Goal: Transaction & Acquisition: Obtain resource

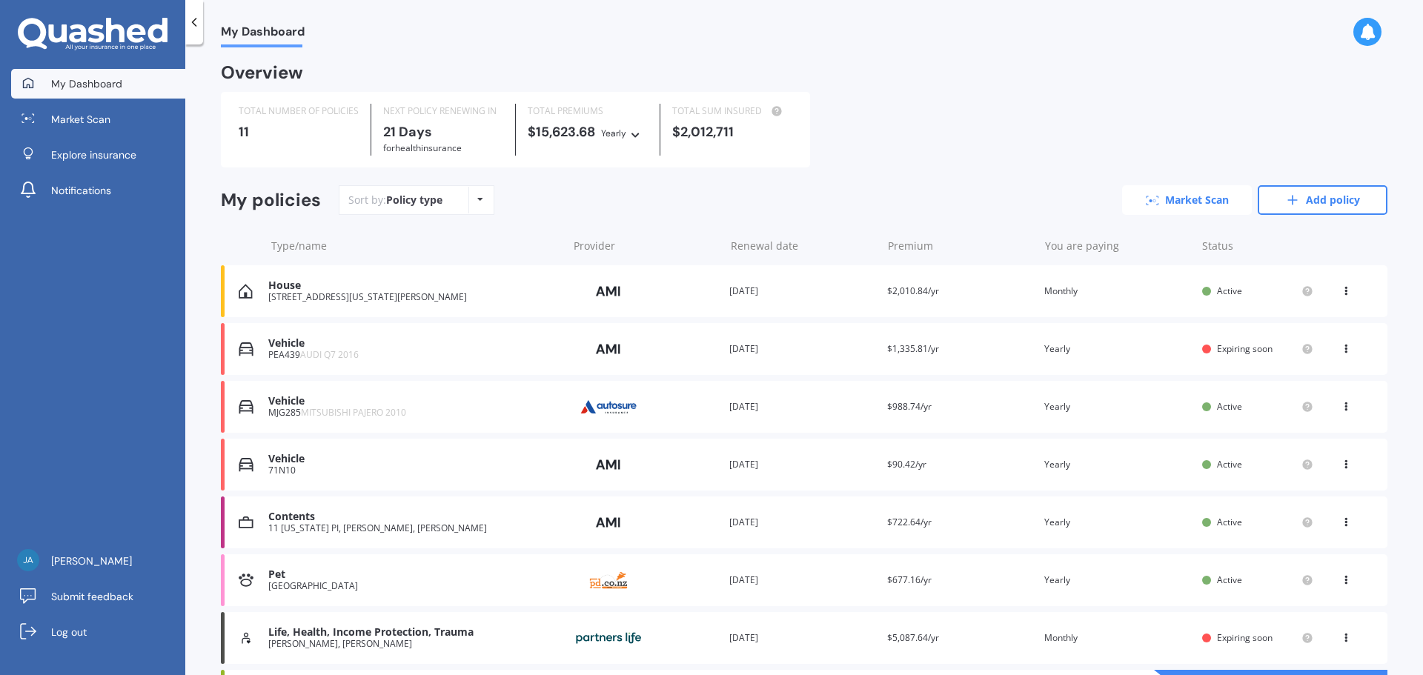
click at [1171, 202] on link "Market Scan" at bounding box center [1187, 200] width 130 height 30
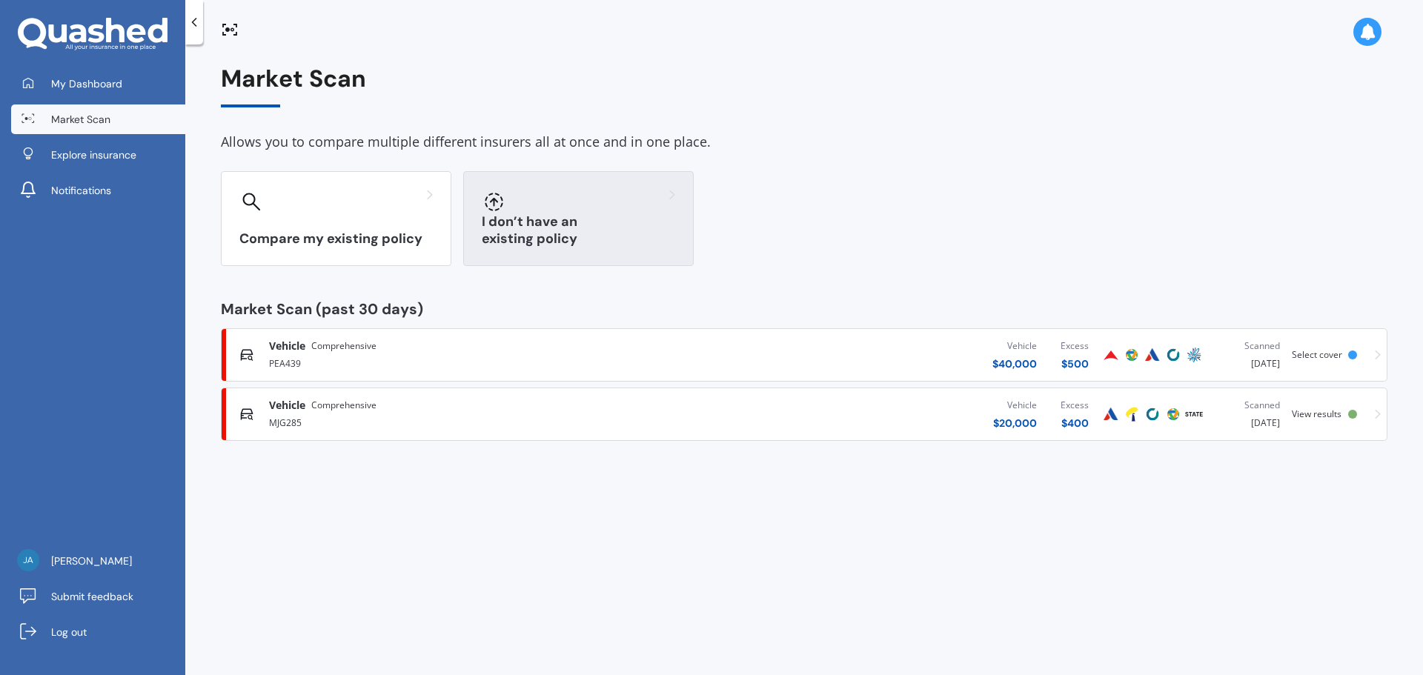
click at [549, 233] on h3 "I don’t have an existing policy" at bounding box center [578, 230] width 193 height 34
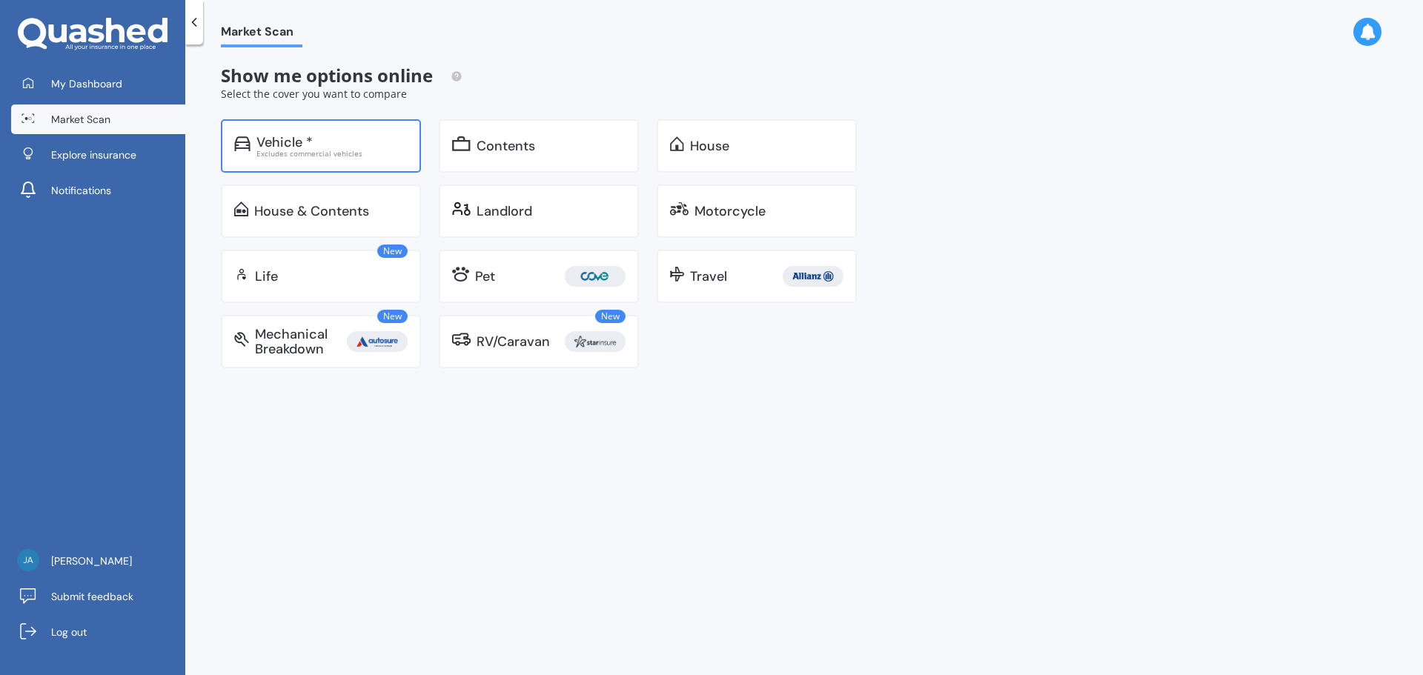
click at [322, 153] on div "Excludes commercial vehicles" at bounding box center [331, 153] width 151 height 7
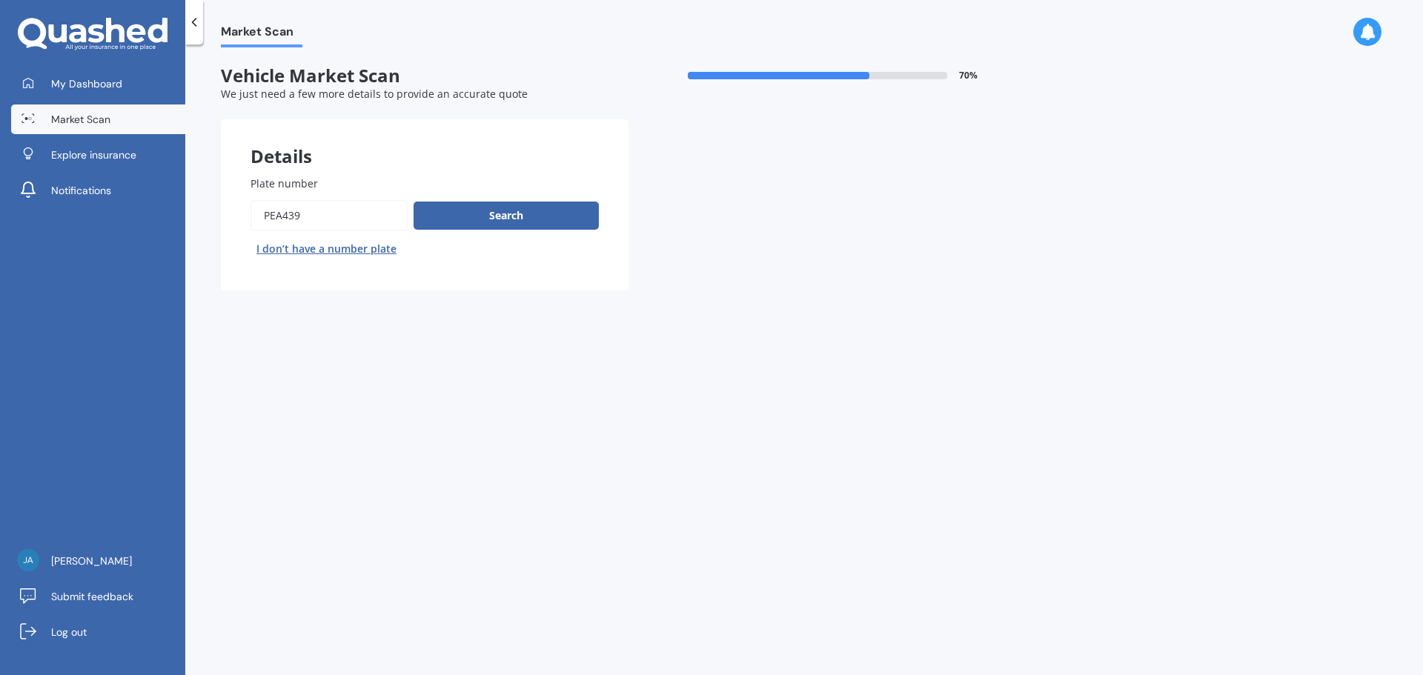
drag, startPoint x: 316, startPoint y: 213, endPoint x: 220, endPoint y: 212, distance: 96.3
click at [220, 212] on div "Market Scan Vehicle Market Scan 70 % We just need a few more details to provide…" at bounding box center [803, 362] width 1237 height 631
click at [327, 219] on input "Plate number" at bounding box center [328, 215] width 157 height 31
drag, startPoint x: 322, startPoint y: 216, endPoint x: 217, endPoint y: 210, distance: 105.3
click at [217, 210] on div "Market Scan Vehicle Market Scan 70 % We just need a few more details to provide…" at bounding box center [803, 362] width 1237 height 631
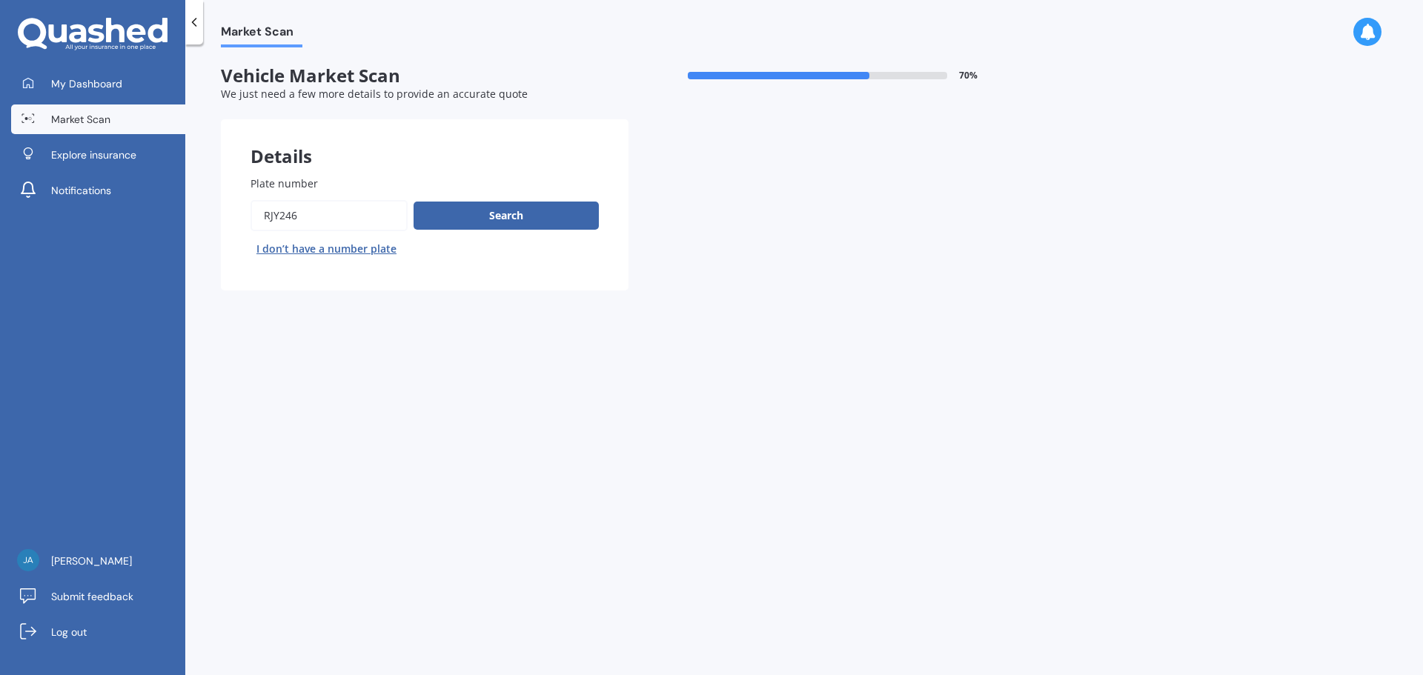
type input "RJY246"
click at [0, 0] on button "Next" at bounding box center [0, 0] width 0 height 0
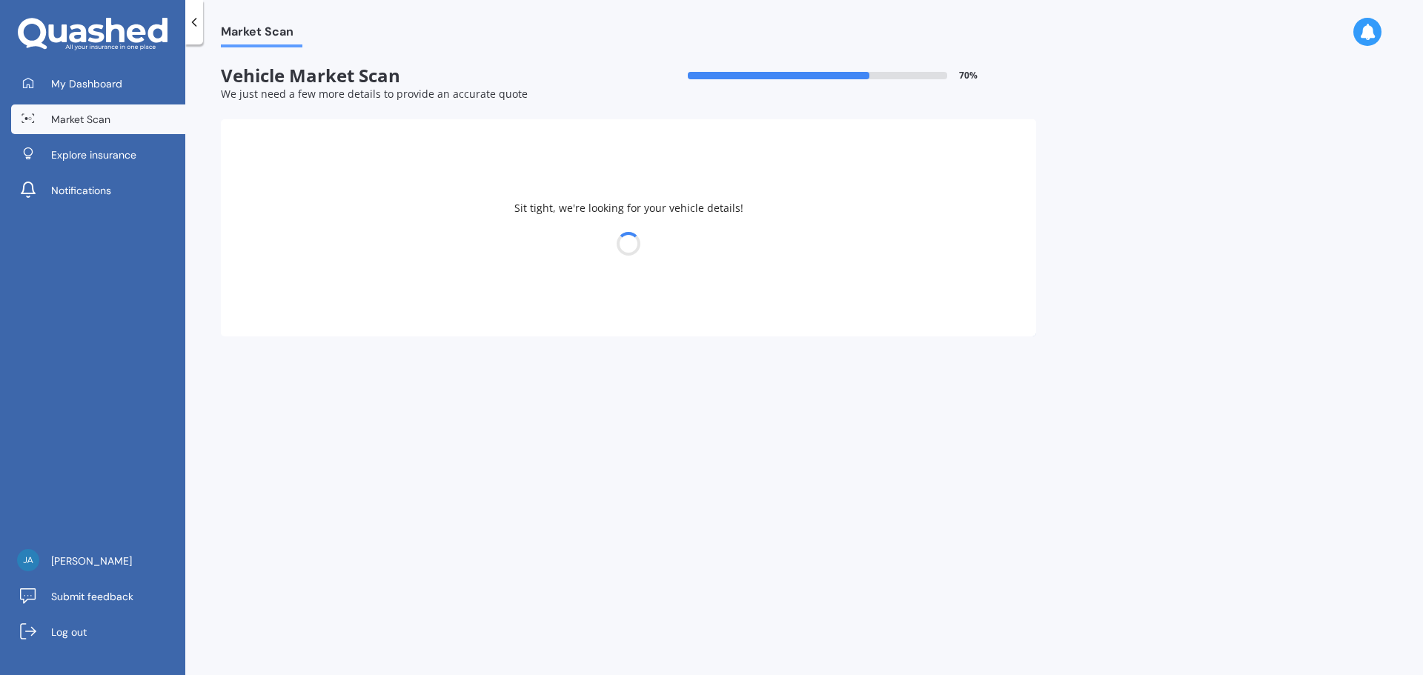
select select "TOYOTA"
select select "WISH"
select select "08"
select select "06"
select select "1984"
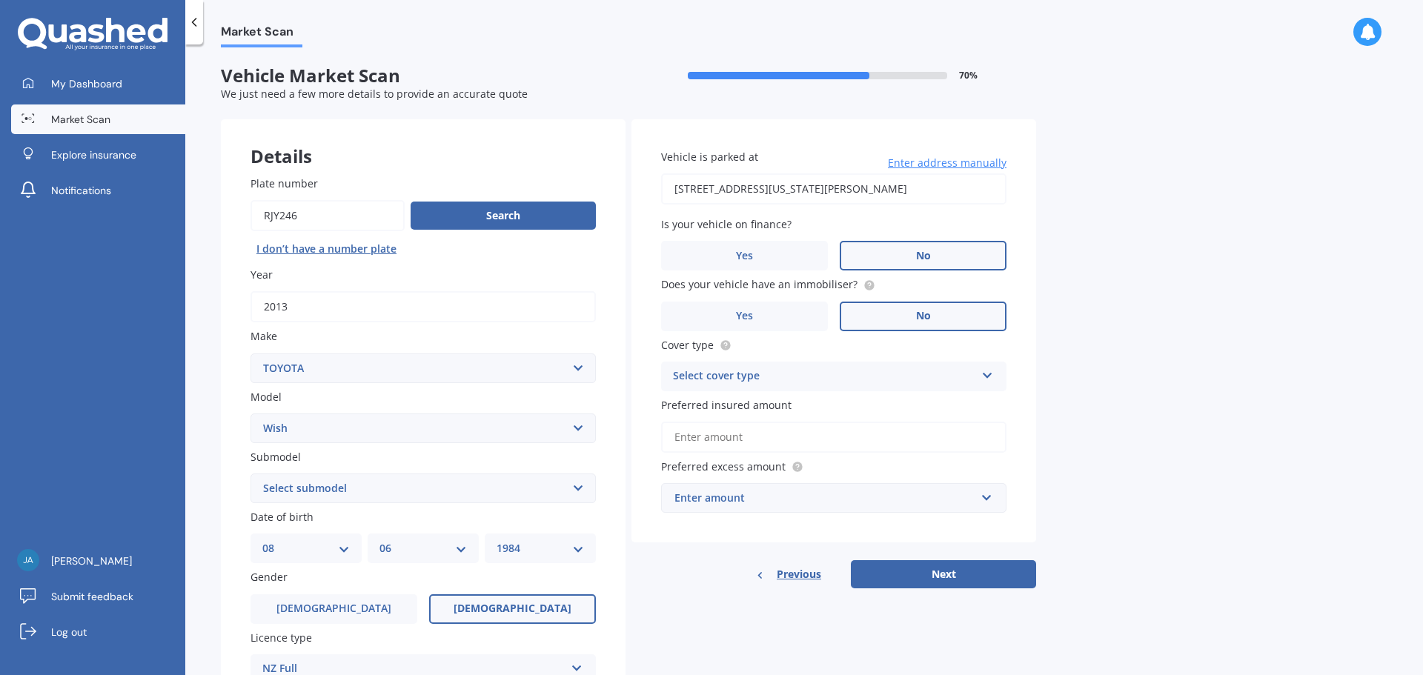
scroll to position [74, 0]
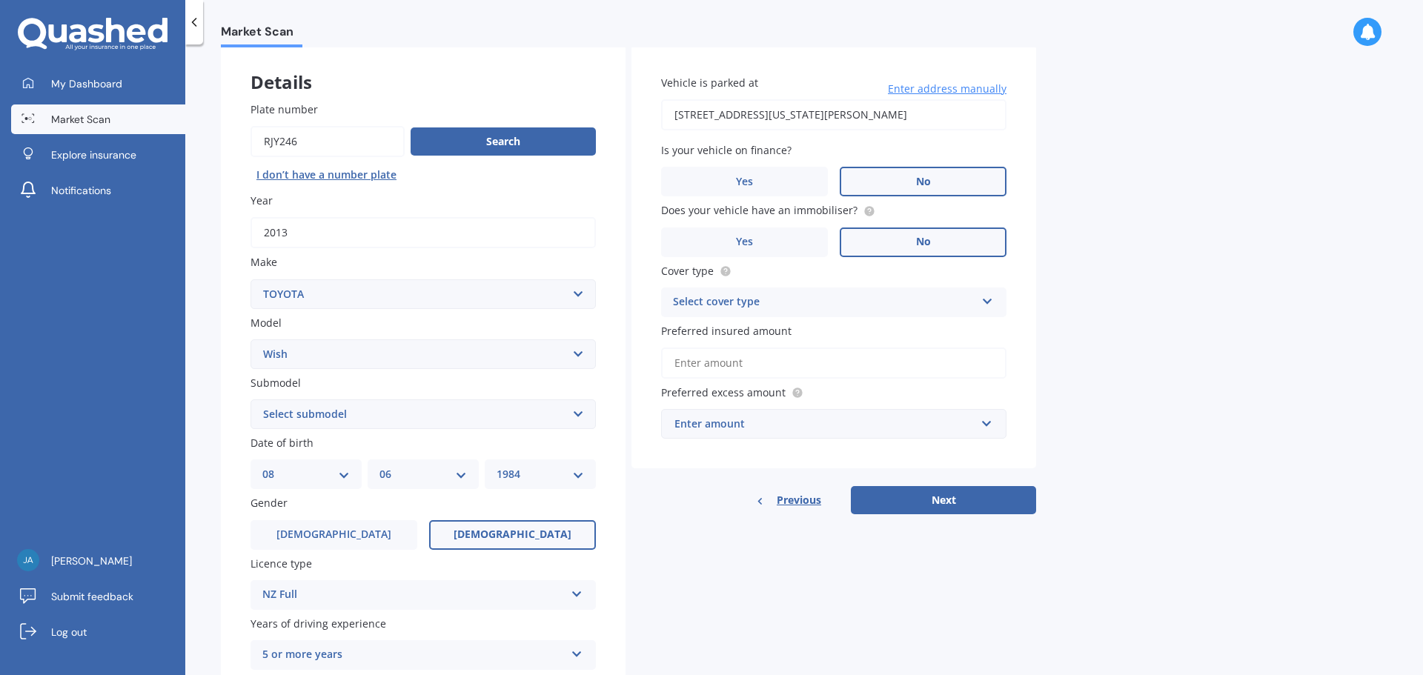
click at [365, 415] on select "Select submodel (All)" at bounding box center [422, 414] width 345 height 30
click at [390, 410] on select "Select submodel (All)" at bounding box center [422, 414] width 345 height 30
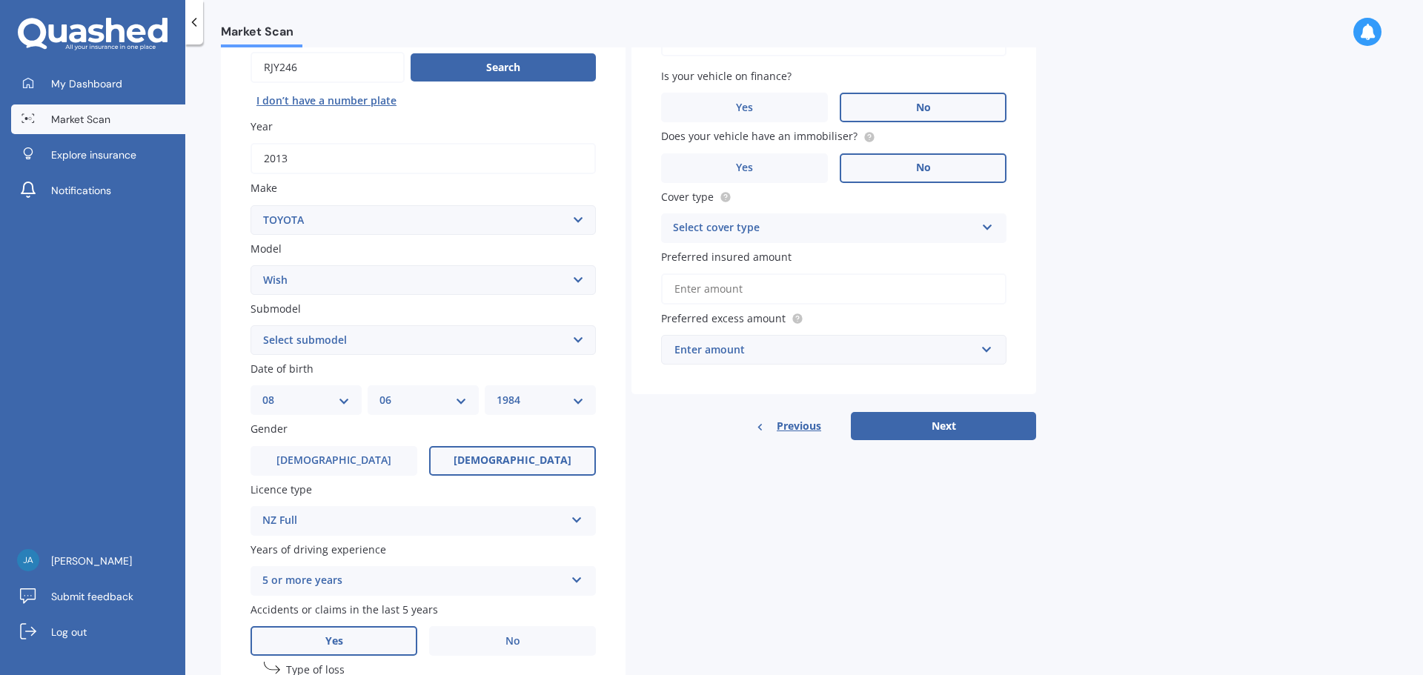
click at [350, 399] on div "DD 01 02 03 04 05 06 07 08 09 10 11 12 13 14 15 16 17 18 19 20 21 22 23 24 25 2…" at bounding box center [305, 400] width 111 height 30
click at [335, 400] on select "DD 01 02 03 04 05 06 07 08 09 10 11 12 13 14 15 16 17 18 19 20 21 22 23 24 25 2…" at bounding box center [305, 400] width 87 height 16
select select "05"
click at [262, 392] on select "DD 01 02 03 04 05 06 07 08 09 10 11 12 13 14 15 16 17 18 19 20 21 22 23 24 25 2…" at bounding box center [305, 400] width 87 height 16
click at [420, 395] on select "MM 01 02 03 04 05 06 07 08 09 10 11 12" at bounding box center [422, 400] width 87 height 16
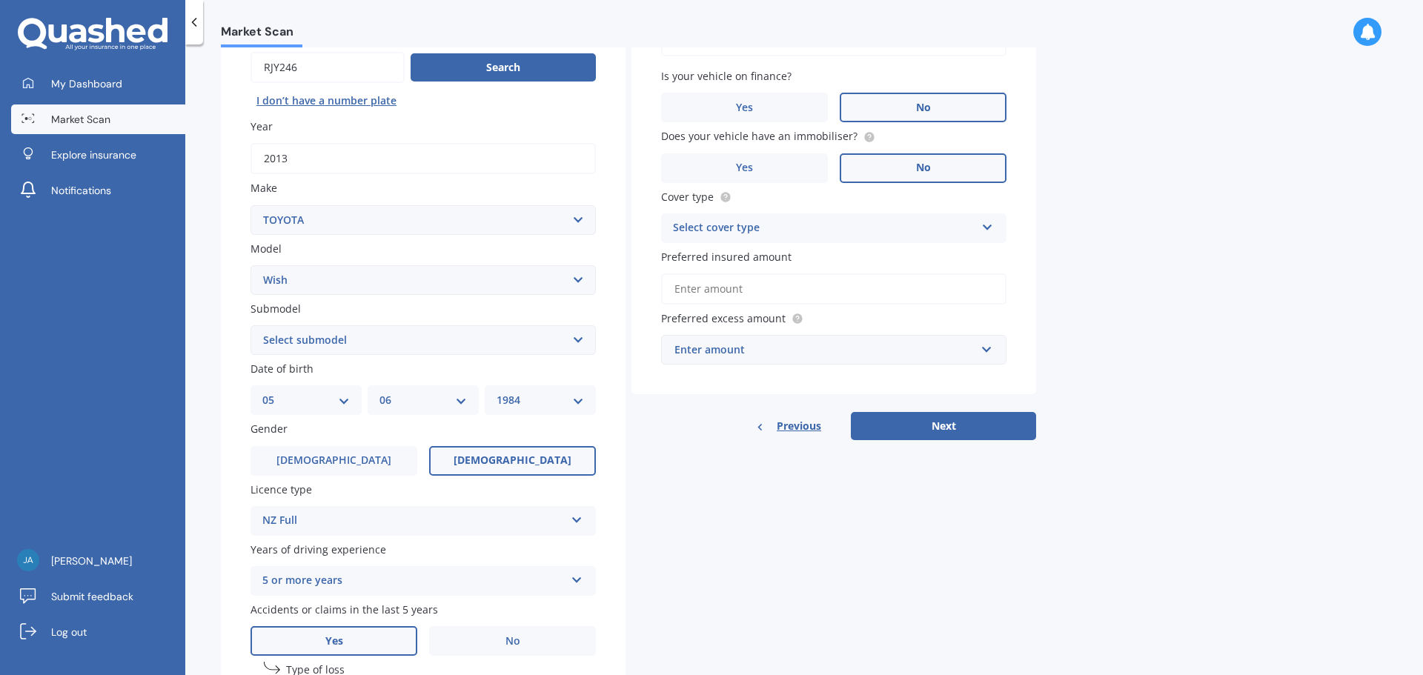
select select "01"
click at [379, 392] on select "MM 01 02 03 04 05 06 07 08 09 10 11 12" at bounding box center [422, 400] width 87 height 16
click at [523, 400] on select "YYYY 2025 2024 2023 2022 2021 2020 2019 2018 2017 2016 2015 2014 2013 2012 2011…" at bounding box center [539, 400] width 87 height 16
select select "1987"
click at [496, 392] on select "YYYY 2025 2024 2023 2022 2021 2020 2019 2018 2017 2016 2015 2014 2013 2012 2011…" at bounding box center [539, 400] width 87 height 16
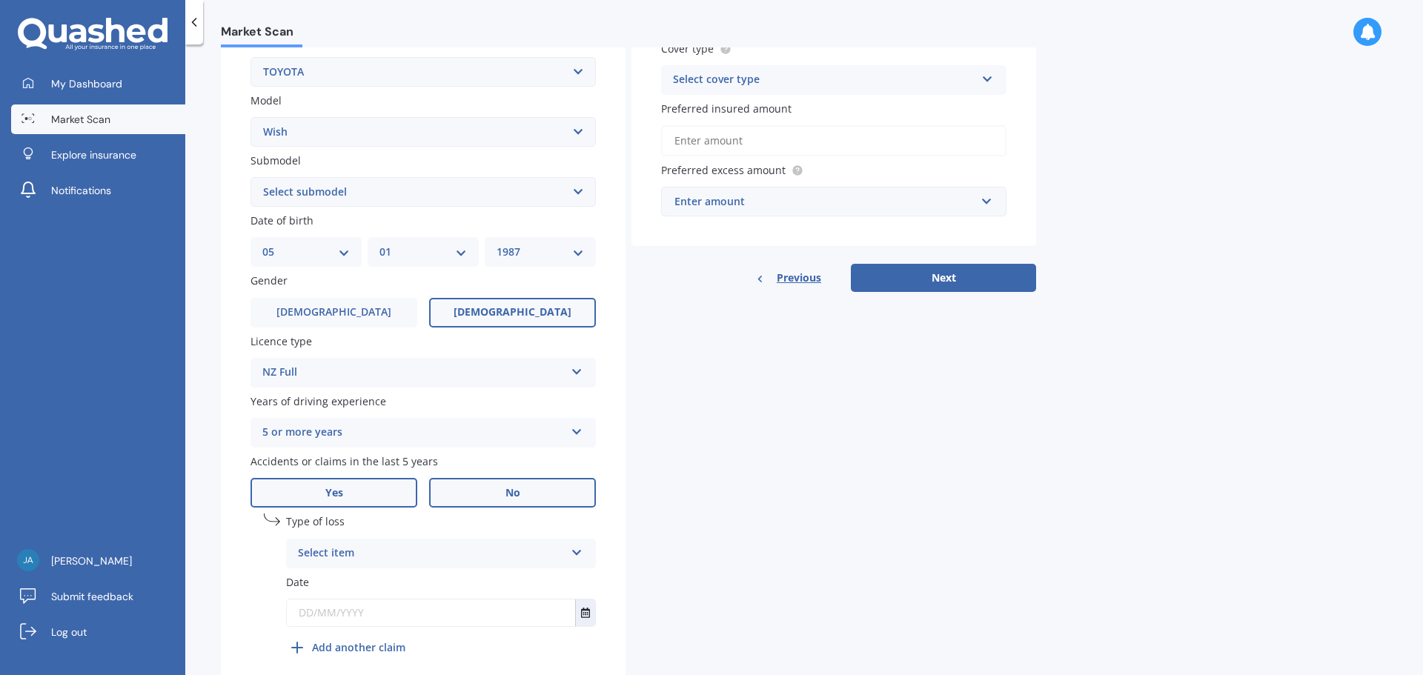
scroll to position [358, 0]
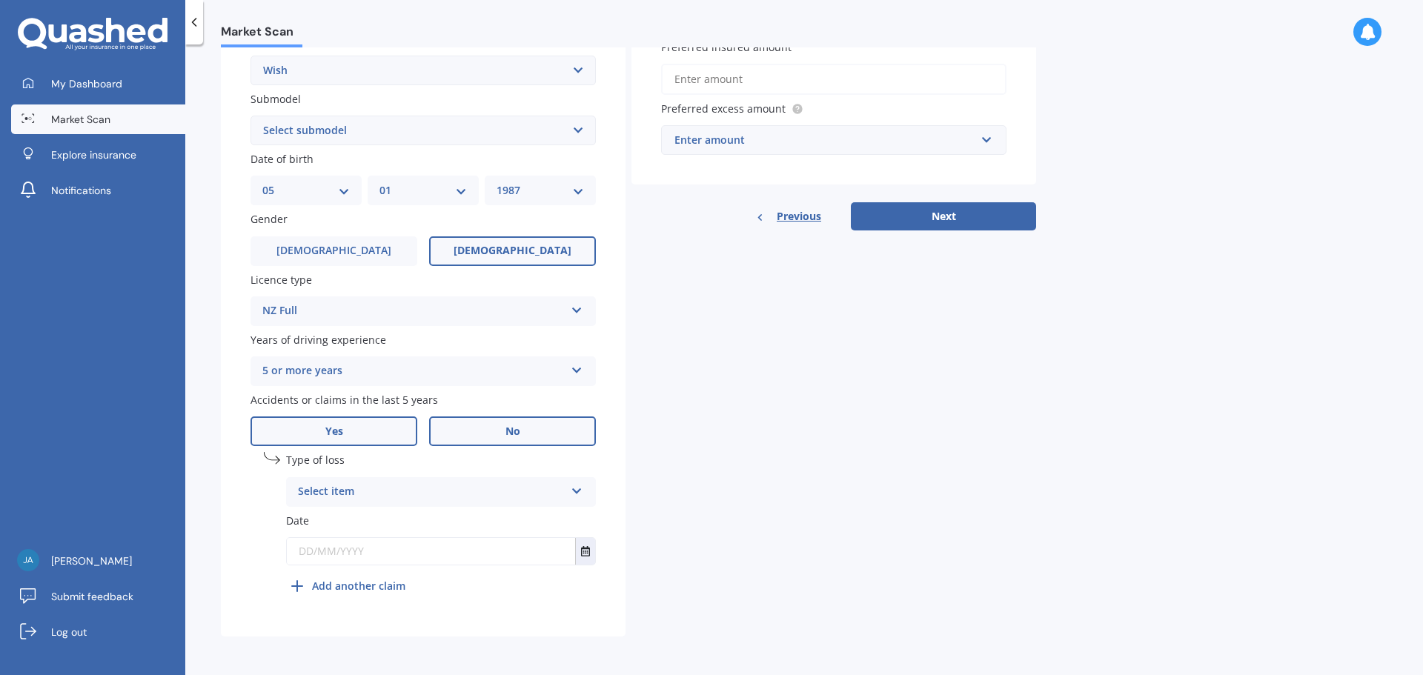
click at [488, 431] on label "No" at bounding box center [512, 431] width 167 height 30
click at [0, 0] on input "No" at bounding box center [0, 0] width 0 height 0
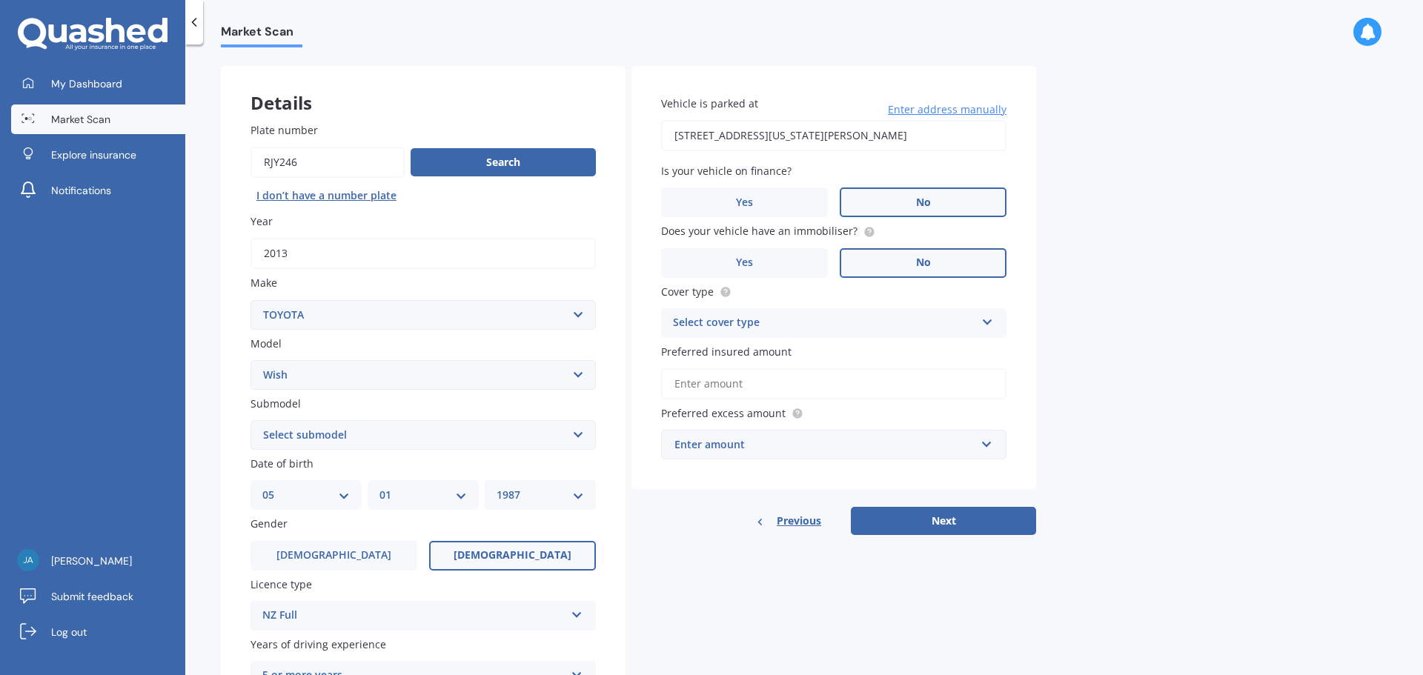
scroll to position [0, 0]
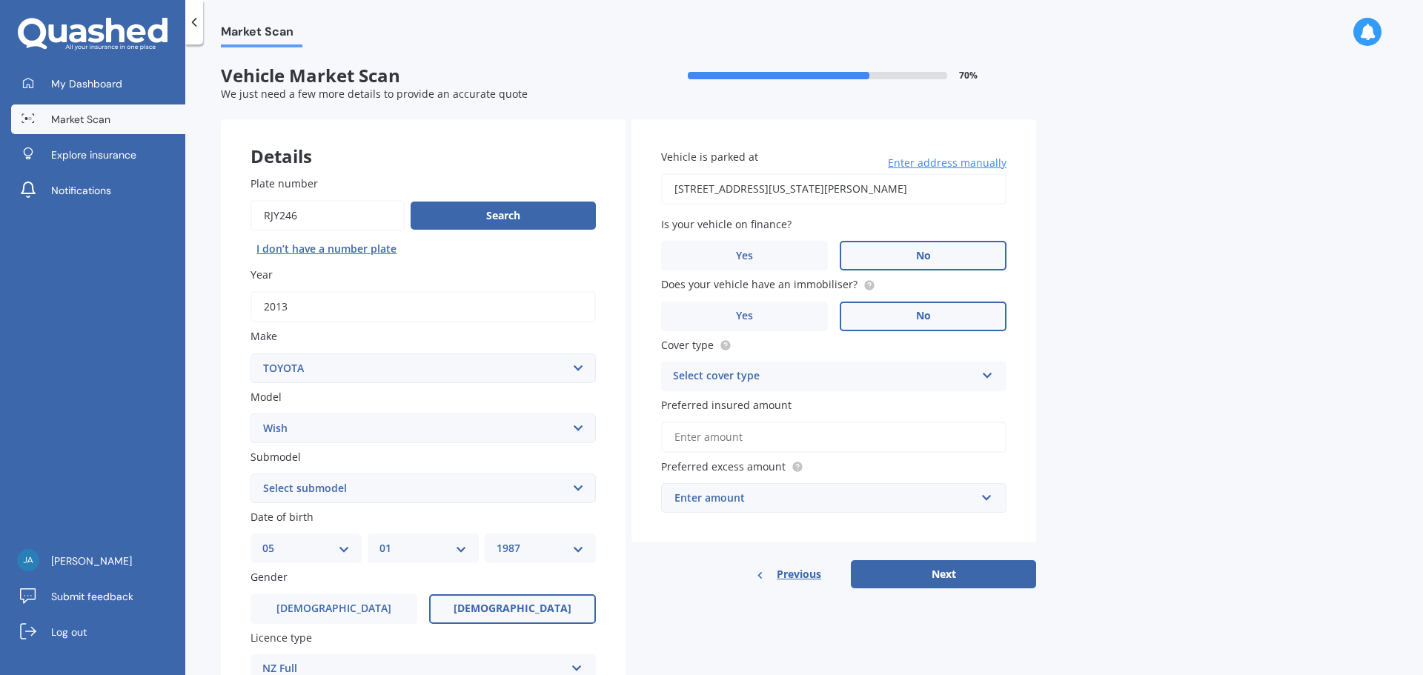
drag, startPoint x: 896, startPoint y: 196, endPoint x: 580, endPoint y: 195, distance: 315.7
click at [580, 195] on div "Details Plate number Search I don’t have a number plate Year [DATE] Make Select…" at bounding box center [628, 476] width 815 height 715
type input "[STREET_ADDRESS]"
click at [828, 376] on div "Select cover type" at bounding box center [824, 377] width 302 height 18
click at [827, 406] on div "Comprehensive" at bounding box center [834, 405] width 344 height 27
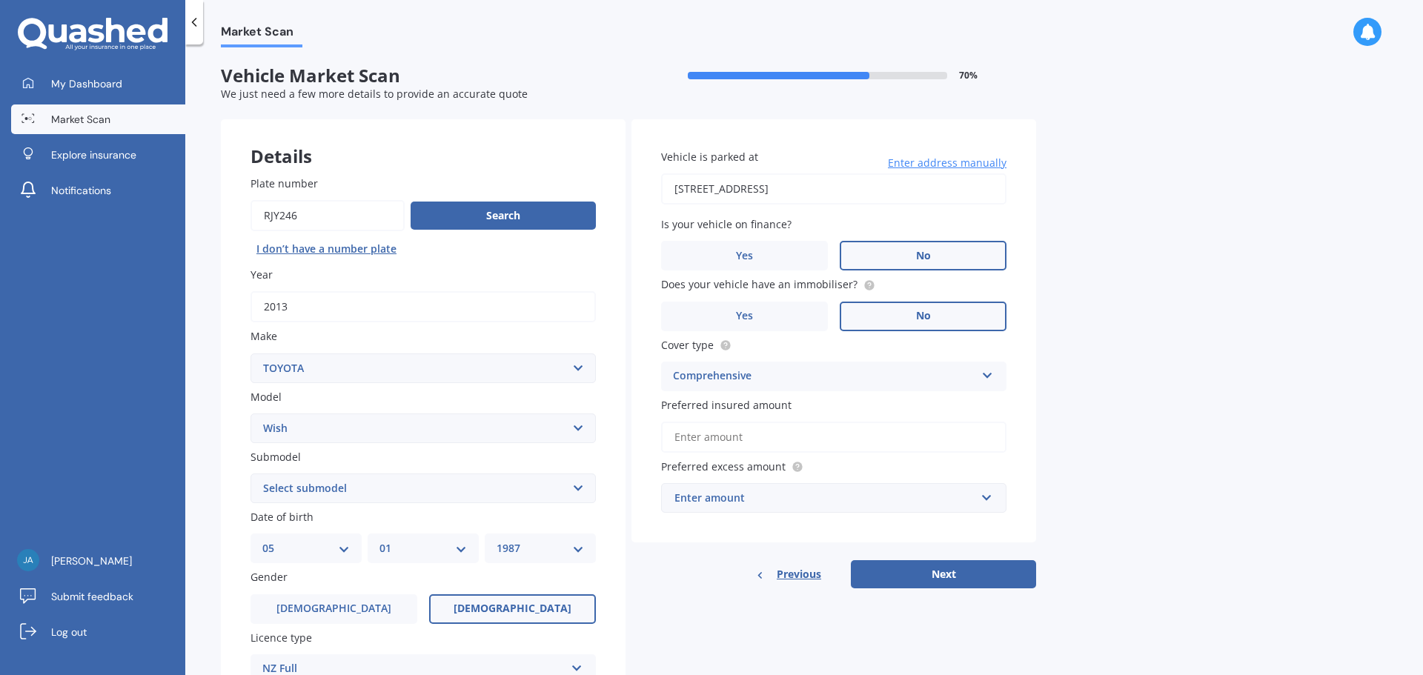
click at [822, 445] on input "Preferred insured amount" at bounding box center [833, 437] width 345 height 31
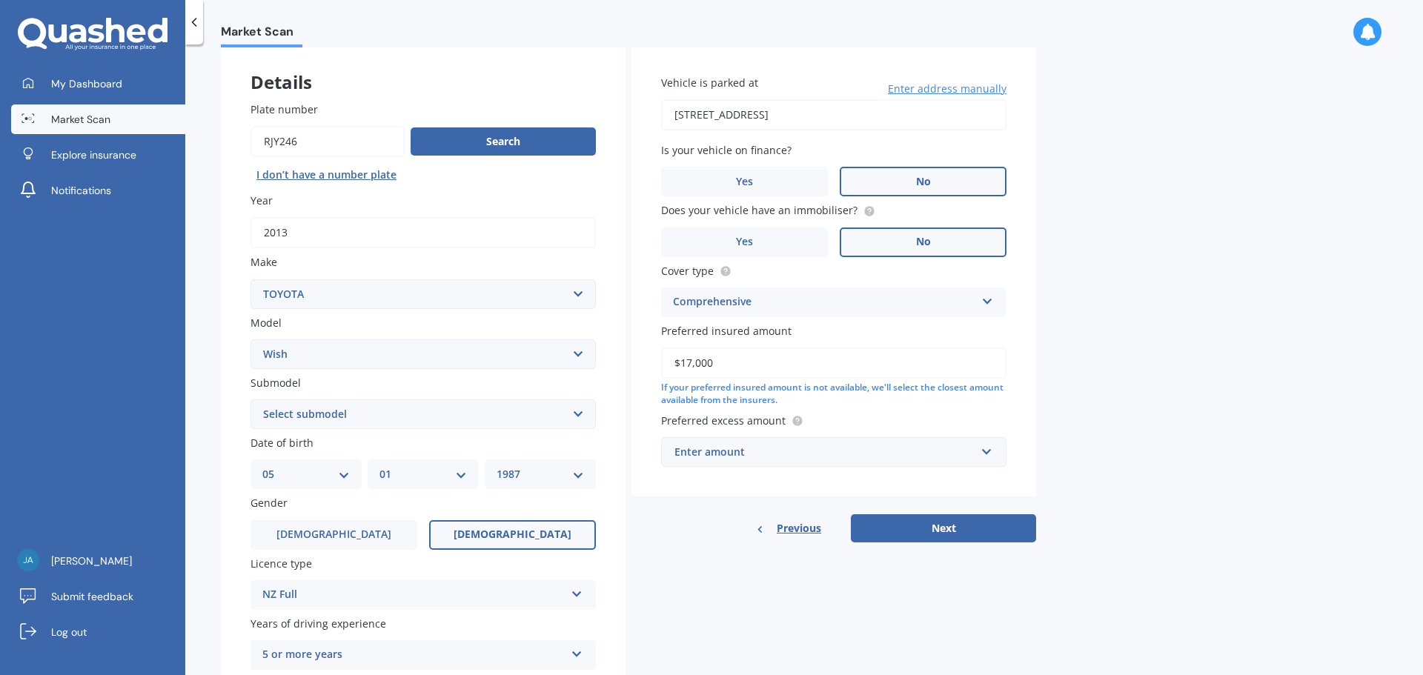
type input "$17,000"
click at [951, 402] on div "If your preferred insured amount is not available, we'll select the closest amo…" at bounding box center [833, 394] width 345 height 25
click at [704, 453] on div "Enter amount" at bounding box center [824, 452] width 301 height 16
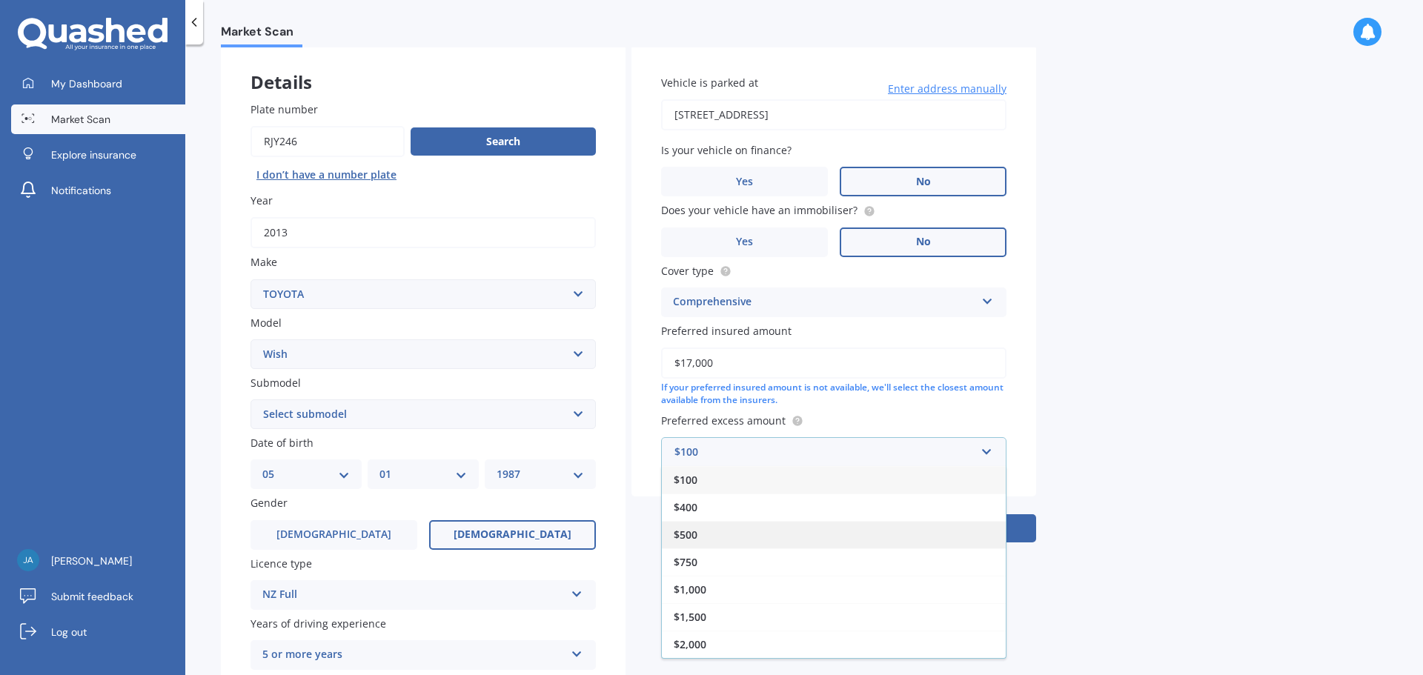
click at [819, 533] on div "$500" at bounding box center [834, 534] width 344 height 27
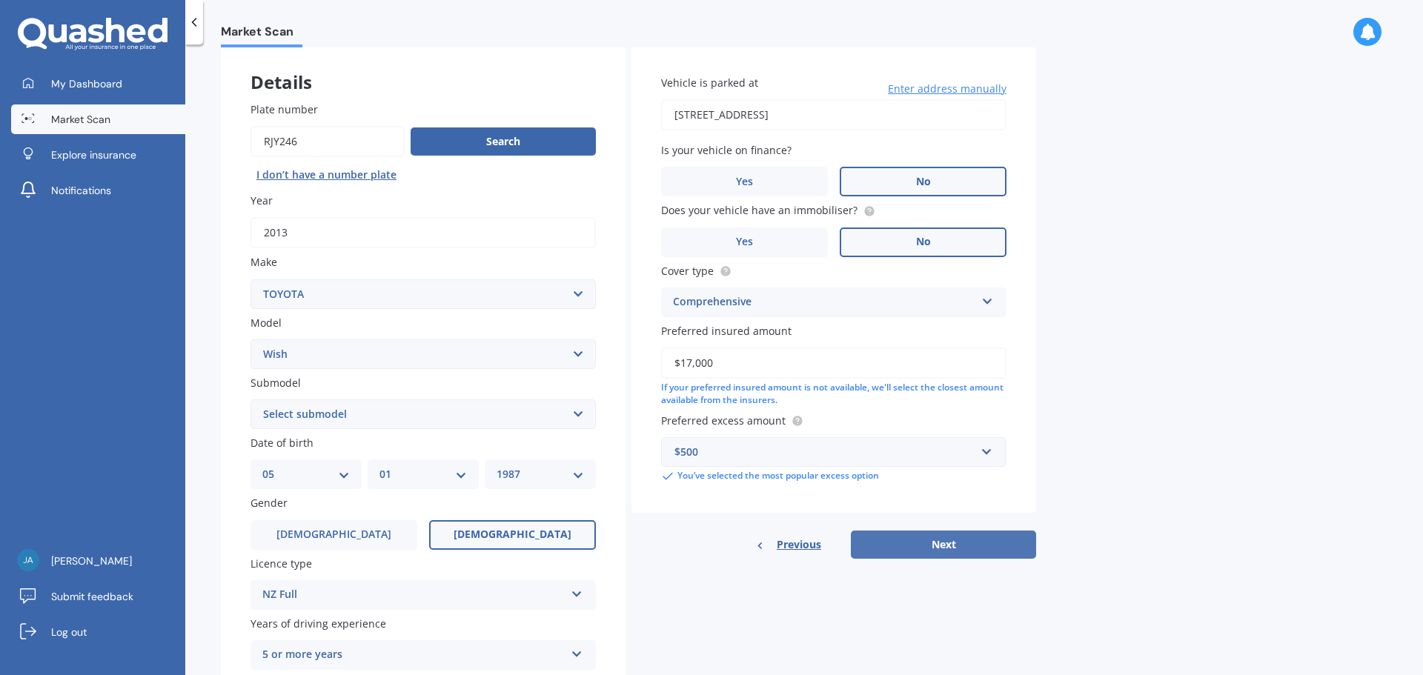
click at [976, 548] on button "Next" at bounding box center [943, 545] width 185 height 28
drag, startPoint x: 379, startPoint y: 413, endPoint x: 376, endPoint y: 425, distance: 12.9
click at [379, 413] on select "Select submodel (All)" at bounding box center [422, 414] width 345 height 30
select select "(ALL)"
click at [250, 399] on select "Select submodel (All)" at bounding box center [422, 414] width 345 height 30
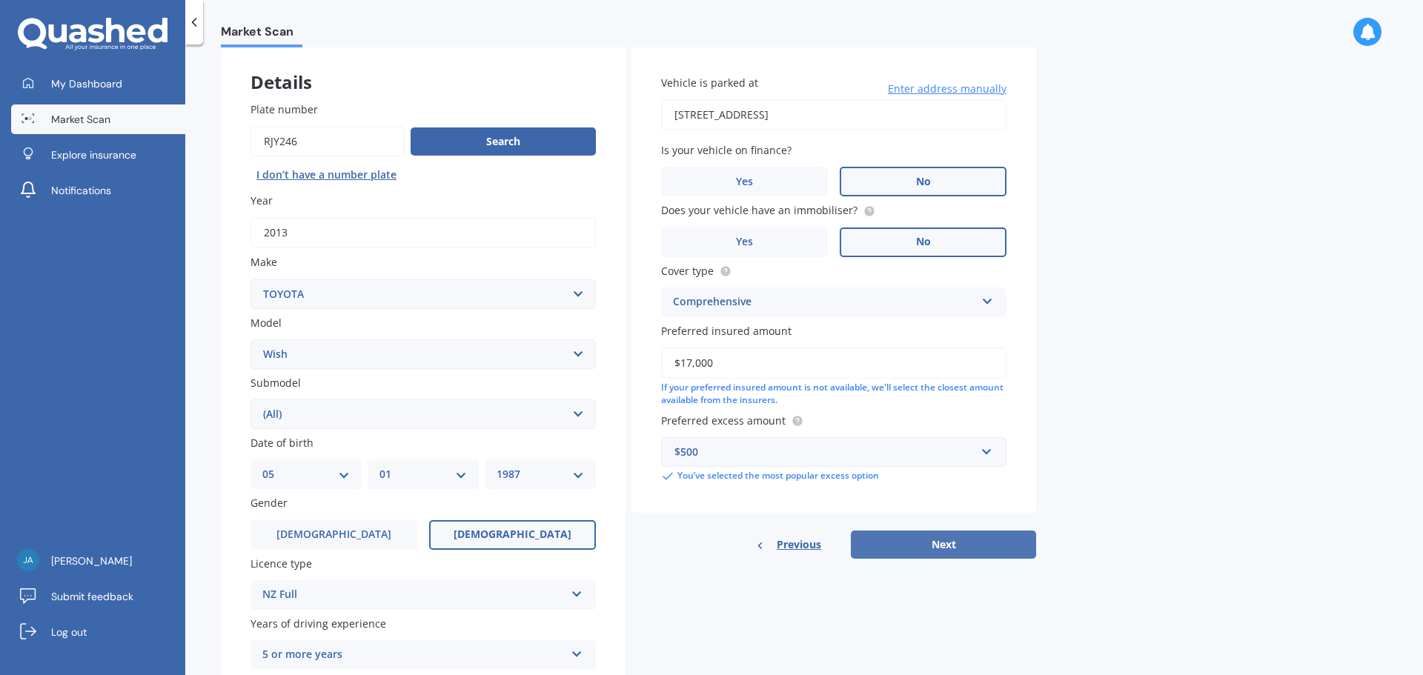
click at [914, 542] on button "Next" at bounding box center [943, 545] width 185 height 28
select select "05"
select select "01"
select select "1987"
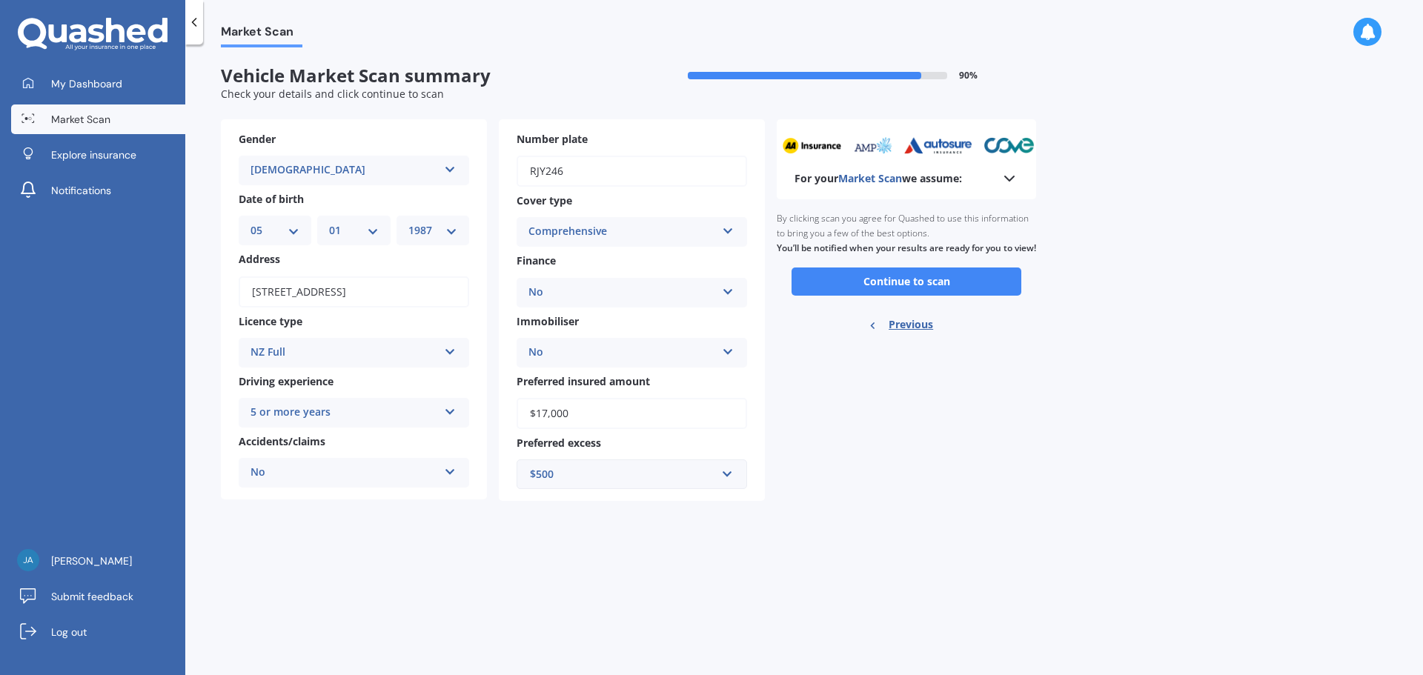
scroll to position [0, 0]
click at [1218, 238] on div "Market Scan Vehicle Market Scan summary 90 % Check your details and click conti…" at bounding box center [803, 362] width 1237 height 631
click at [940, 292] on button "Continue to scan" at bounding box center [906, 281] width 230 height 28
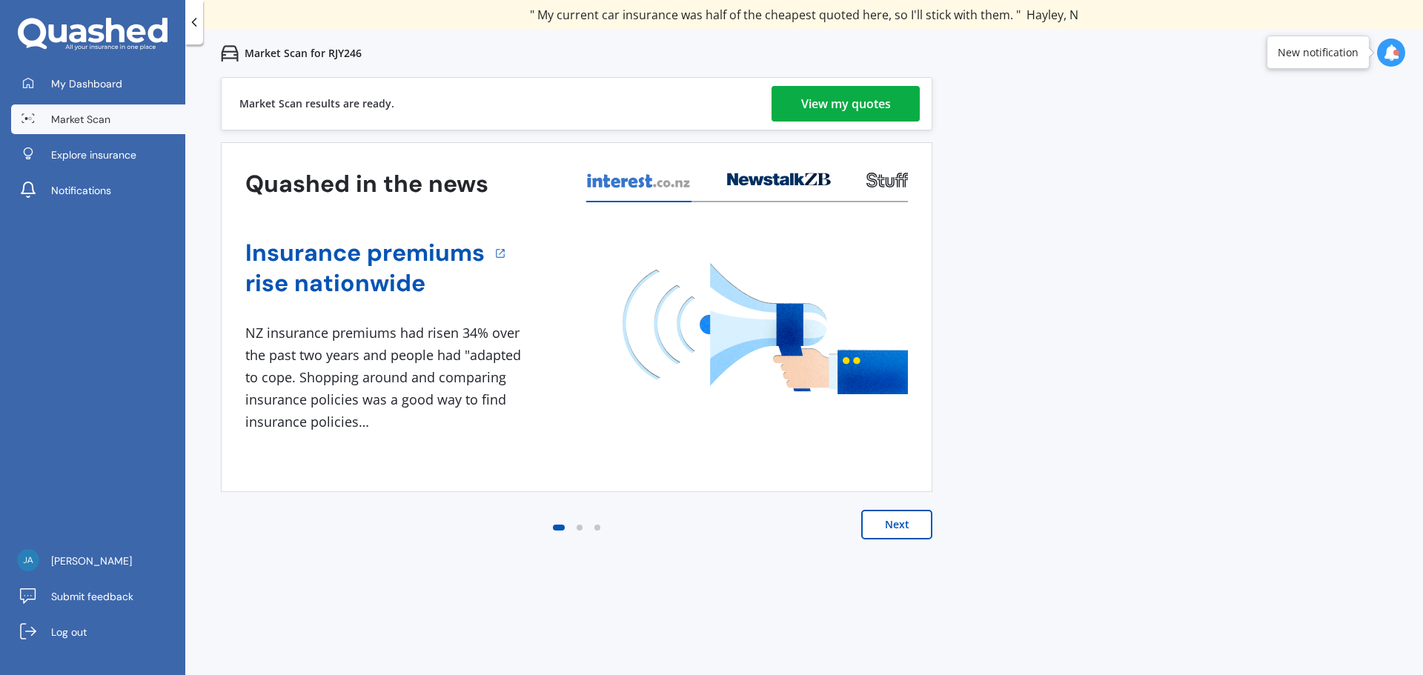
click at [838, 95] on div "View my quotes" at bounding box center [846, 104] width 90 height 36
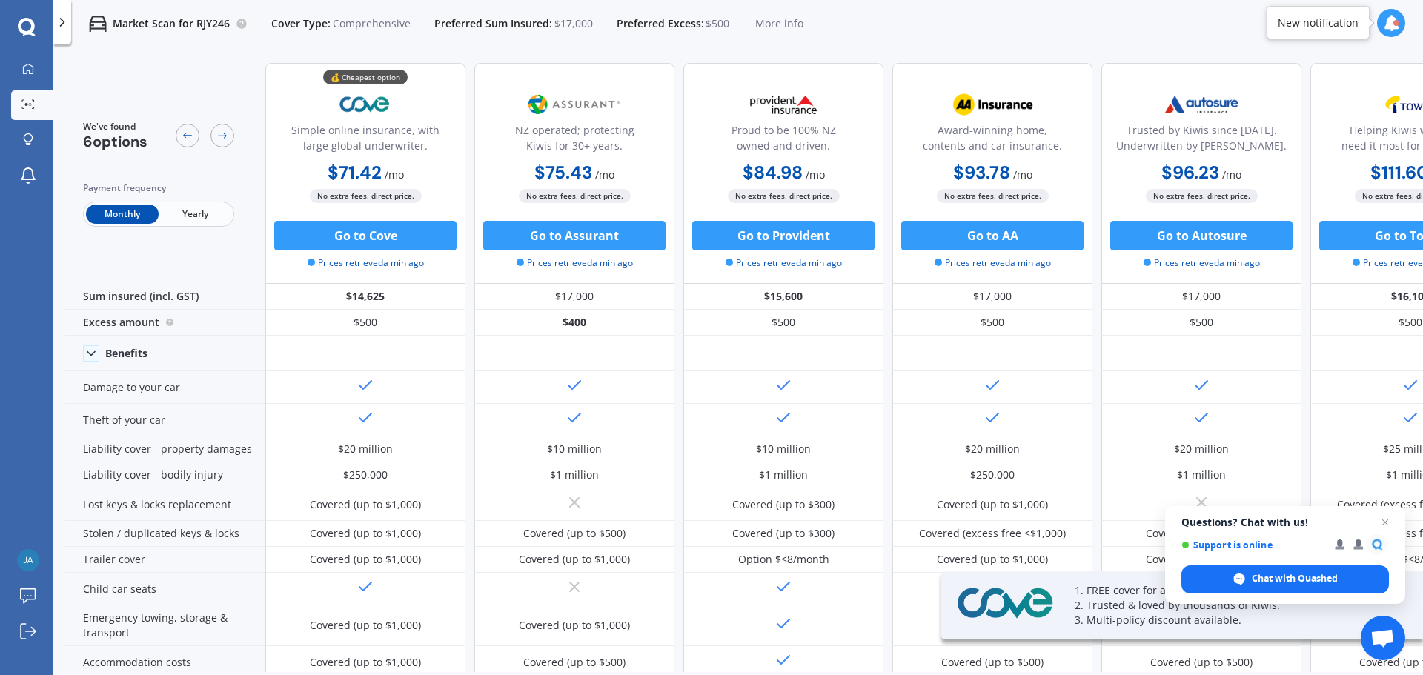
click at [198, 209] on span "Yearly" at bounding box center [195, 214] width 73 height 19
click at [116, 214] on span "Monthly" at bounding box center [122, 214] width 73 height 19
click at [217, 214] on span "Yearly" at bounding box center [195, 214] width 73 height 19
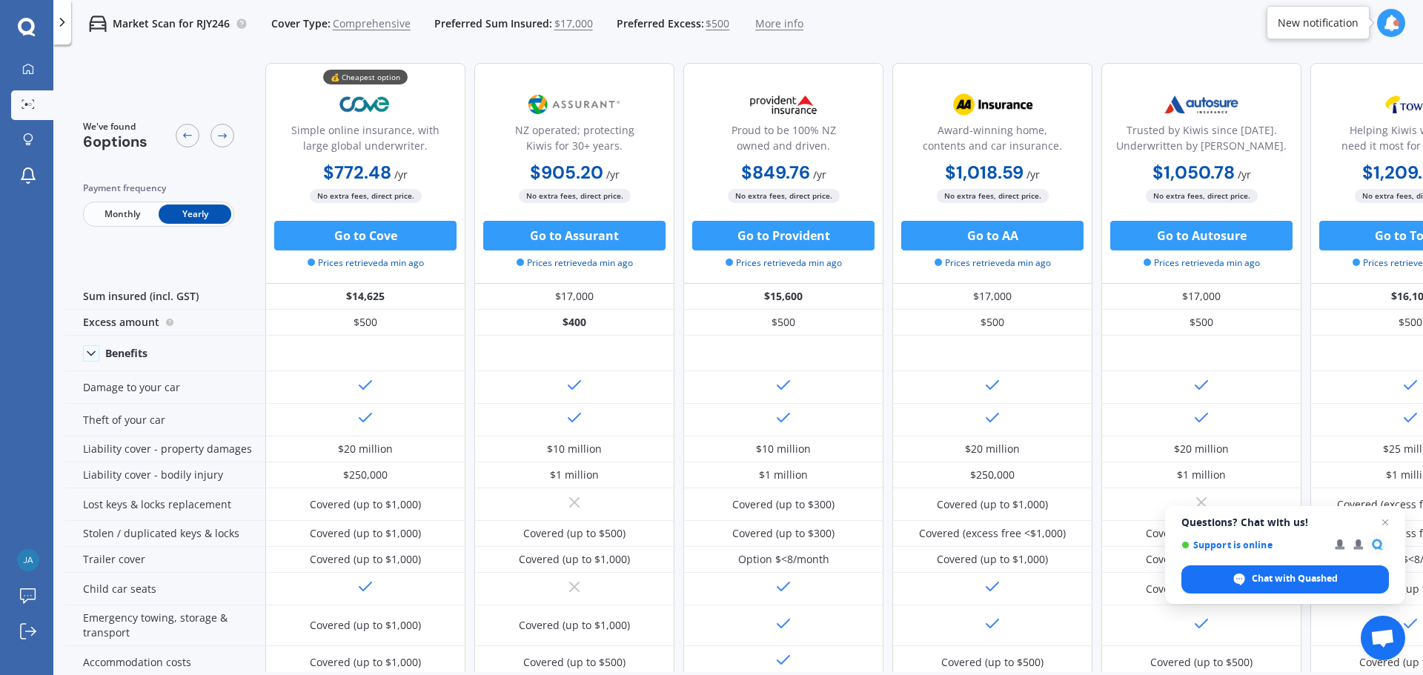
click at [127, 210] on span "Monthly" at bounding box center [122, 214] width 73 height 19
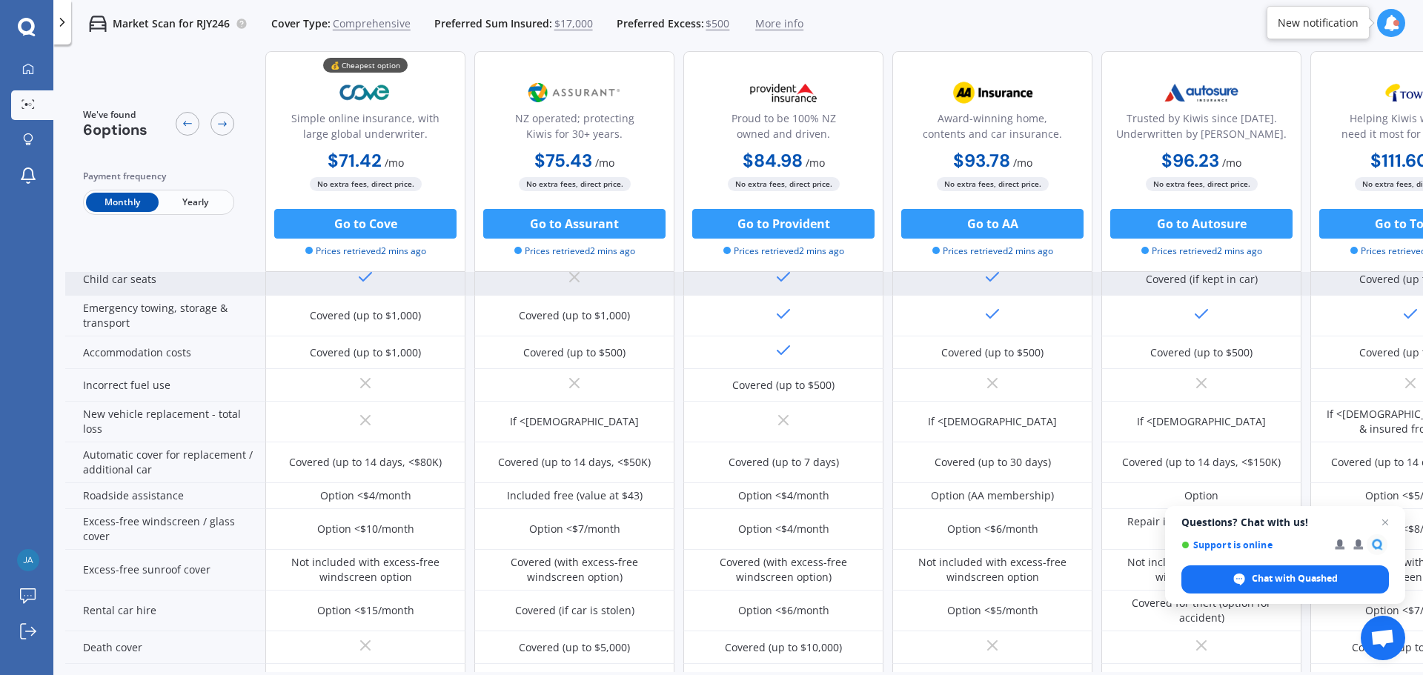
scroll to position [370, 0]
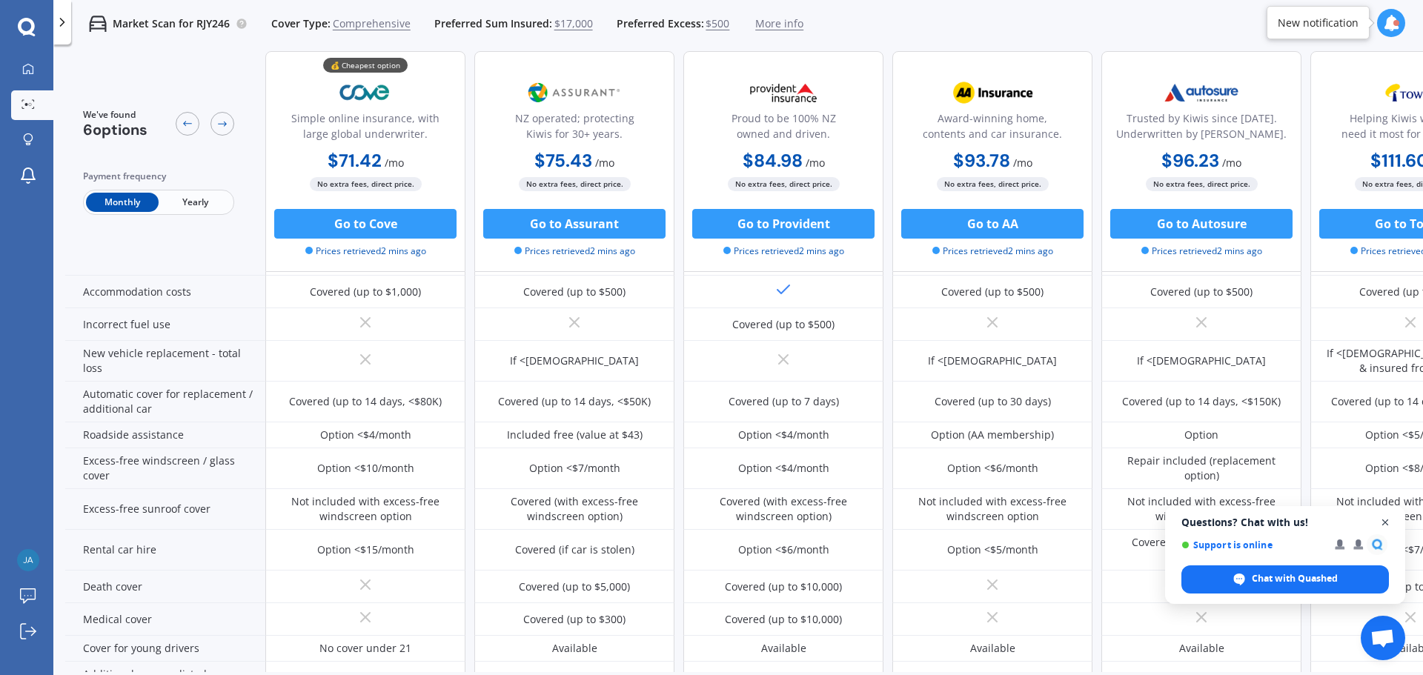
click at [1388, 522] on span "Close chat" at bounding box center [1385, 522] width 19 height 19
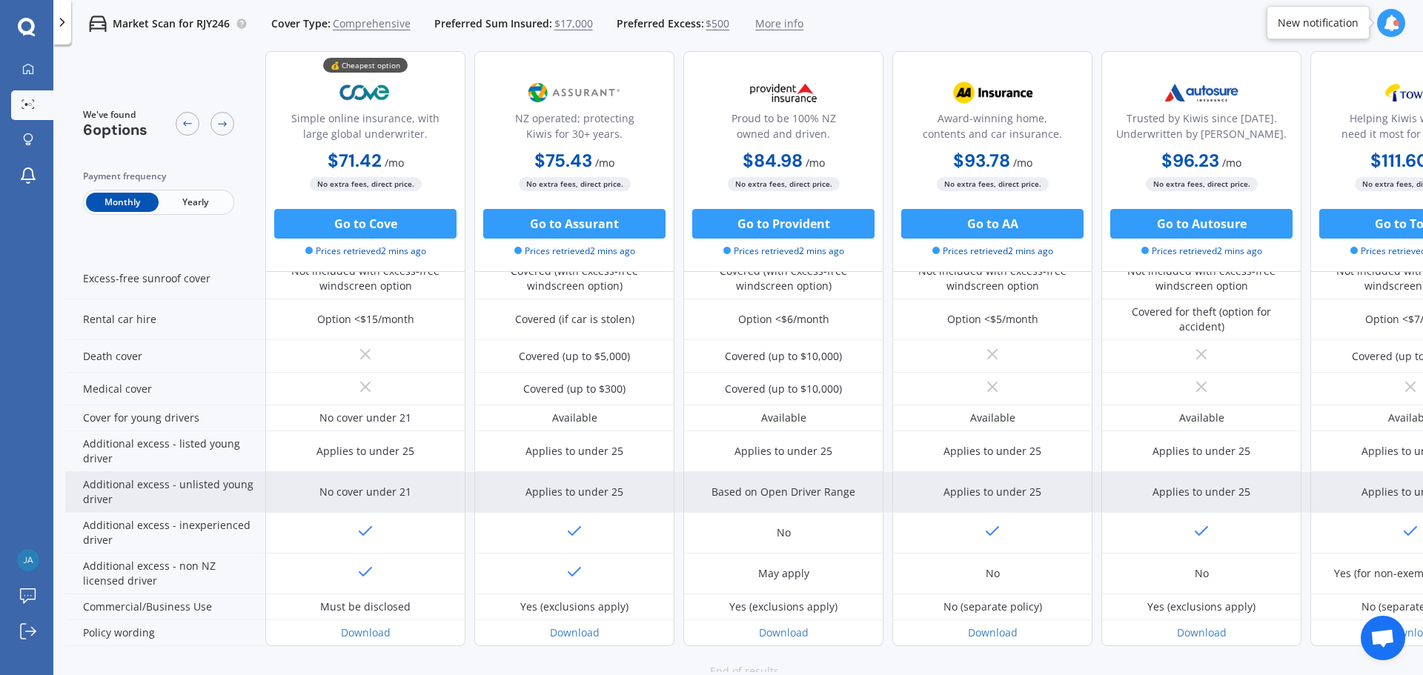
scroll to position [579, 0]
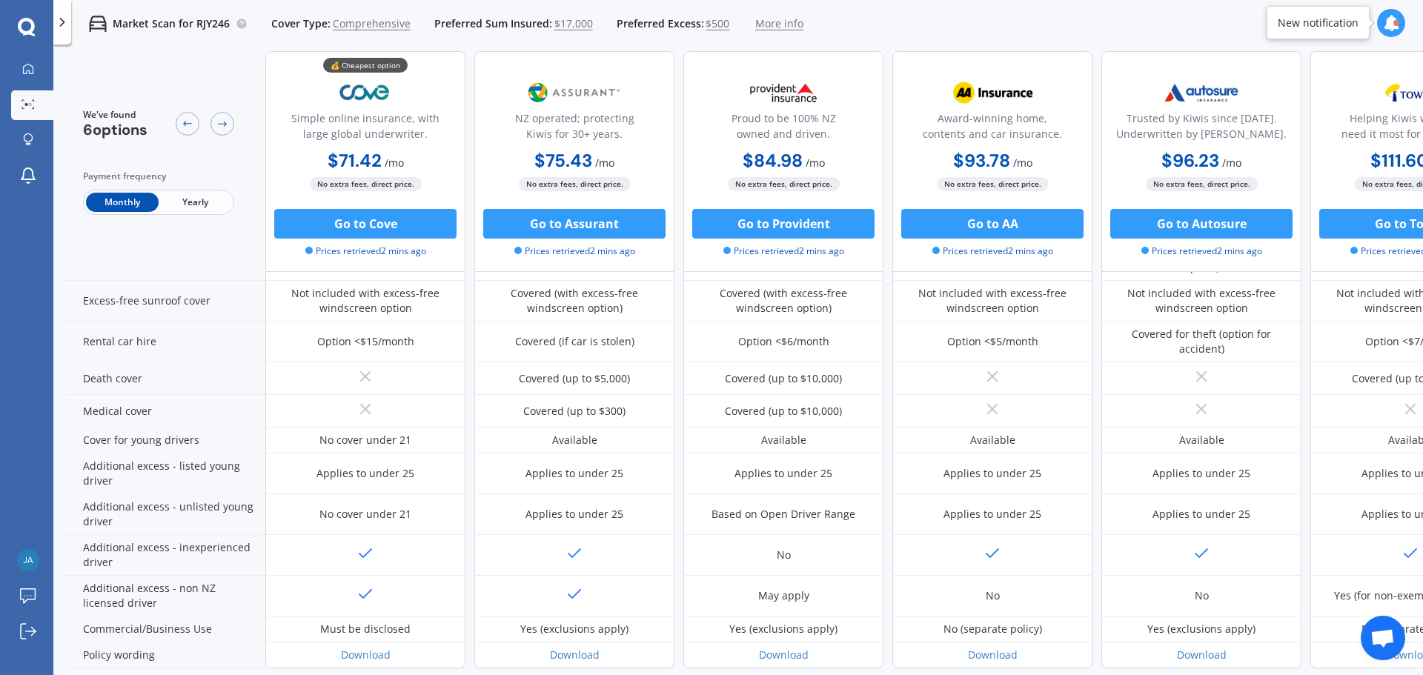
click at [208, 201] on span "Yearly" at bounding box center [195, 202] width 73 height 19
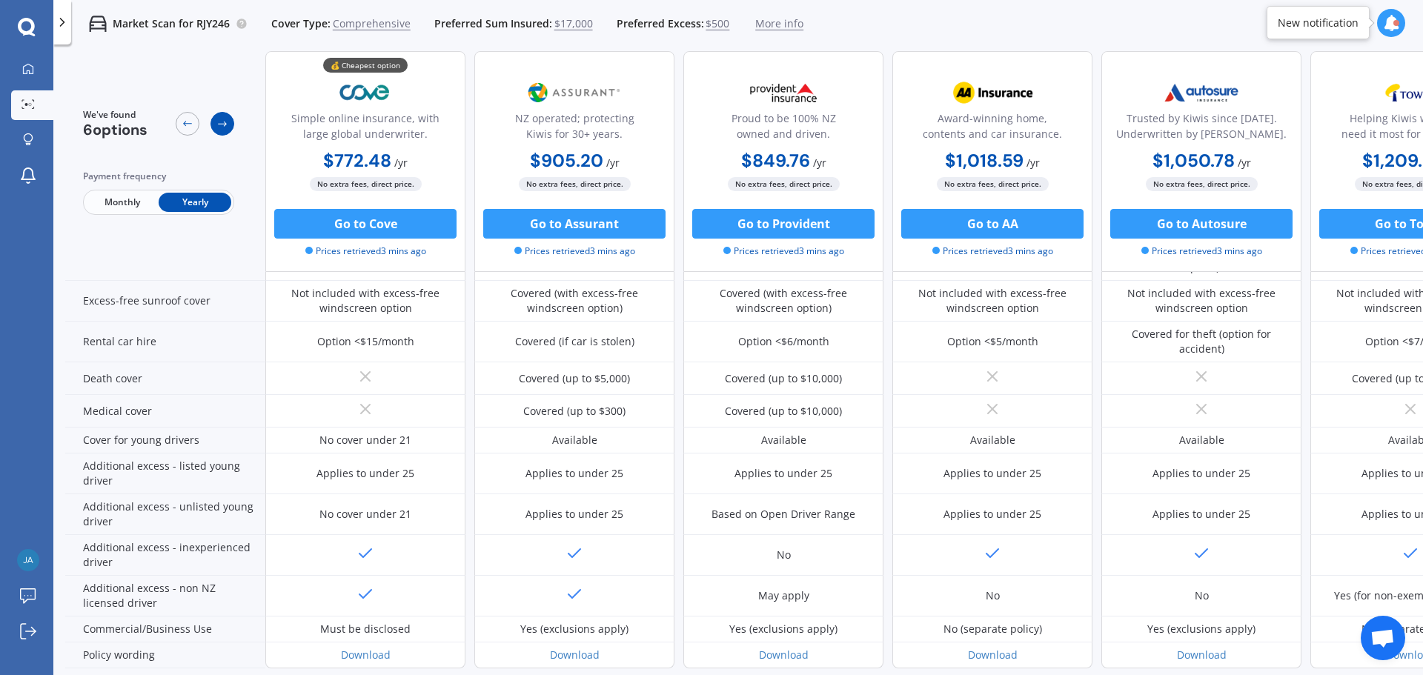
click at [222, 134] on div at bounding box center [222, 124] width 24 height 24
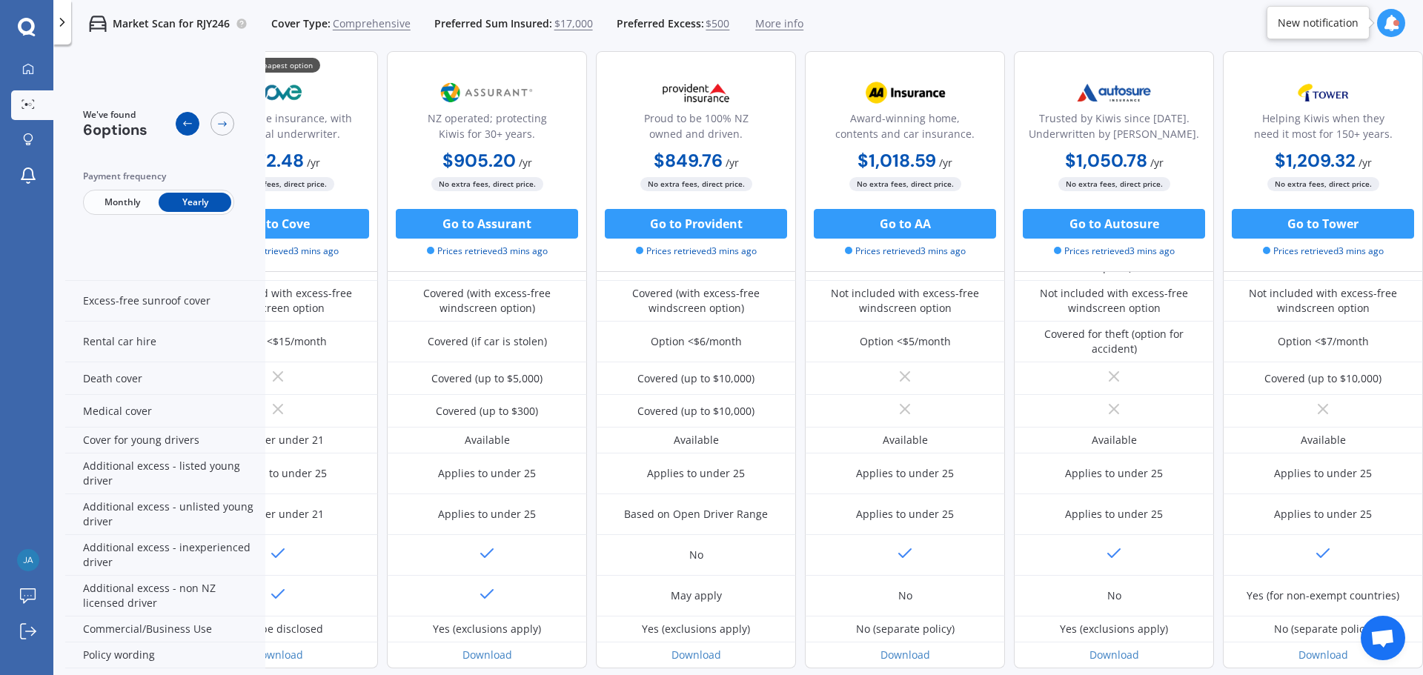
click at [190, 130] on div at bounding box center [188, 124] width 24 height 24
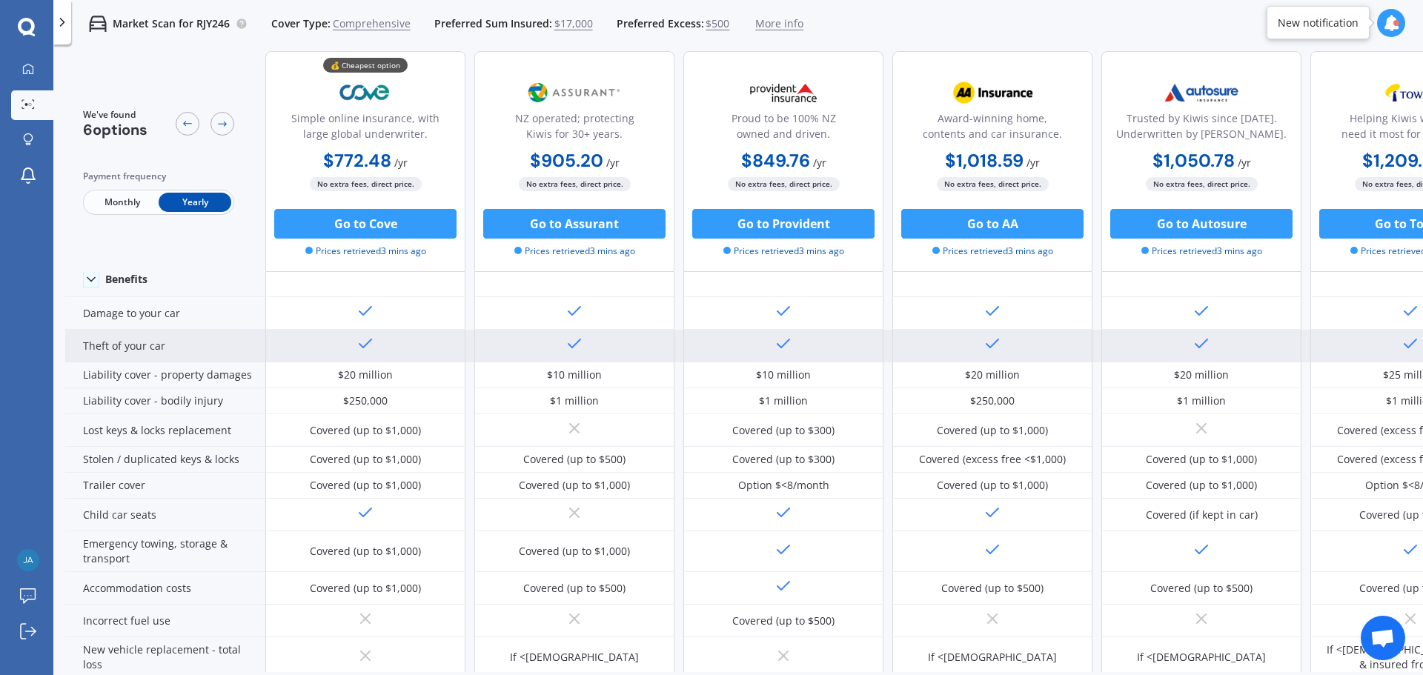
scroll to position [0, 0]
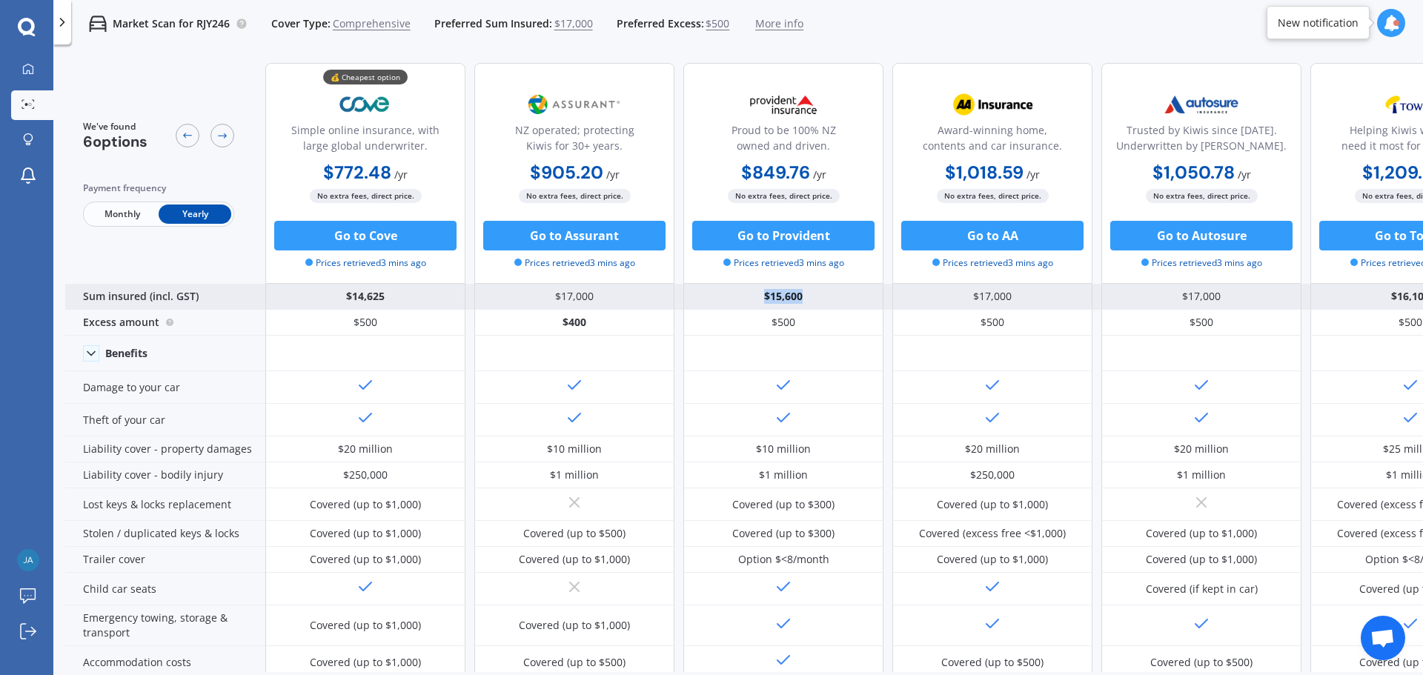
drag, startPoint x: 819, startPoint y: 299, endPoint x: 743, endPoint y: 295, distance: 76.4
click at [743, 295] on div "$15,600" at bounding box center [783, 297] width 200 height 26
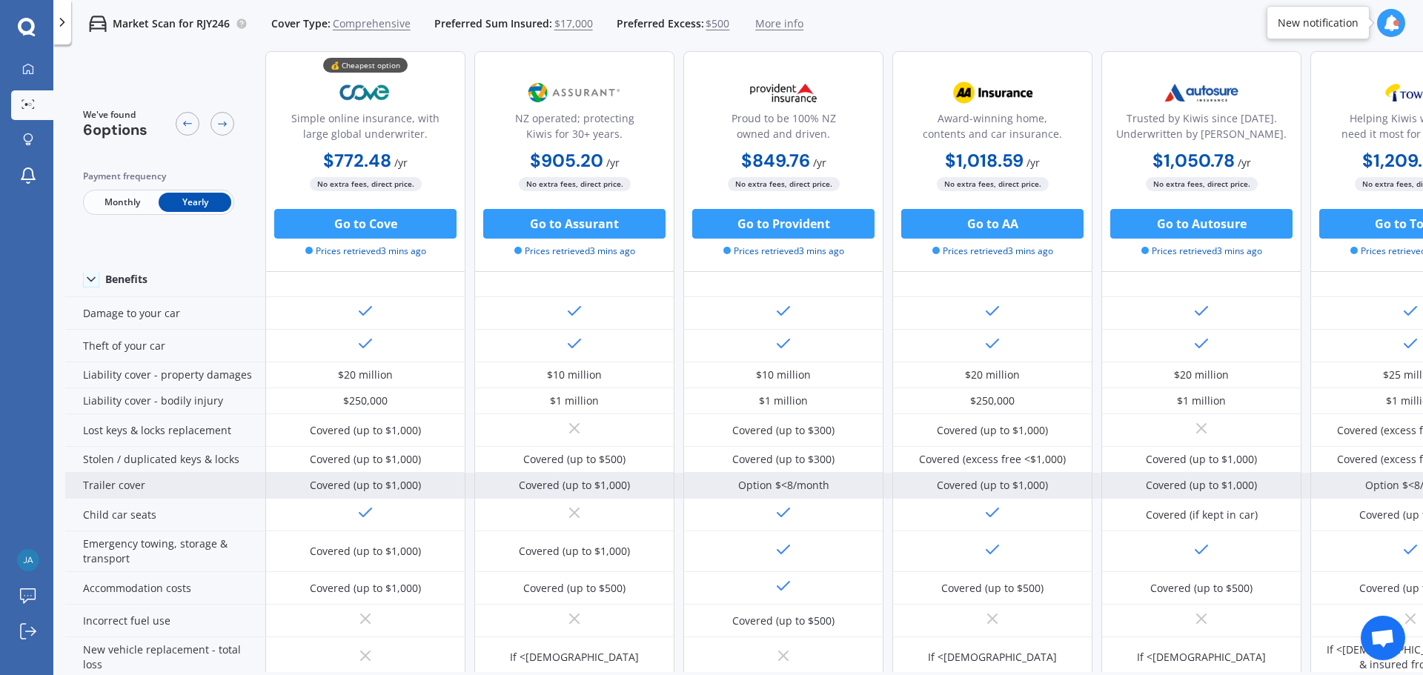
scroll to position [148, 0]
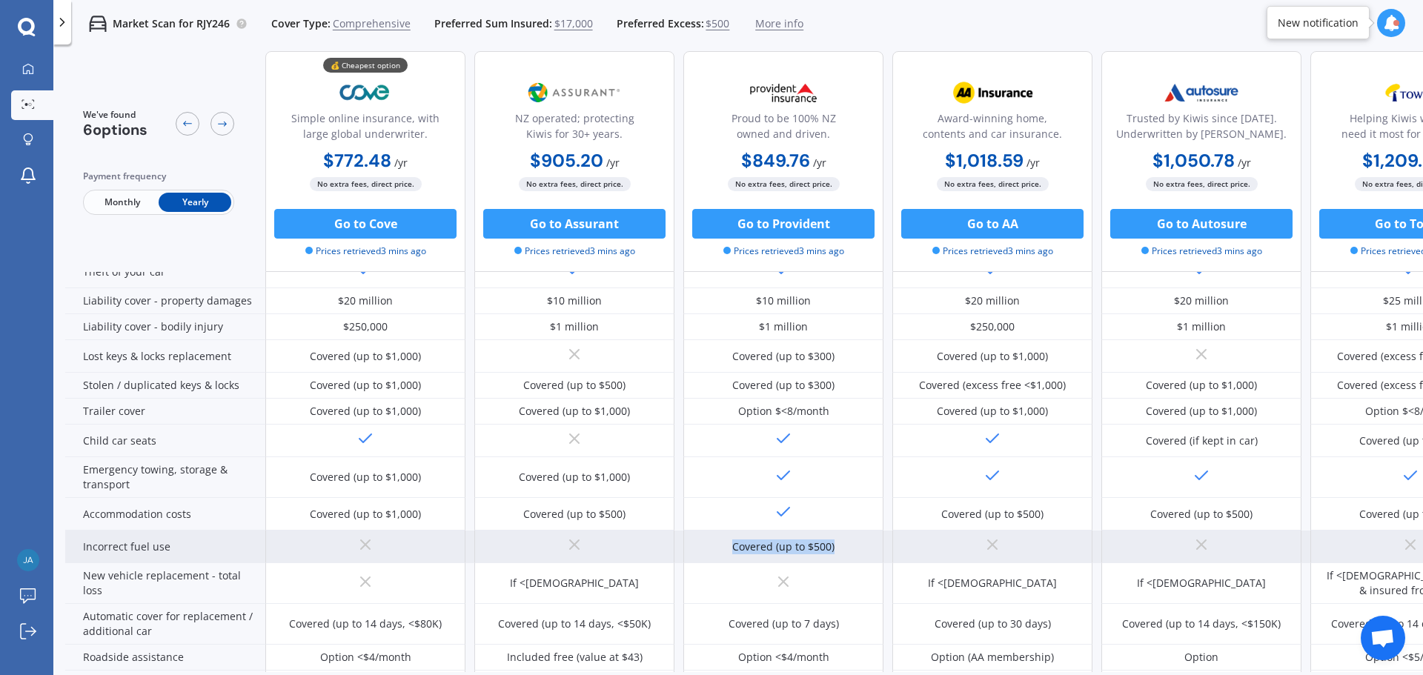
drag, startPoint x: 846, startPoint y: 539, endPoint x: 717, endPoint y: 542, distance: 129.7
click at [717, 542] on div "Covered (up to $500)" at bounding box center [783, 547] width 200 height 33
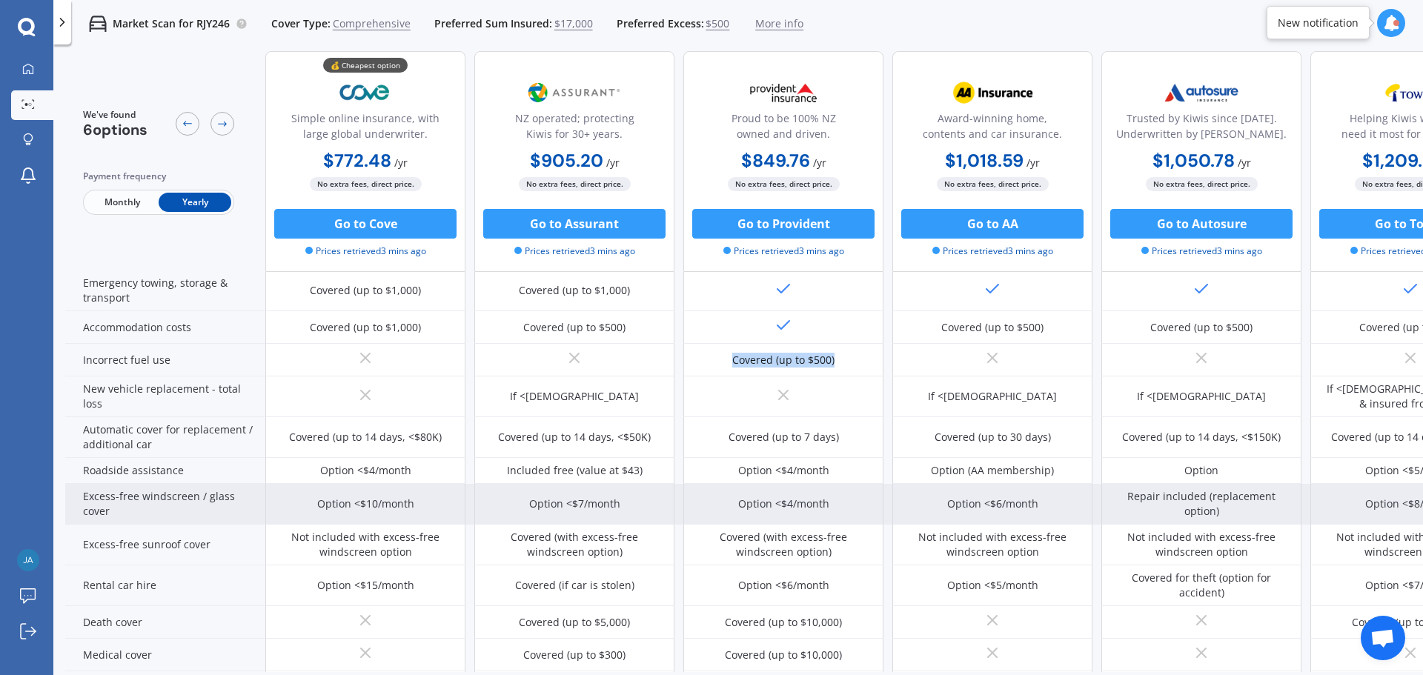
scroll to position [370, 0]
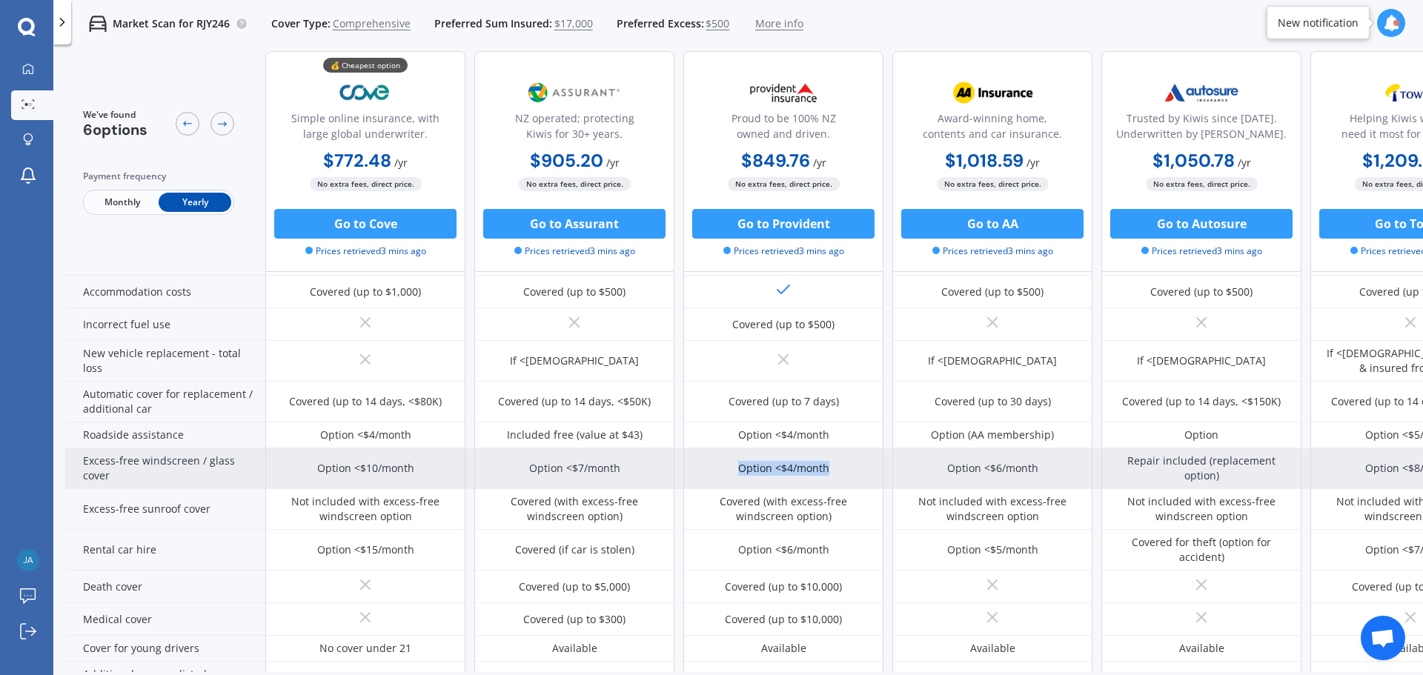
drag, startPoint x: 742, startPoint y: 469, endPoint x: 840, endPoint y: 468, distance: 98.5
click at [840, 468] on div "Option <$4/month" at bounding box center [783, 468] width 200 height 41
drag, startPoint x: 932, startPoint y: 473, endPoint x: 1010, endPoint y: 466, distance: 78.1
click at [1010, 466] on div "Option <$6/month" at bounding box center [992, 468] width 200 height 41
drag, startPoint x: 1214, startPoint y: 475, endPoint x: 1120, endPoint y: 462, distance: 94.2
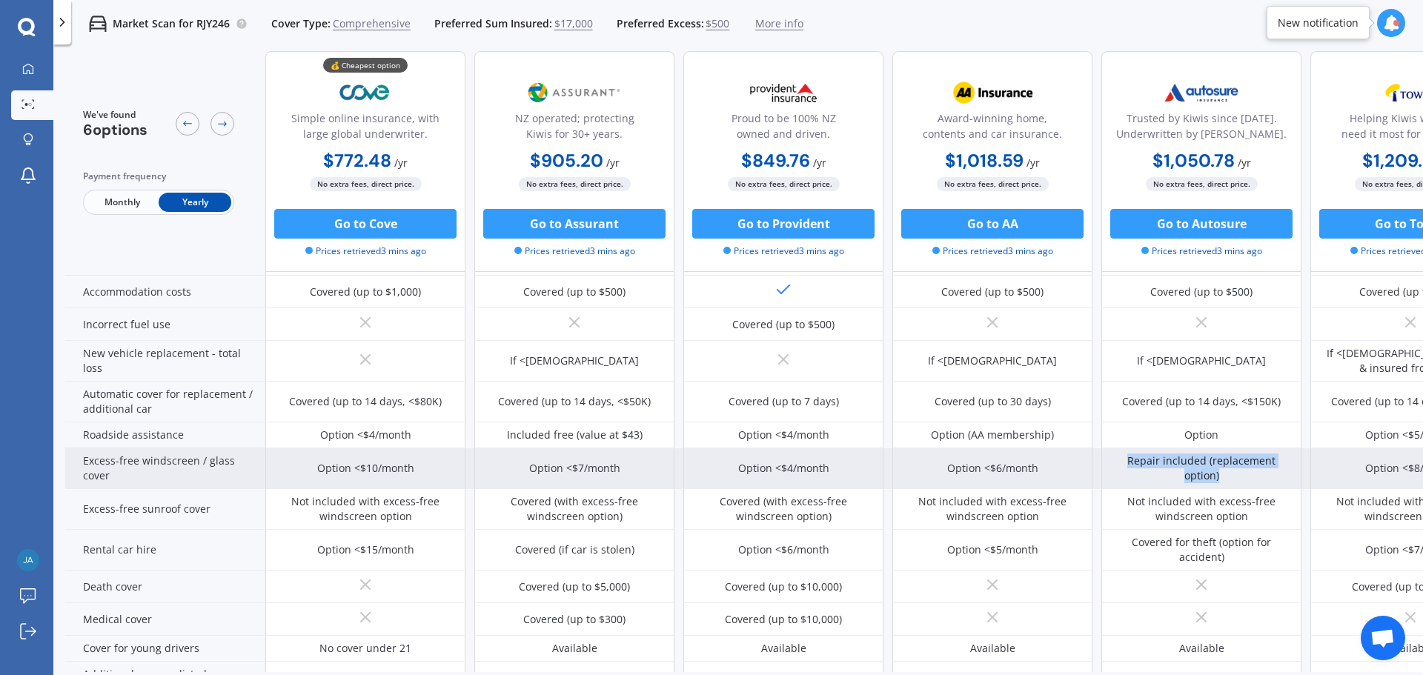
click at [1120, 462] on div "Repair included (replacement option)" at bounding box center [1201, 468] width 178 height 30
click at [1171, 462] on div "Repair included (replacement option)" at bounding box center [1201, 468] width 178 height 30
drag, startPoint x: 1230, startPoint y: 476, endPoint x: 1113, endPoint y: 467, distance: 117.4
click at [1113, 467] on div "Repair included (replacement option)" at bounding box center [1201, 468] width 178 height 30
click at [1180, 476] on div "Repair included (replacement option)" at bounding box center [1201, 468] width 178 height 30
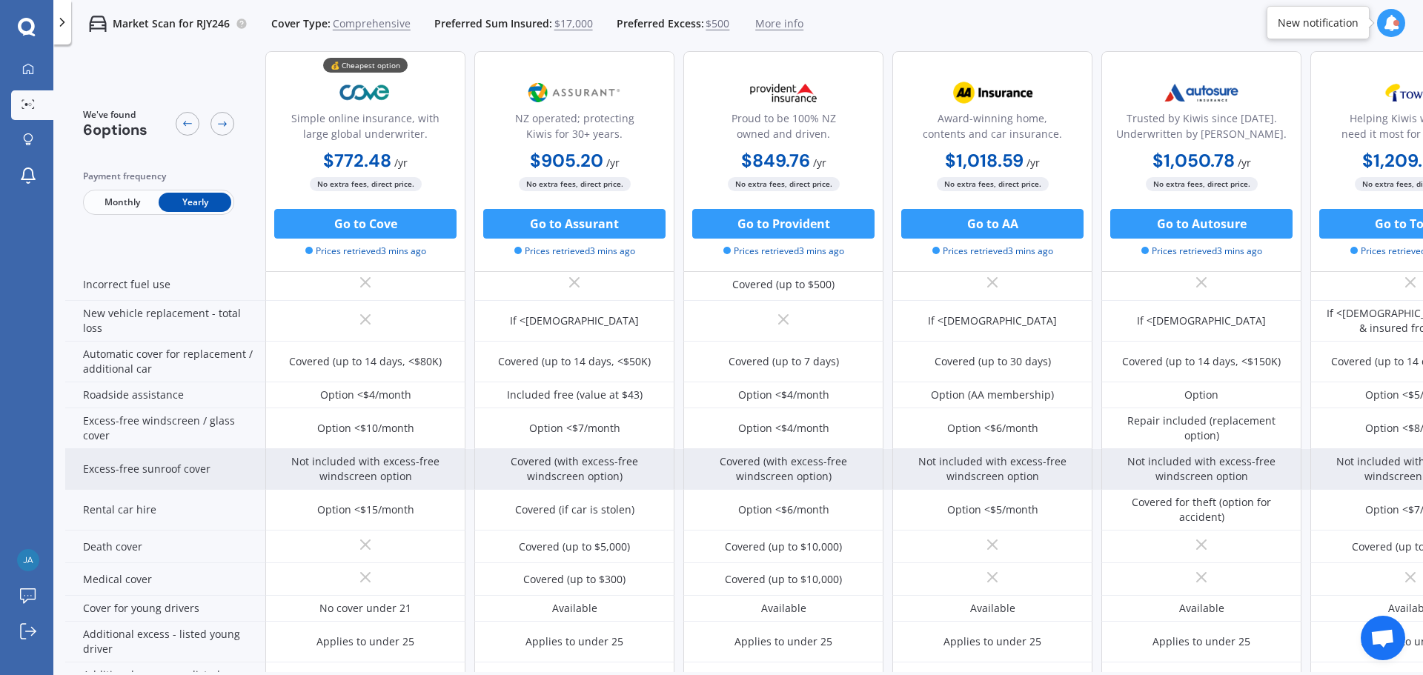
scroll to position [445, 0]
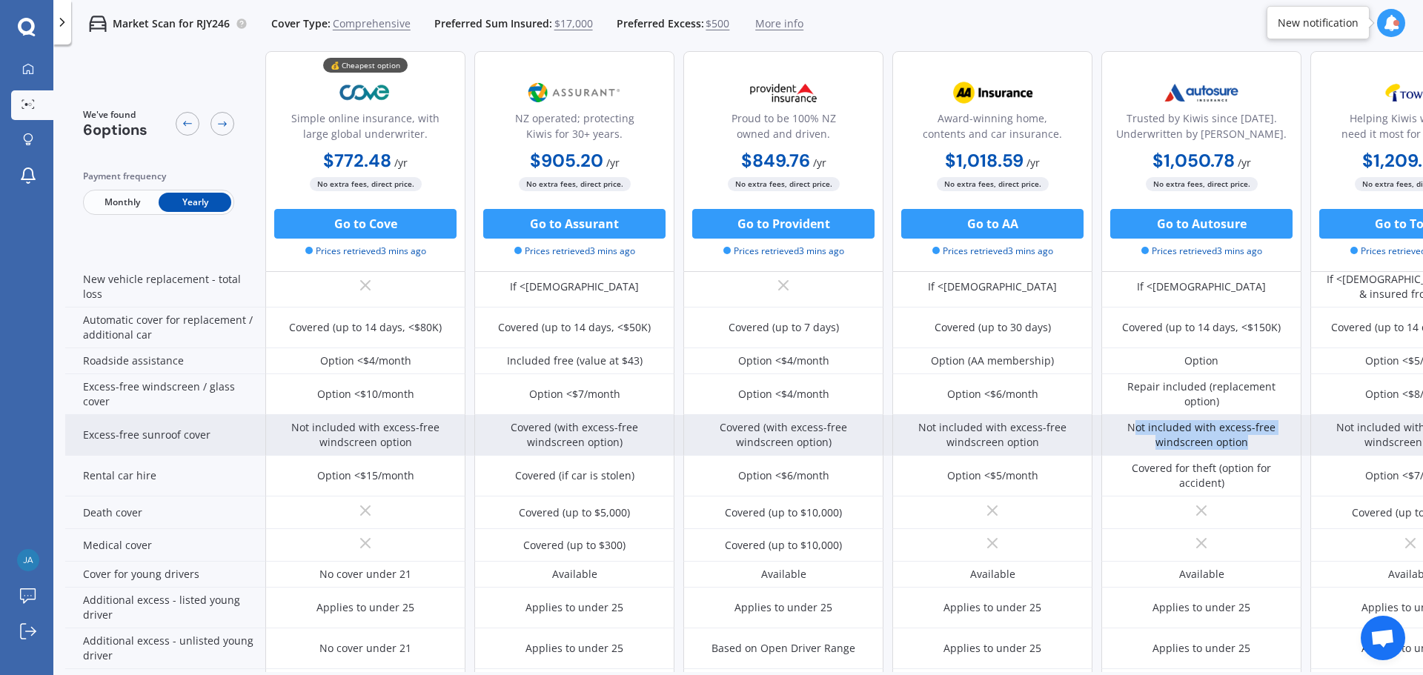
drag, startPoint x: 1248, startPoint y: 443, endPoint x: 1135, endPoint y: 422, distance: 114.7
click at [1135, 422] on div "Not included with excess-free windscreen option" at bounding box center [1201, 435] width 178 height 30
click at [1167, 436] on div "Not included with excess-free windscreen option" at bounding box center [1201, 435] width 178 height 30
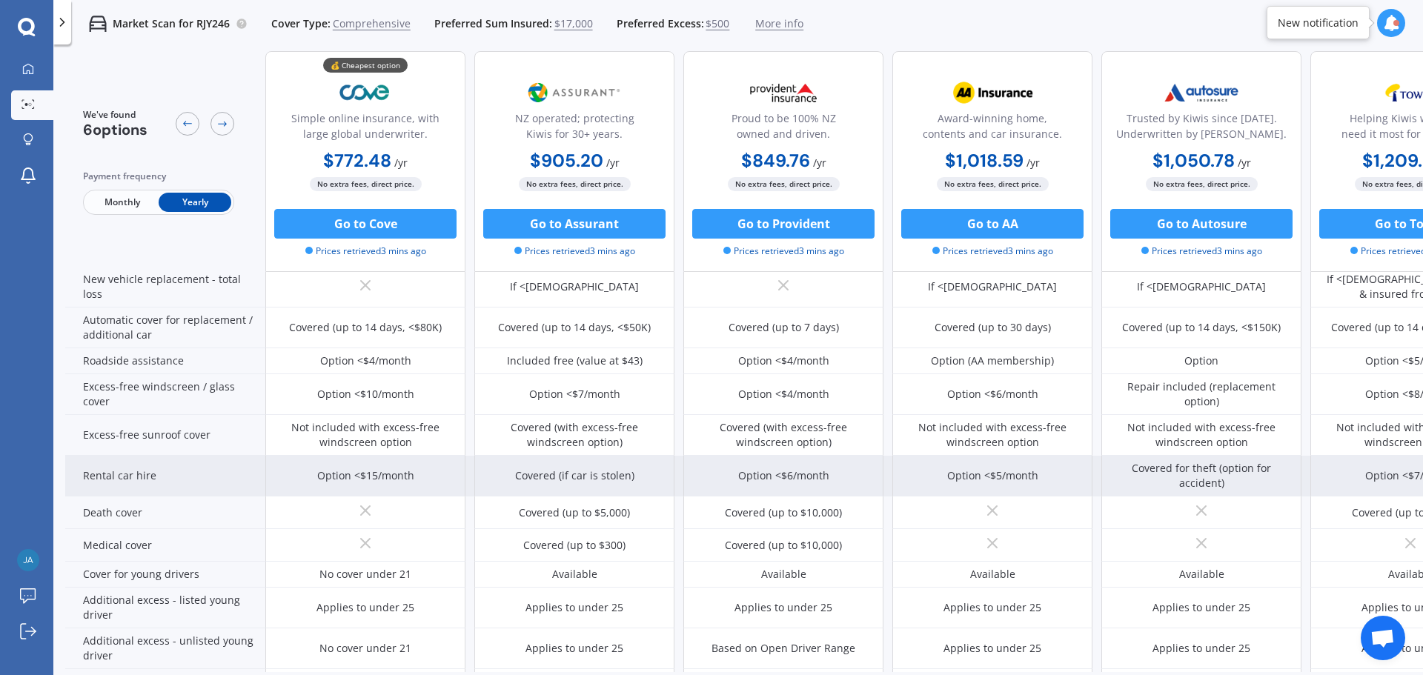
click at [768, 476] on div "Option <$6/month" at bounding box center [783, 475] width 91 height 15
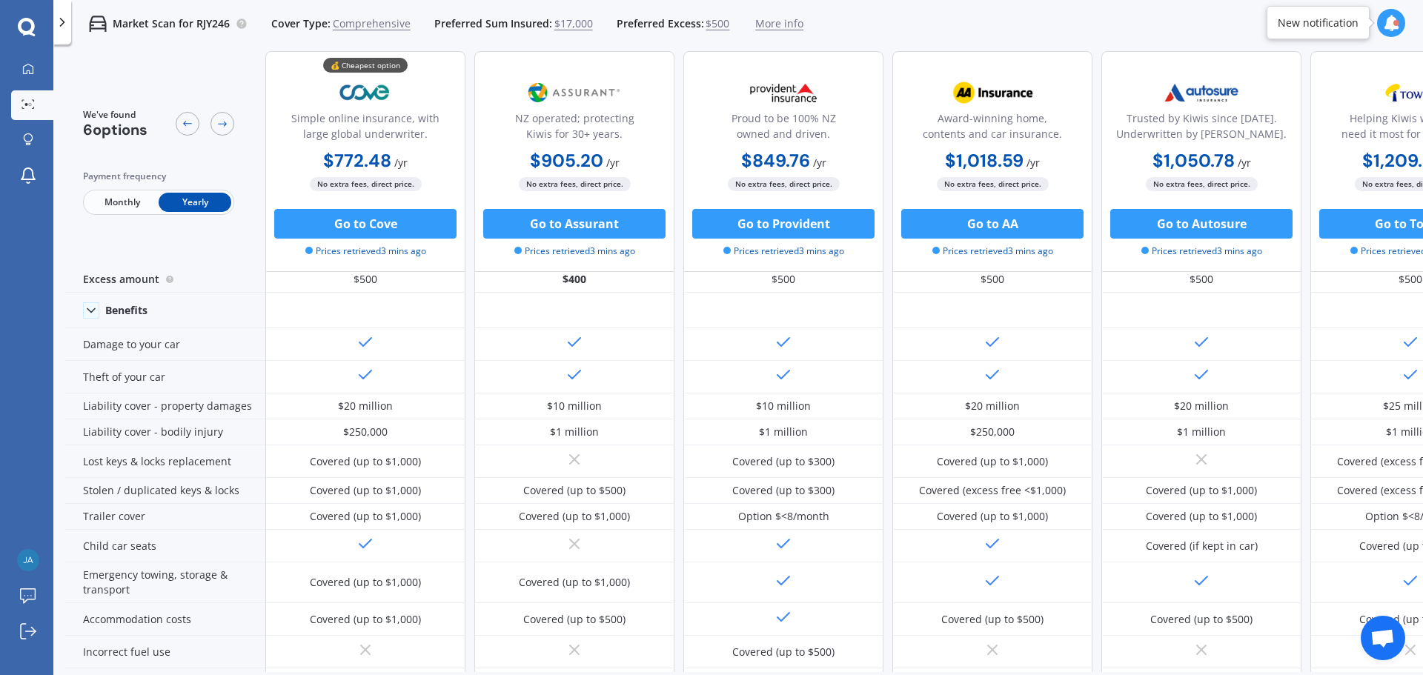
scroll to position [0, 0]
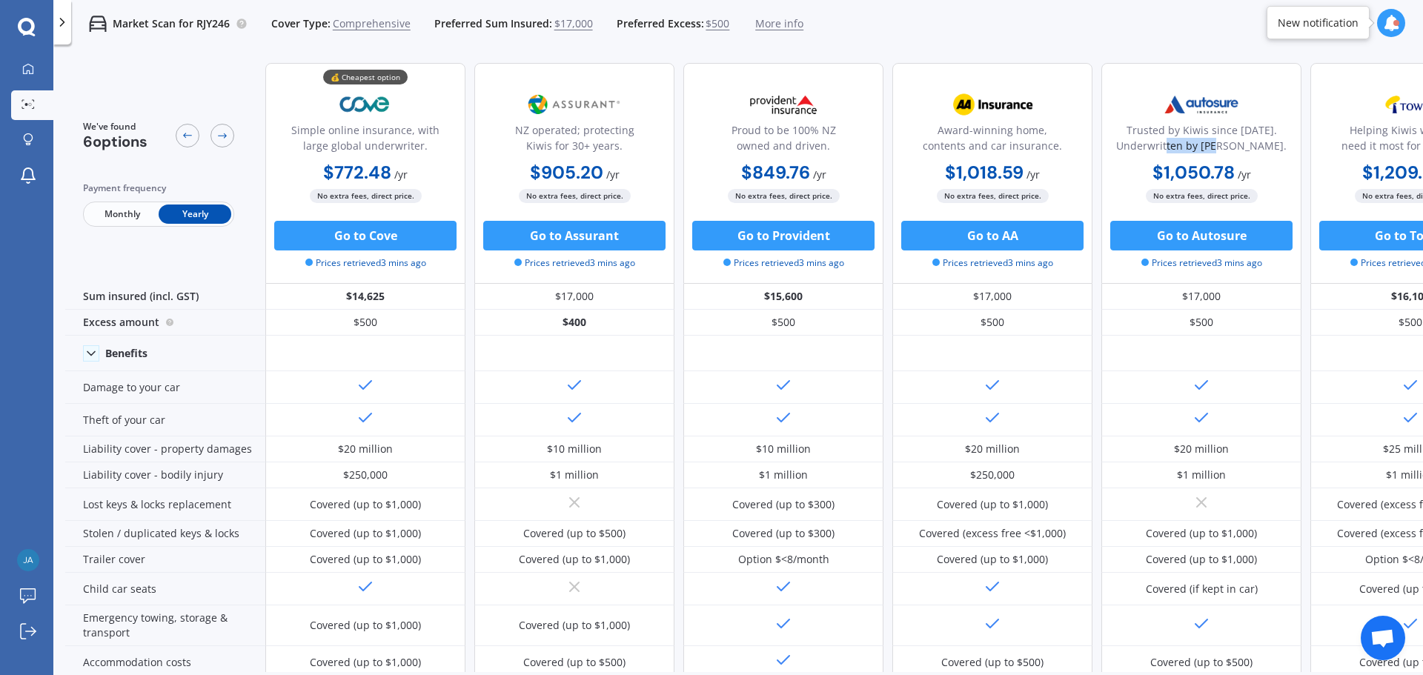
drag, startPoint x: 1266, startPoint y: 149, endPoint x: 1205, endPoint y: 147, distance: 60.8
click at [1205, 147] on div "Trusted by Kiwis since [DATE]. Underwritten by [PERSON_NAME]." at bounding box center [1201, 140] width 175 height 37
click at [1252, 151] on div "Trusted by Kiwis since [DATE]. Underwritten by [PERSON_NAME]." at bounding box center [1201, 140] width 175 height 37
drag, startPoint x: 1269, startPoint y: 151, endPoint x: 1128, endPoint y: 151, distance: 140.0
click at [1128, 151] on div "Trusted by Kiwis since [DATE]. Underwritten by [PERSON_NAME]." at bounding box center [1201, 140] width 175 height 37
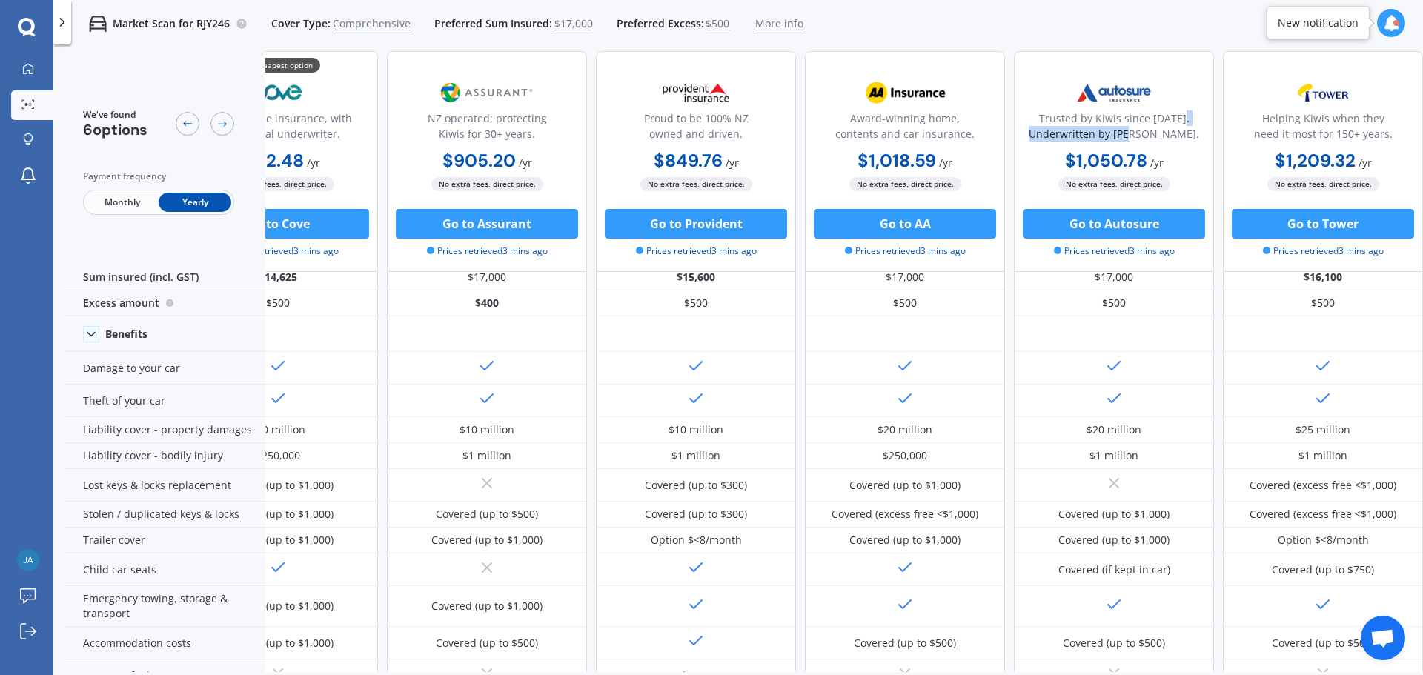
scroll to position [0, 95]
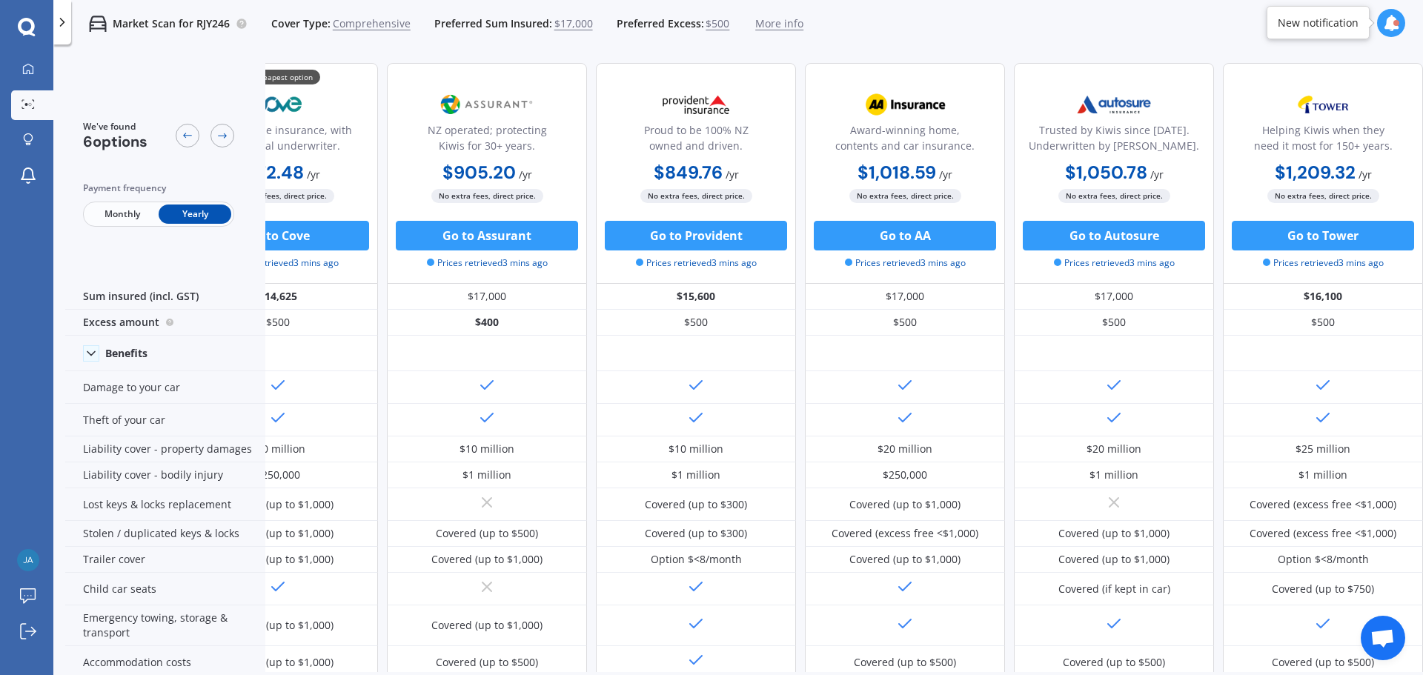
click at [127, 215] on span "Monthly" at bounding box center [122, 214] width 73 height 19
click at [182, 218] on span "Yearly" at bounding box center [195, 214] width 73 height 19
click at [67, 19] on icon at bounding box center [62, 22] width 15 height 15
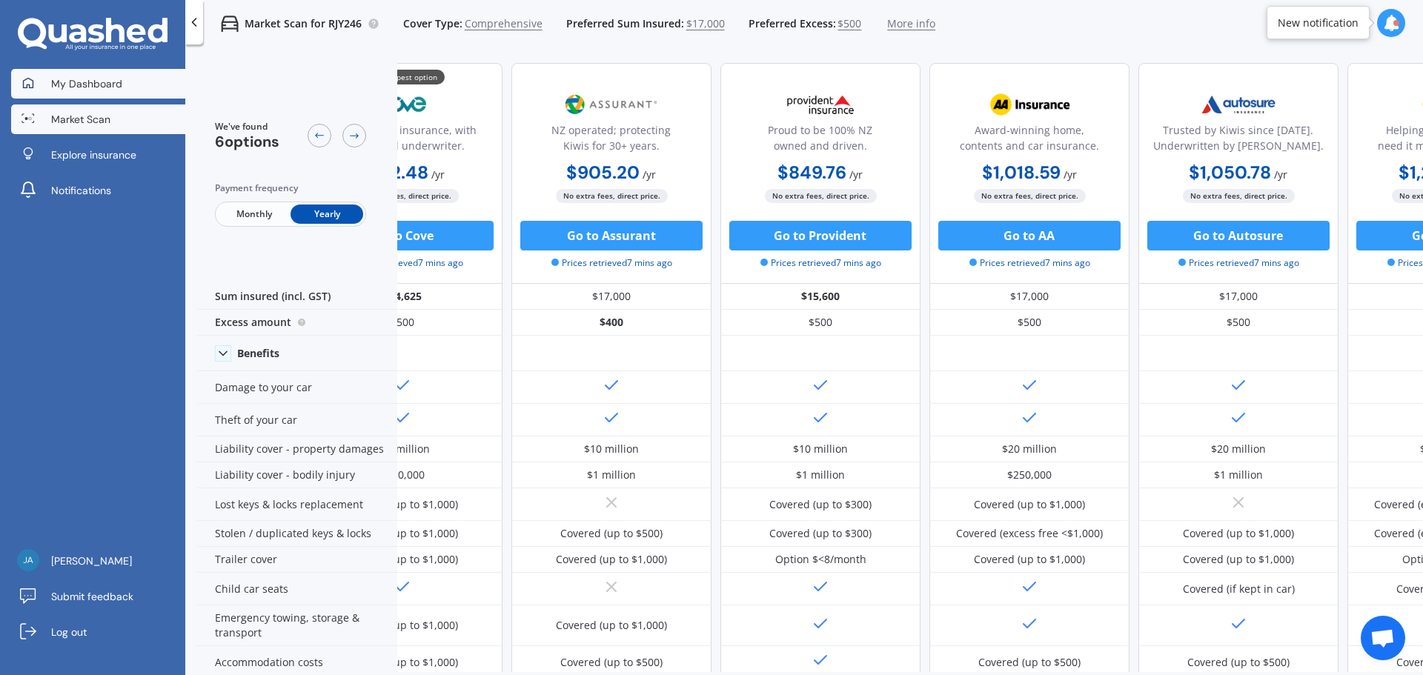
click at [84, 95] on link "My Dashboard" at bounding box center [98, 84] width 174 height 30
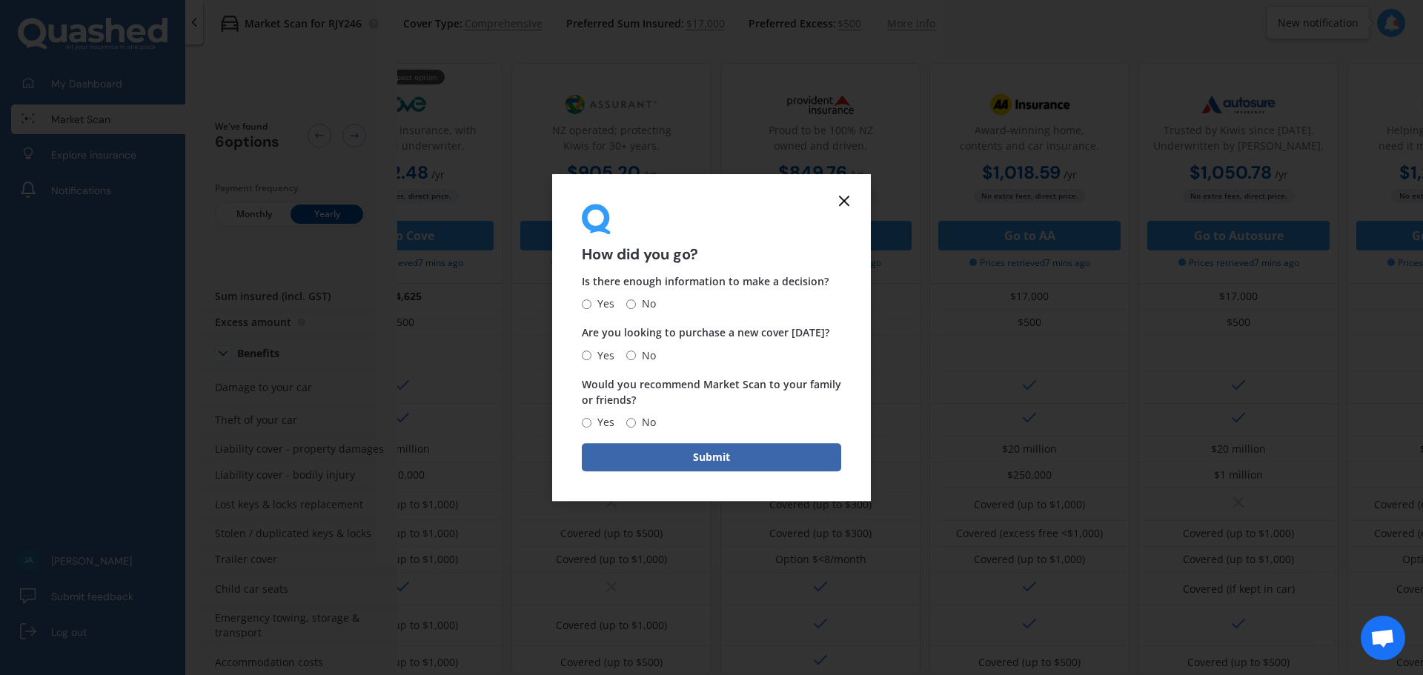
click at [592, 299] on span "Yes" at bounding box center [602, 305] width 23 height 18
click at [591, 299] on input "Yes" at bounding box center [587, 304] width 10 height 10
radio input "true"
click at [651, 353] on span "No" at bounding box center [646, 356] width 20 height 18
click at [636, 353] on input "No" at bounding box center [631, 355] width 10 height 10
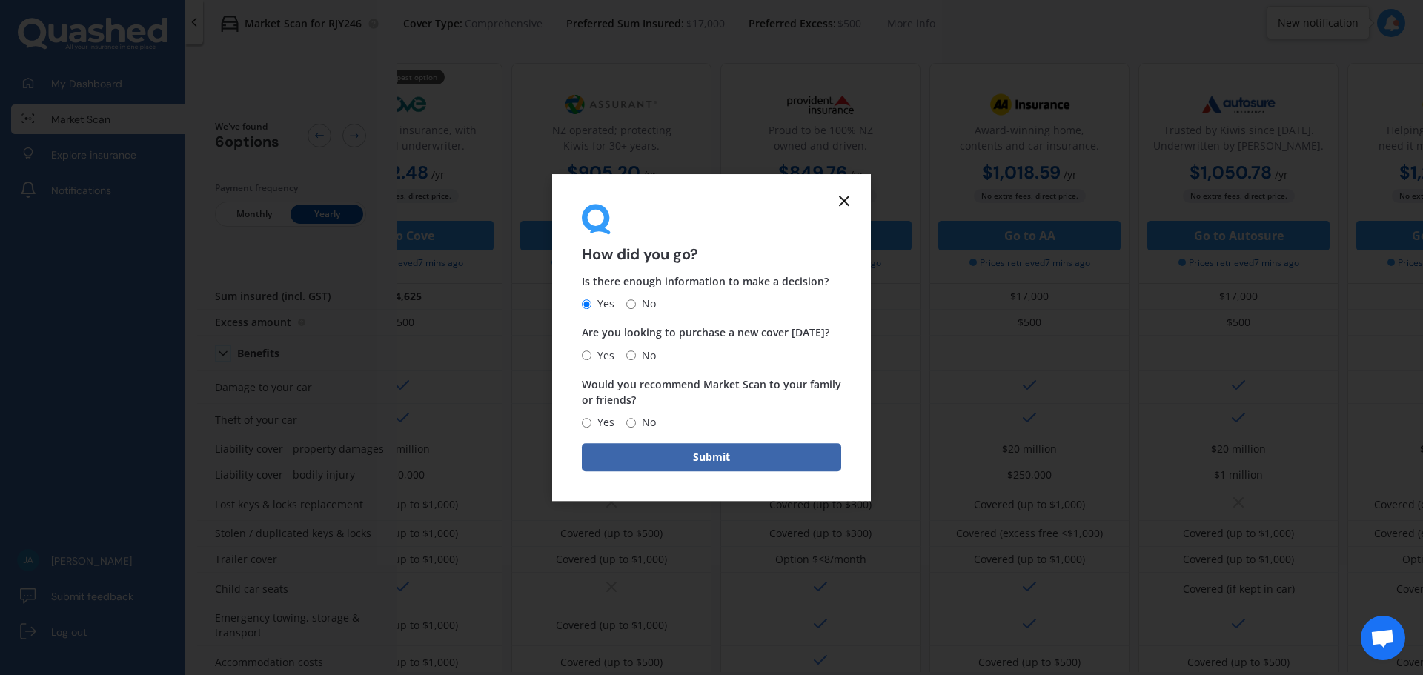
radio input "true"
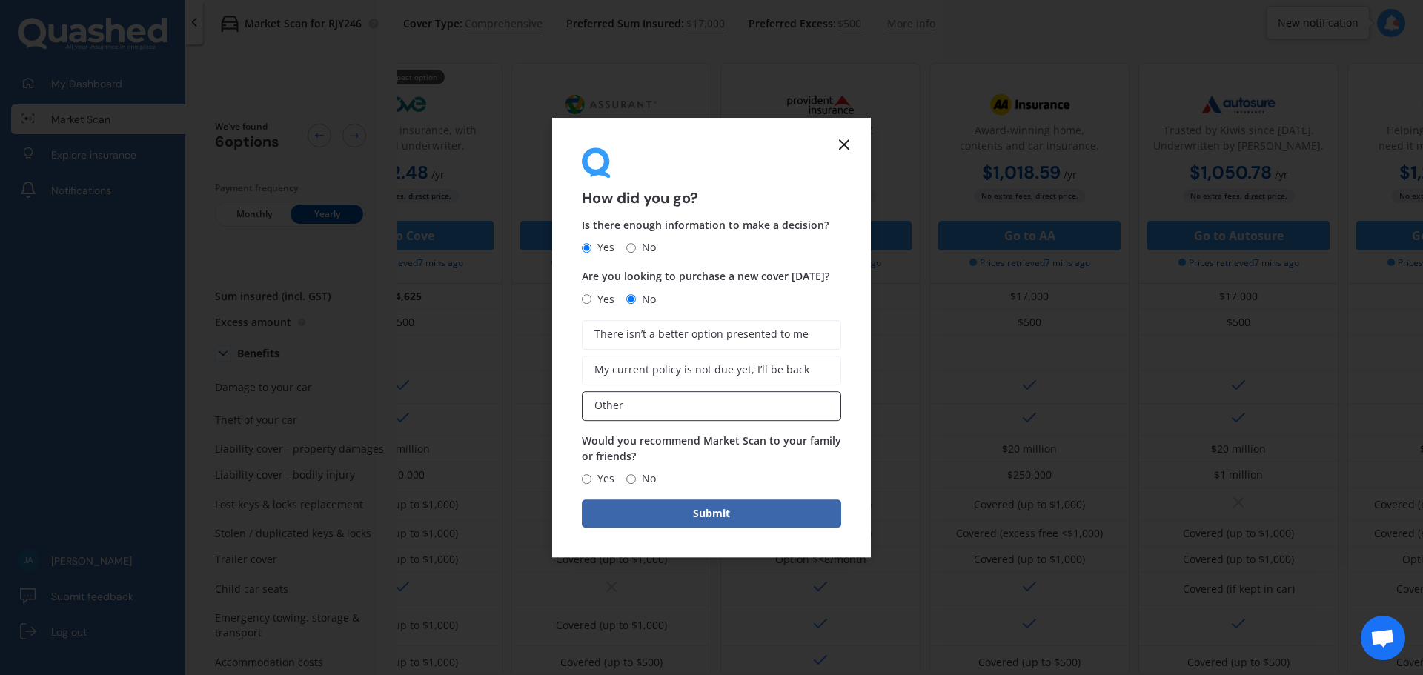
click at [651, 413] on label "Other" at bounding box center [711, 406] width 259 height 30
click at [0, 0] on input "Other" at bounding box center [0, 0] width 0 height 0
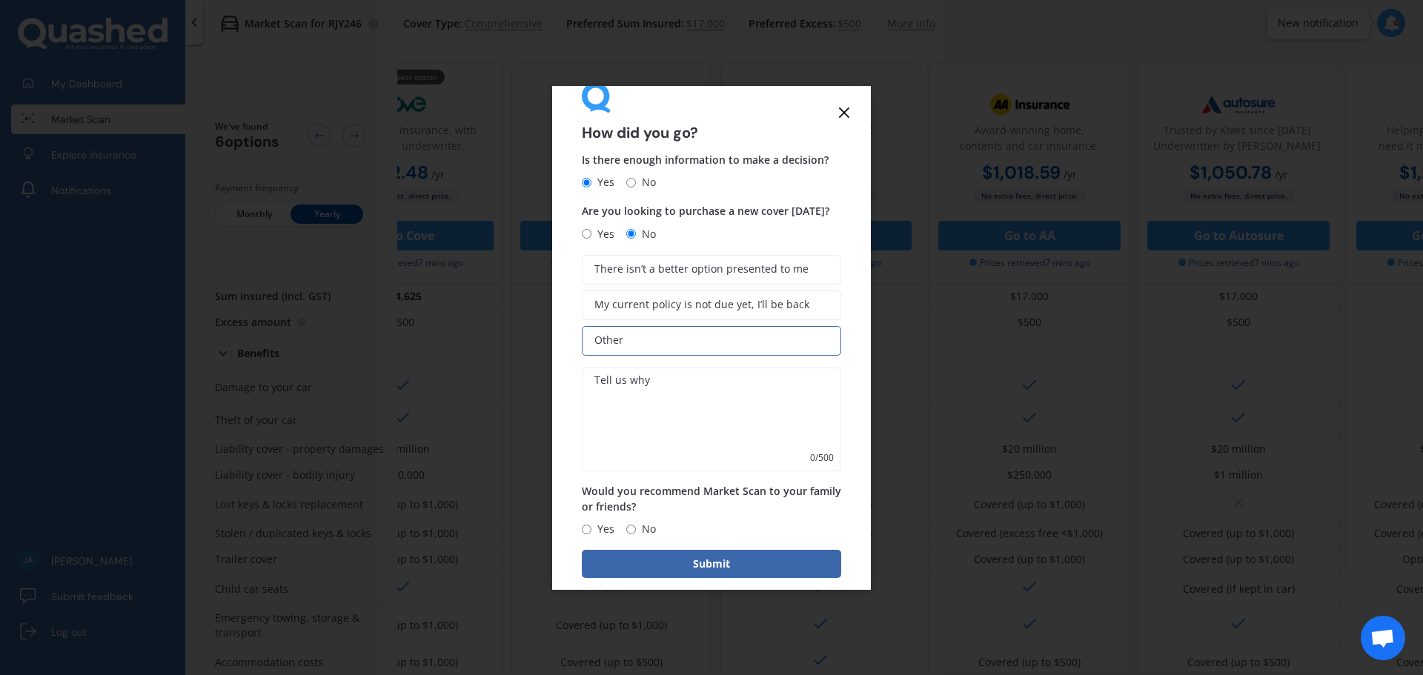
scroll to position [51, 0]
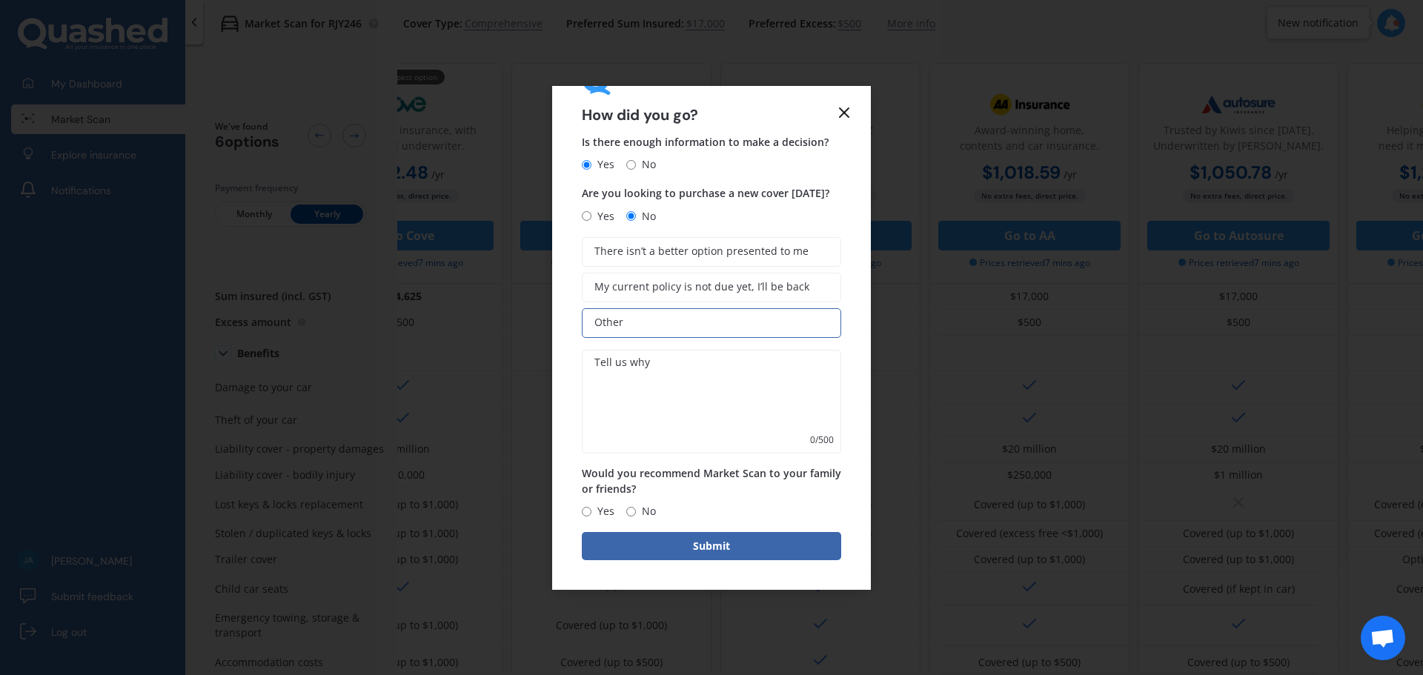
click at [594, 508] on span "Yes" at bounding box center [602, 511] width 23 height 18
click at [591, 508] on input "Yes" at bounding box center [587, 512] width 10 height 10
radio input "true"
click at [721, 559] on button "Submit" at bounding box center [711, 546] width 259 height 28
click at [764, 283] on span "My current policy is not due yet, I’ll be back" at bounding box center [701, 287] width 215 height 13
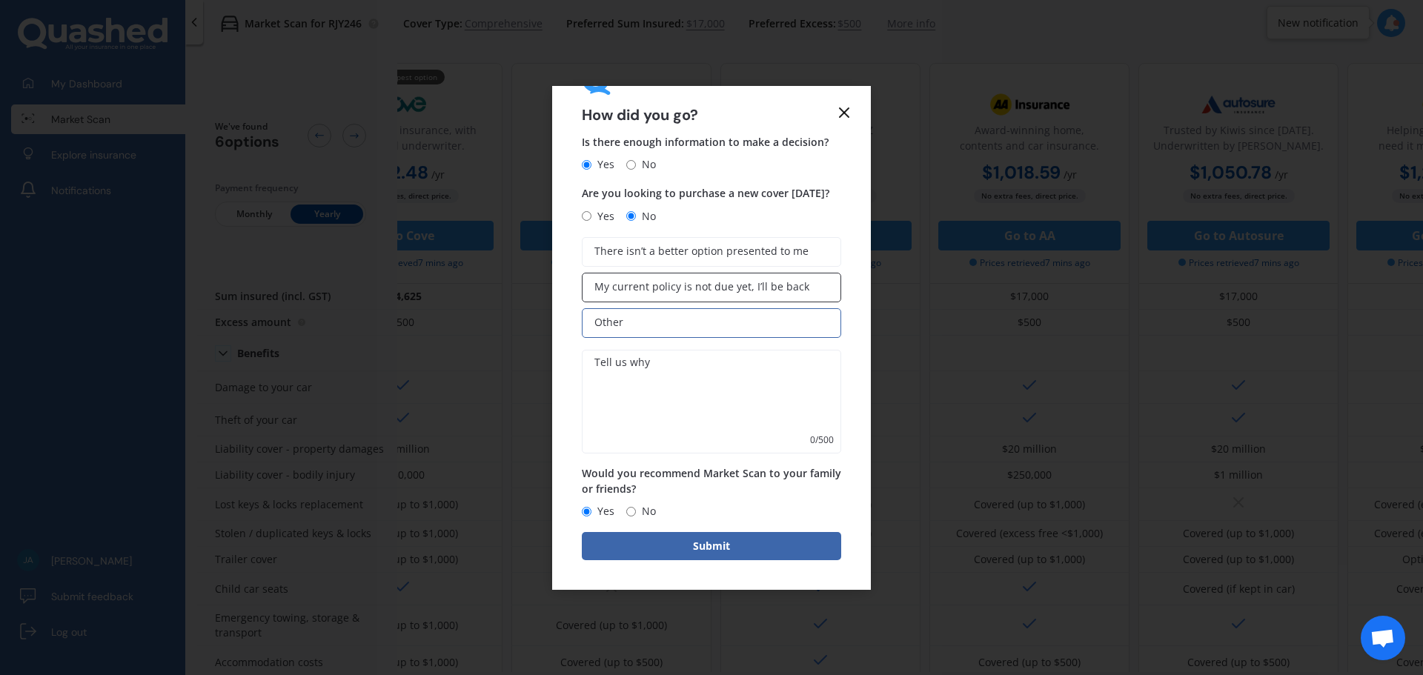
click at [0, 0] on input "My current policy is not due yet, I’ll be back" at bounding box center [0, 0] width 0 height 0
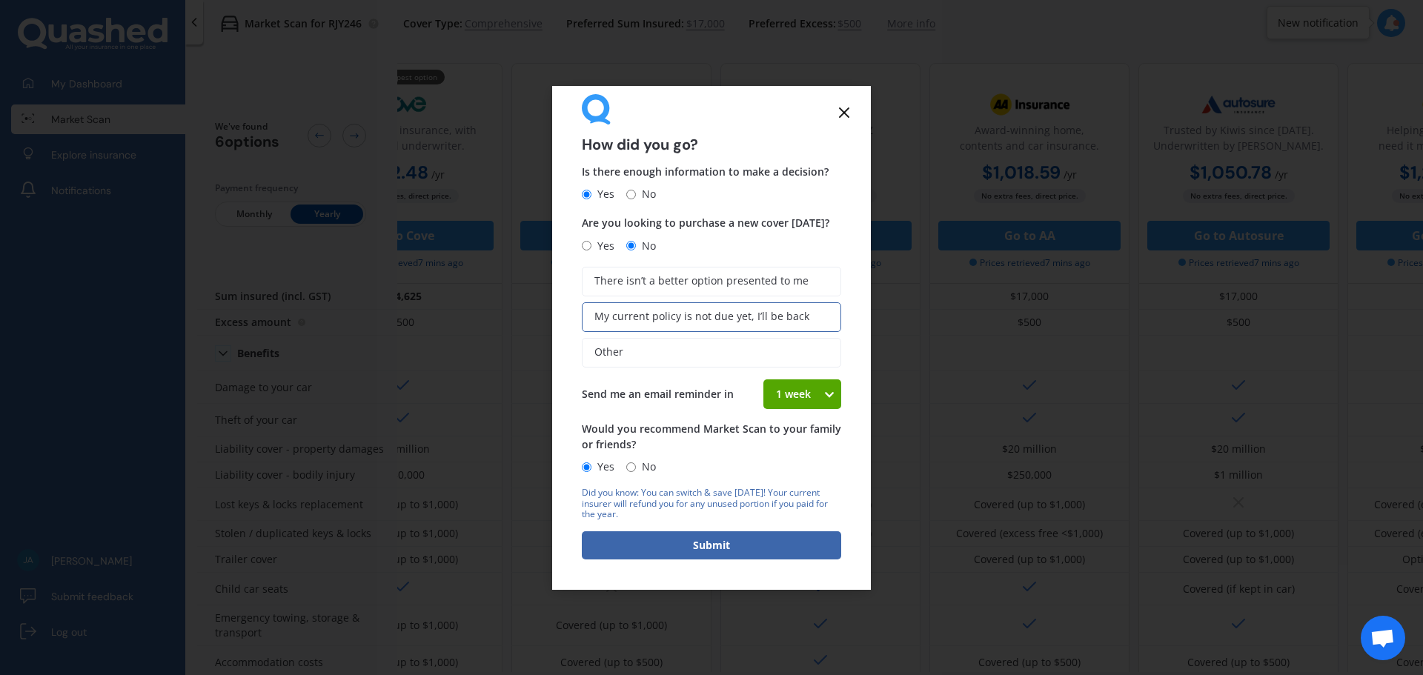
scroll to position [21, 0]
click at [775, 541] on button "Submit" at bounding box center [711, 545] width 259 height 28
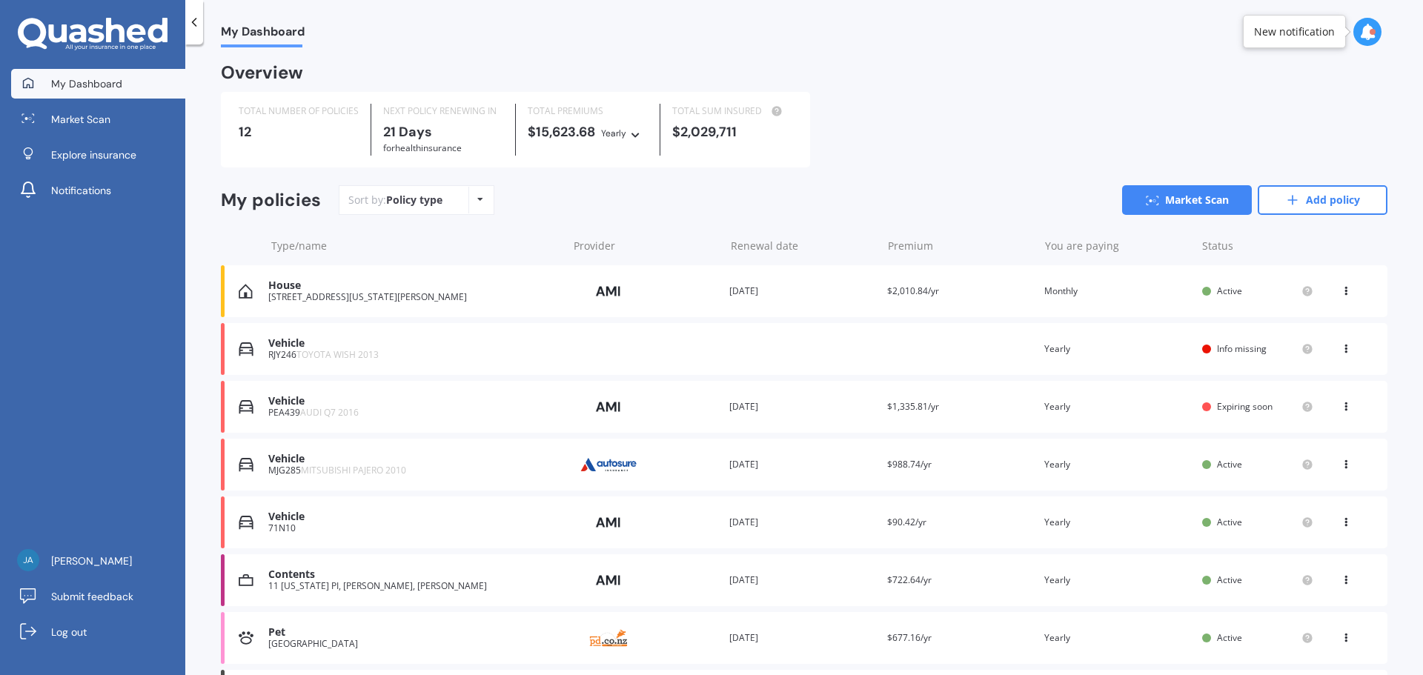
click at [1340, 350] on icon at bounding box center [1345, 346] width 10 height 9
click at [1339, 404] on div "Delete" at bounding box center [1313, 407] width 147 height 30
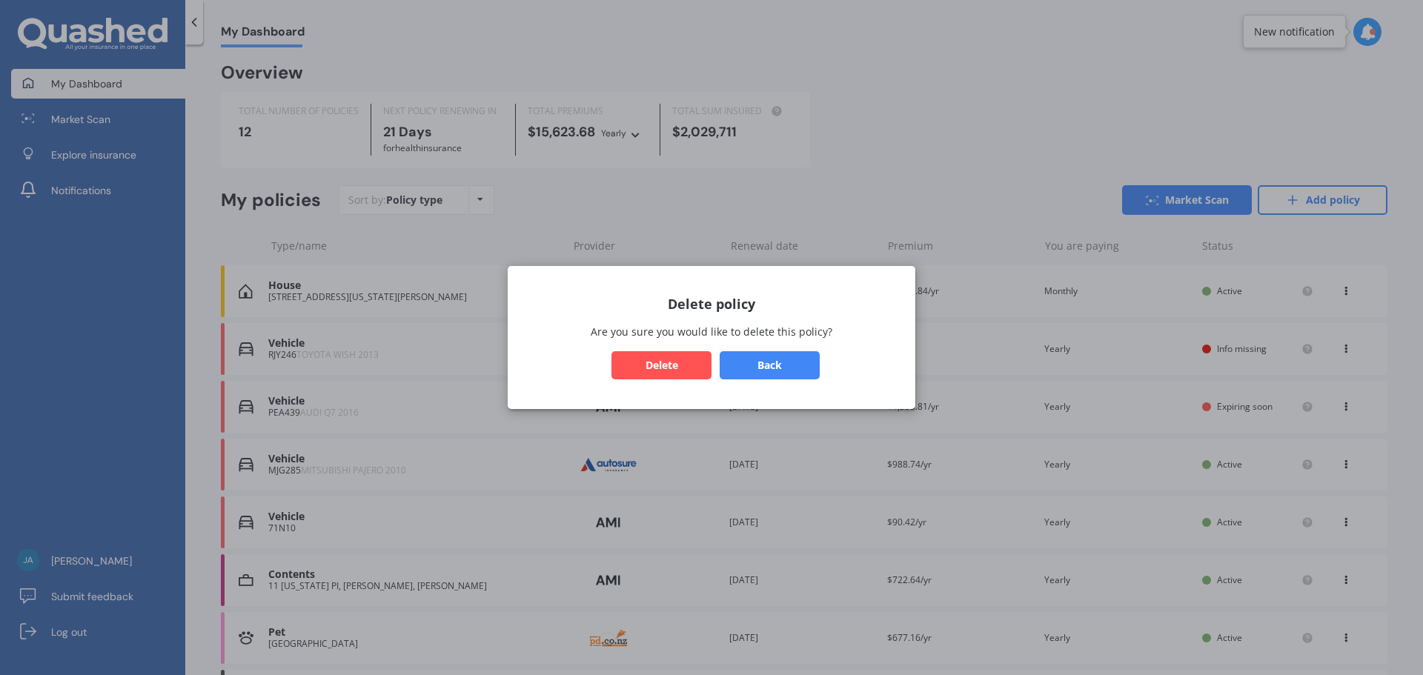
click at [624, 358] on button "Delete" at bounding box center [661, 365] width 100 height 28
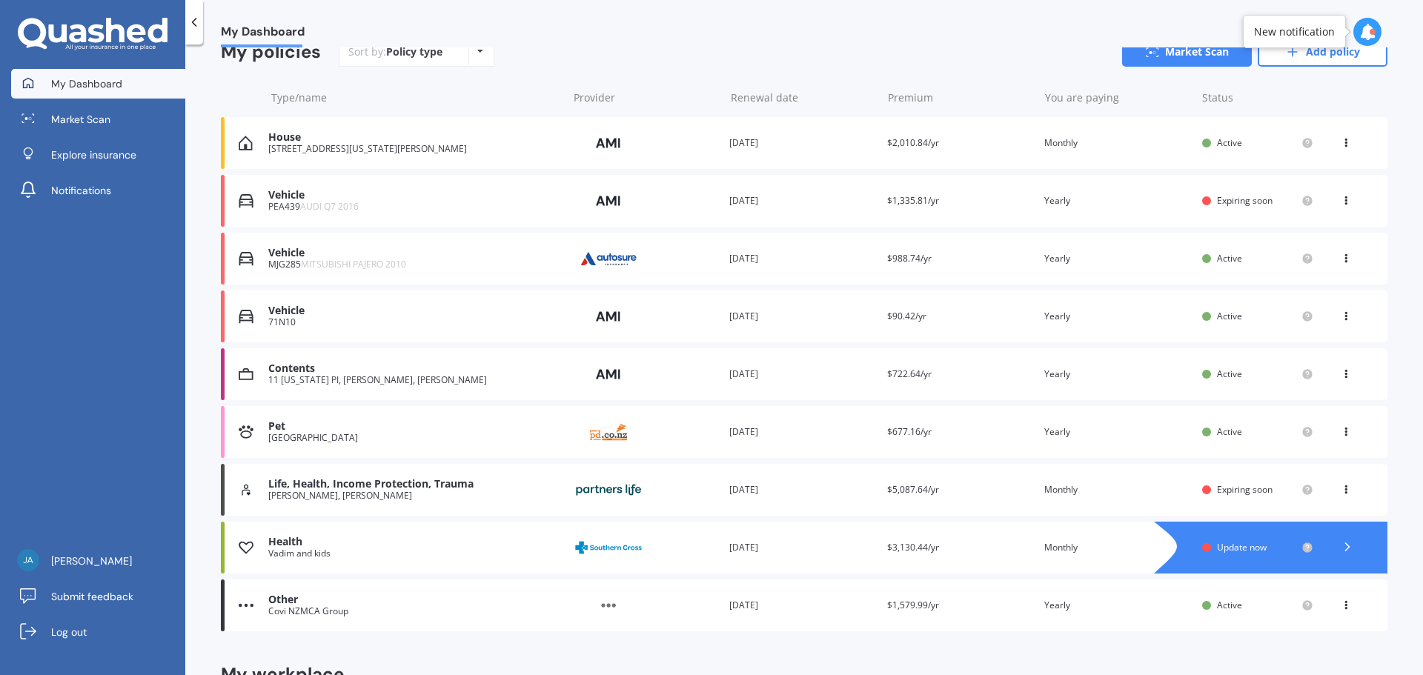
scroll to position [222, 0]
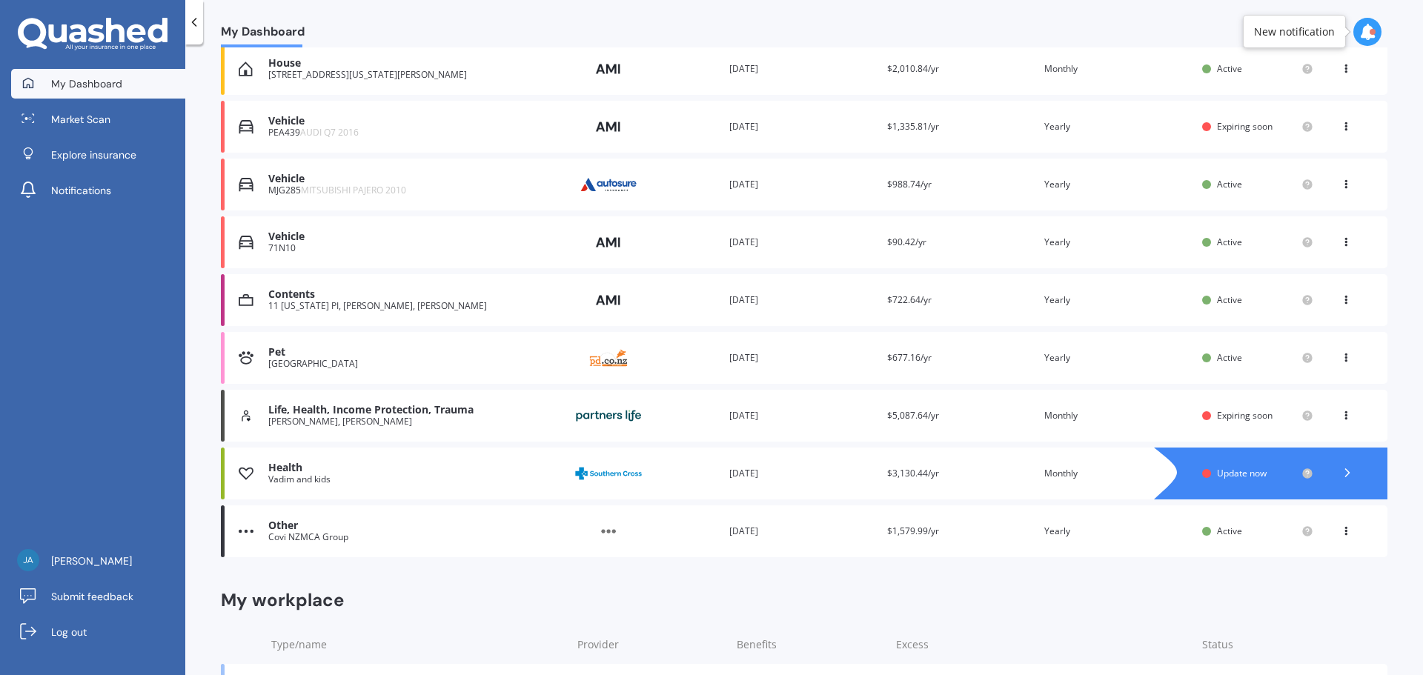
click at [1222, 468] on span "Update now" at bounding box center [1242, 473] width 50 height 13
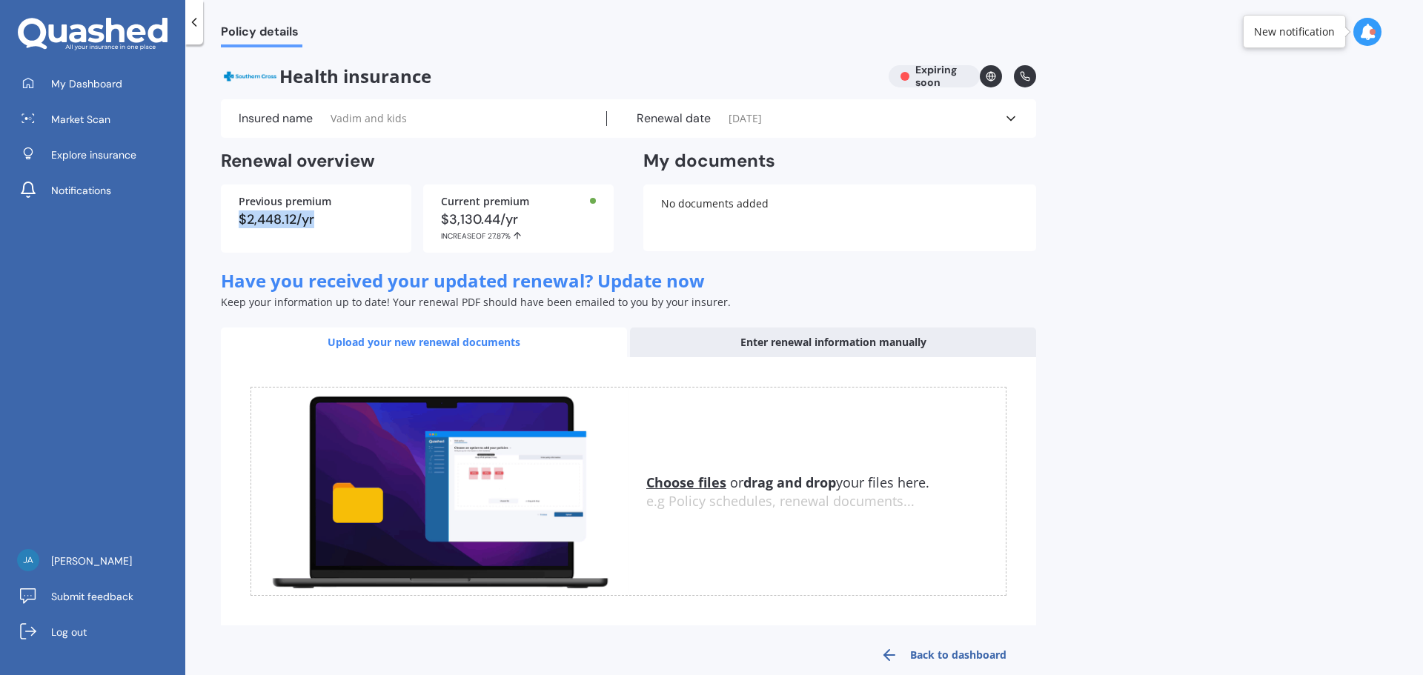
drag, startPoint x: 230, startPoint y: 225, endPoint x: 347, endPoint y: 226, distance: 117.1
click at [347, 226] on div "Previous premium $2,448.12/yr" at bounding box center [316, 218] width 190 height 68
drag, startPoint x: 441, startPoint y: 223, endPoint x: 545, endPoint y: 219, distance: 103.8
click at [545, 219] on div "$3,130.44/yr INCREASE OF 27.87%" at bounding box center [518, 227] width 155 height 28
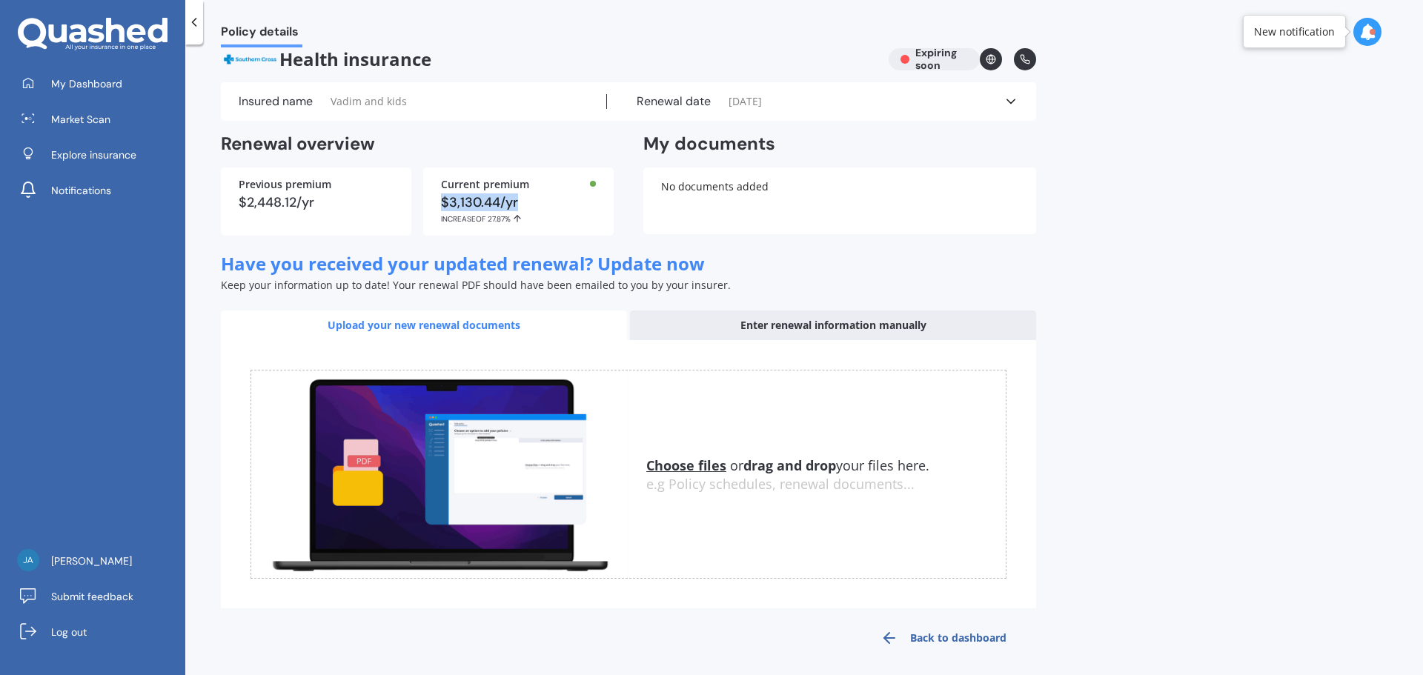
scroll to position [24, 0]
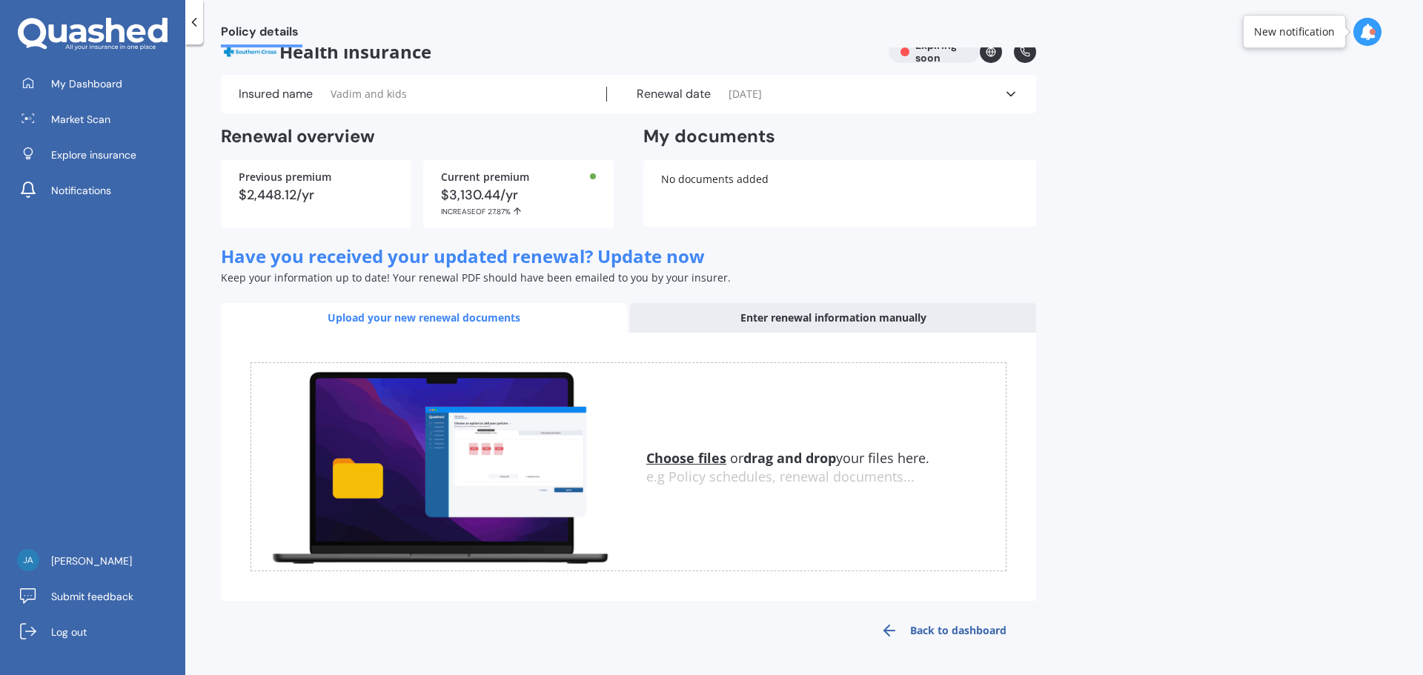
click at [812, 319] on div "Enter renewal information manually" at bounding box center [833, 318] width 406 height 30
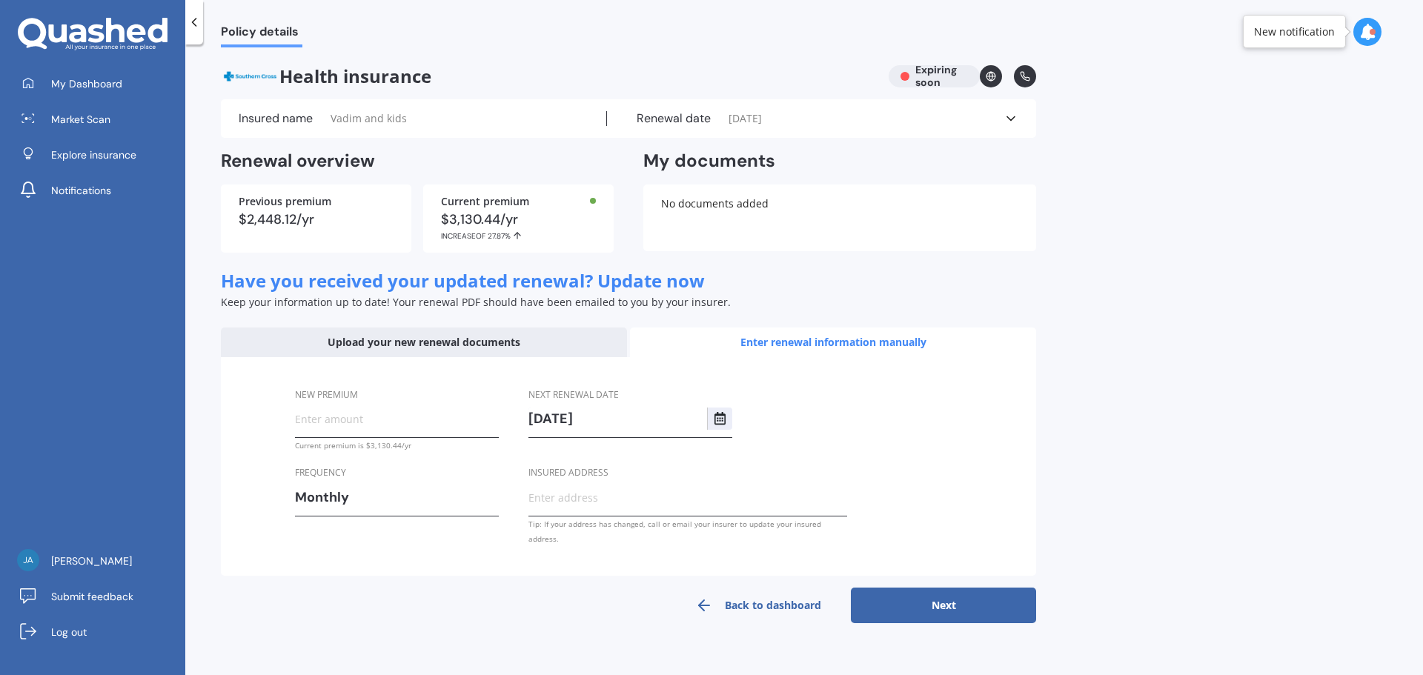
scroll to position [0, 0]
click at [396, 419] on input "New premium" at bounding box center [397, 419] width 204 height 22
type input "$303.35"
click at [951, 595] on button "Next" at bounding box center [943, 606] width 185 height 36
select select "01"
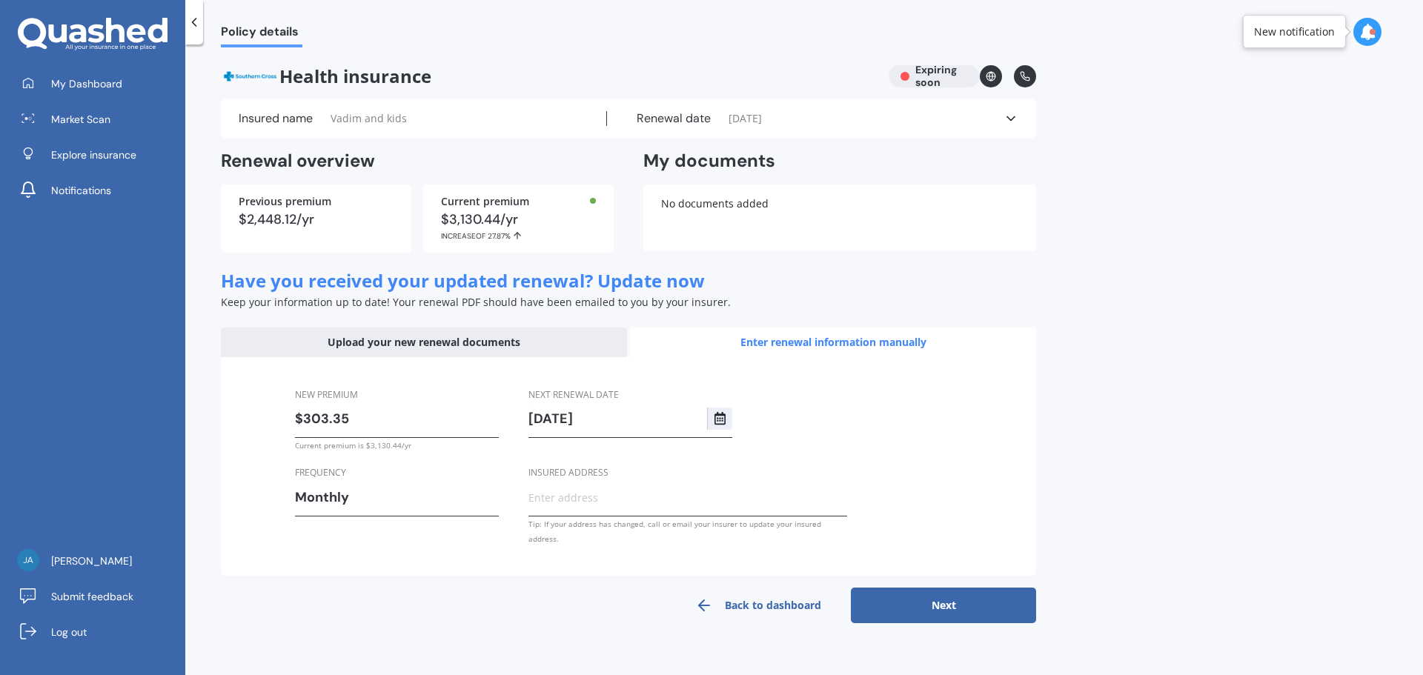
select select "10"
select select "2026"
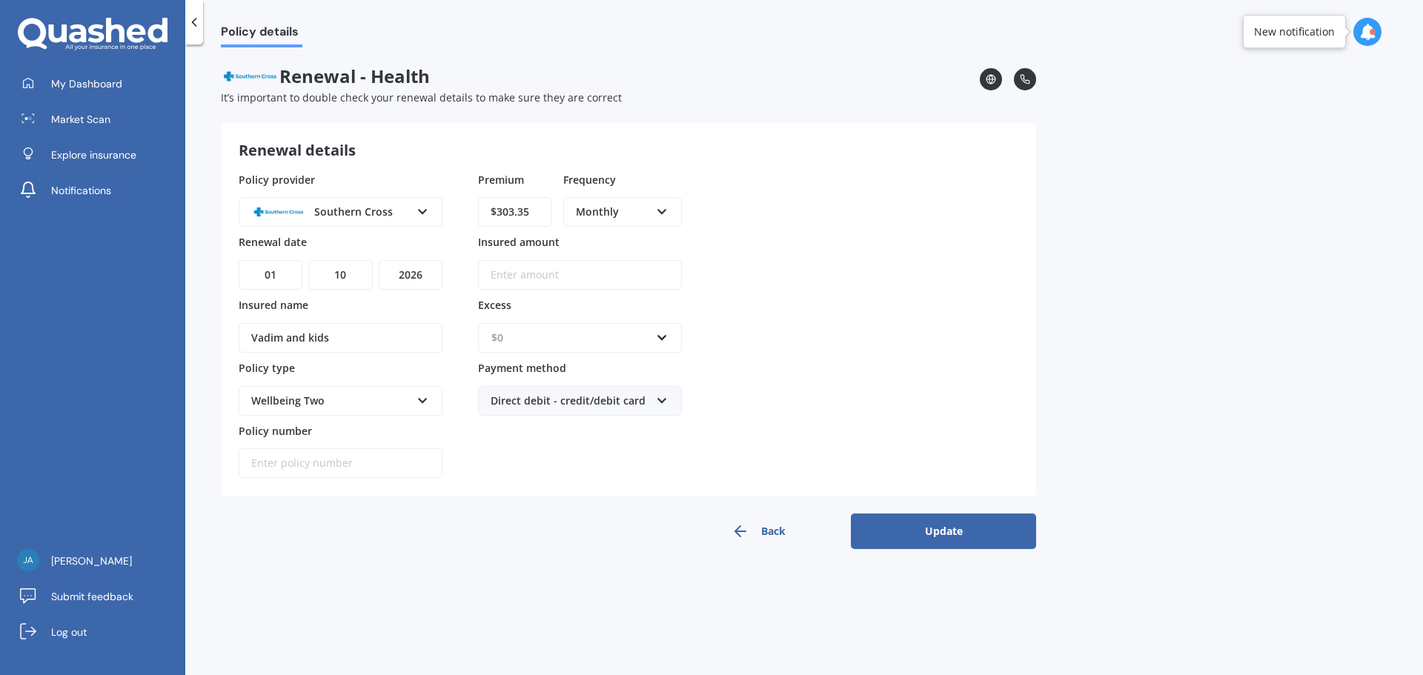
click at [514, 324] on input "text" at bounding box center [574, 338] width 190 height 28
click at [528, 422] on div "$500" at bounding box center [580, 420] width 202 height 27
click at [753, 384] on div "Policy provider Southern Cross AA AIA AMP ASB Accuro BNZ Other Partners Life So…" at bounding box center [628, 325] width 779 height 307
click at [953, 531] on button "Update" at bounding box center [943, 531] width 185 height 36
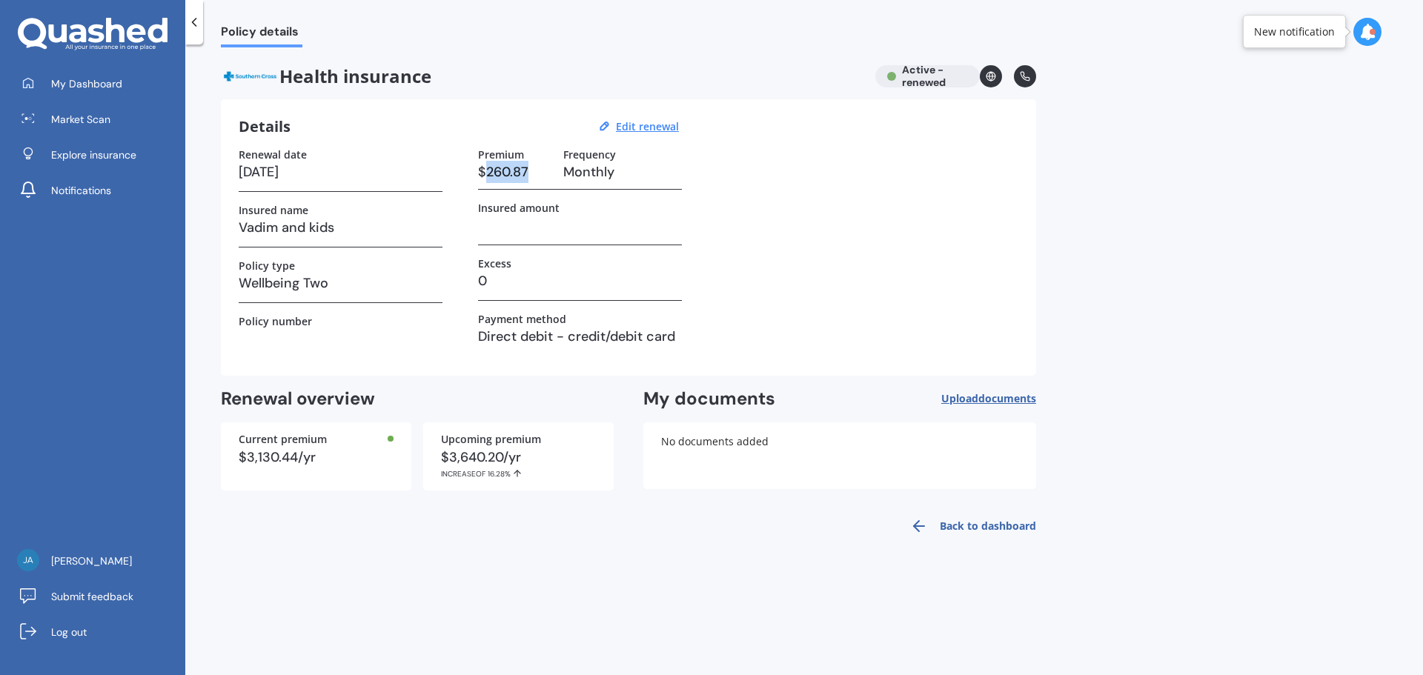
drag, startPoint x: 484, startPoint y: 167, endPoint x: 531, endPoint y: 173, distance: 47.7
click at [531, 173] on h3 "$260.87" at bounding box center [514, 172] width 73 height 22
click at [646, 129] on u "Edit renewal" at bounding box center [647, 126] width 63 height 14
select select "01"
select select "10"
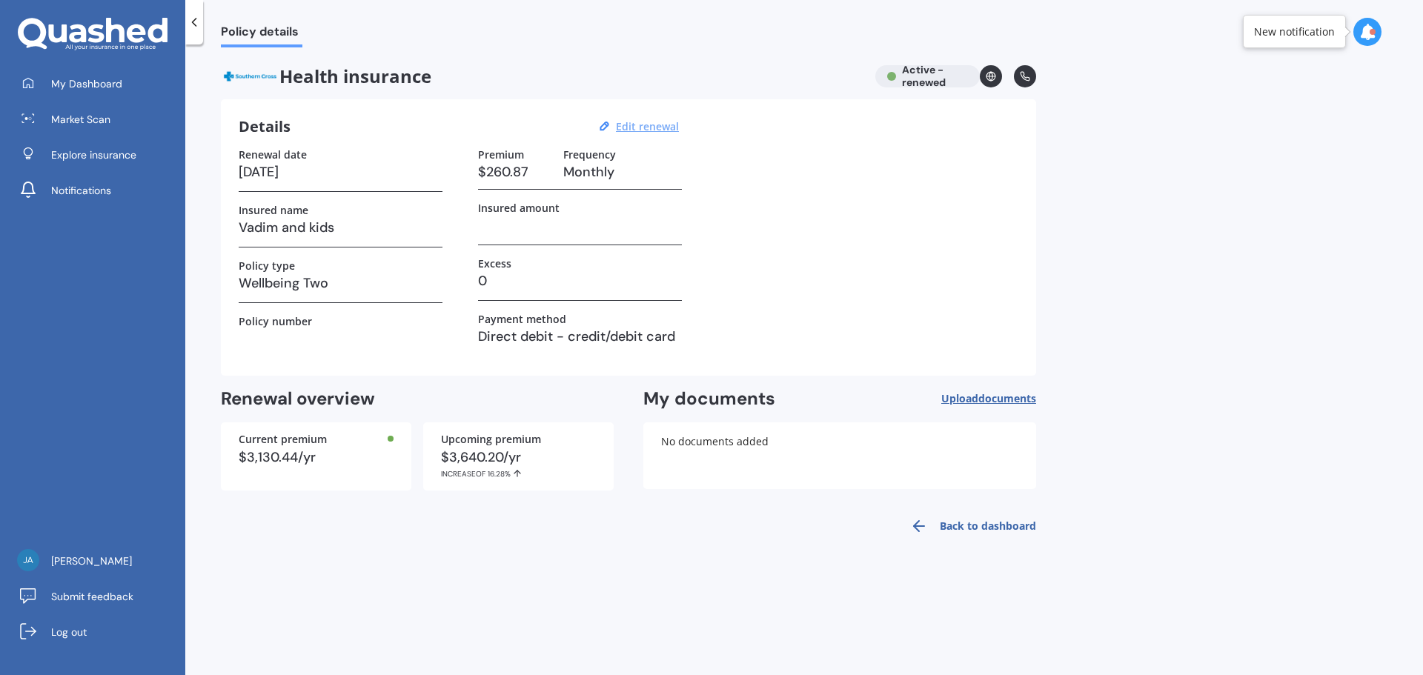
select select "2026"
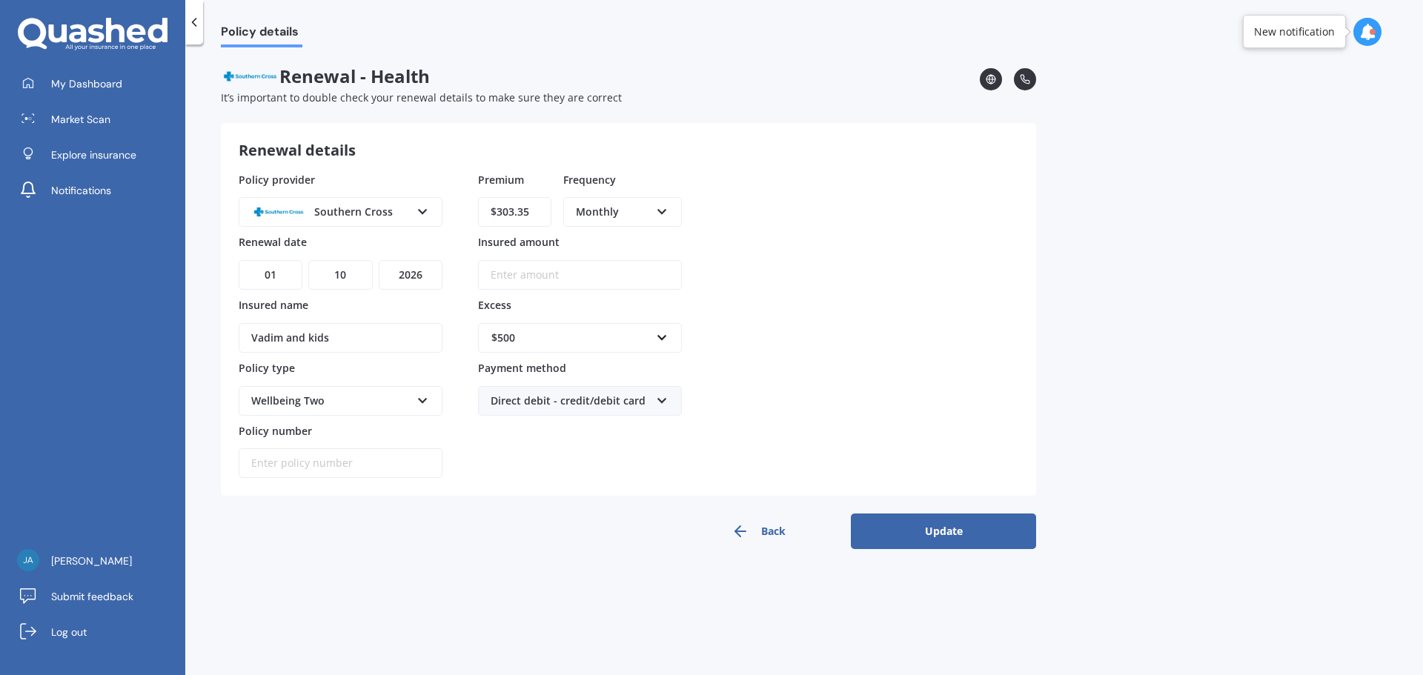
click at [559, 343] on div "$500" at bounding box center [570, 338] width 159 height 16
click at [558, 366] on div "$0" at bounding box center [580, 365] width 202 height 27
click at [958, 540] on button "Update" at bounding box center [943, 531] width 185 height 36
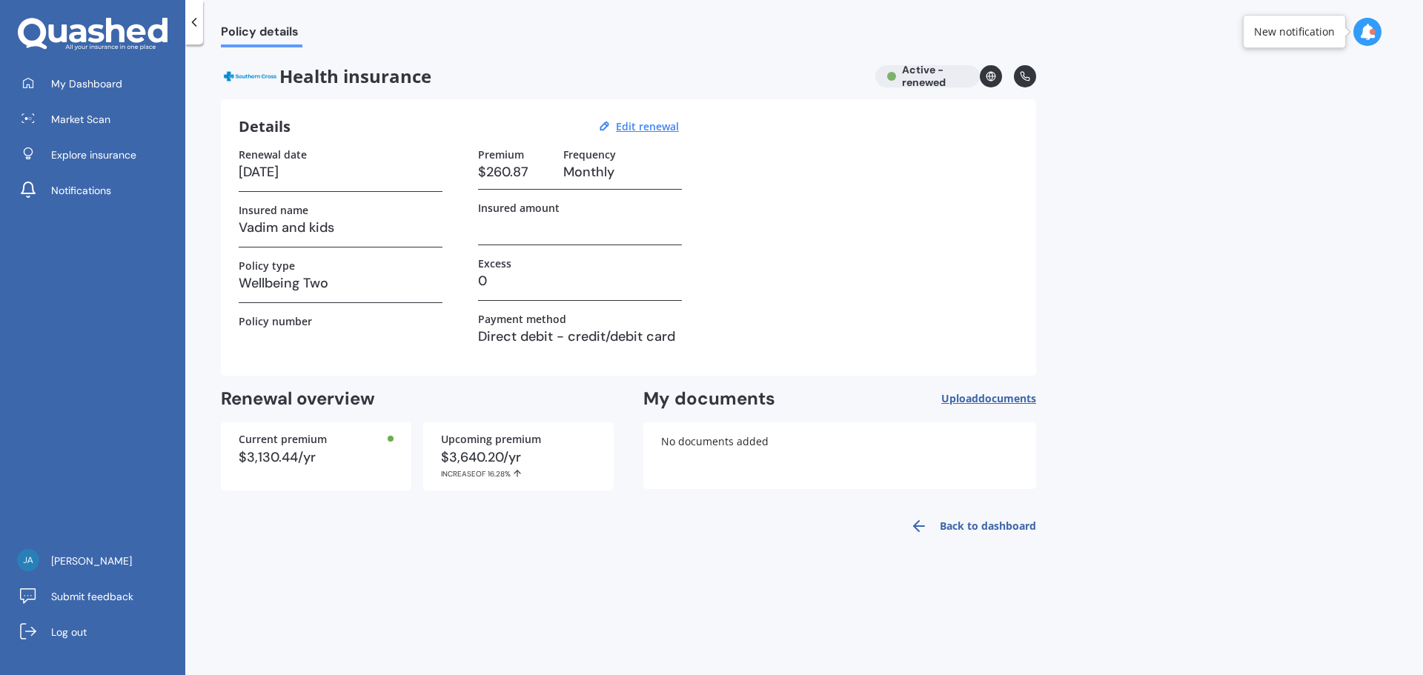
click at [494, 162] on h3 "$260.87" at bounding box center [514, 172] width 73 height 22
drag, startPoint x: 471, startPoint y: 179, endPoint x: 519, endPoint y: 178, distance: 48.2
click at [519, 178] on div "Renewal date [DATE] Insured name Vadim and kids Policy type Wellbeing Two Polic…" at bounding box center [628, 253] width 779 height 210
click at [556, 521] on div "Back to dashboard" at bounding box center [628, 526] width 815 height 36
click at [191, 26] on icon at bounding box center [194, 22] width 15 height 15
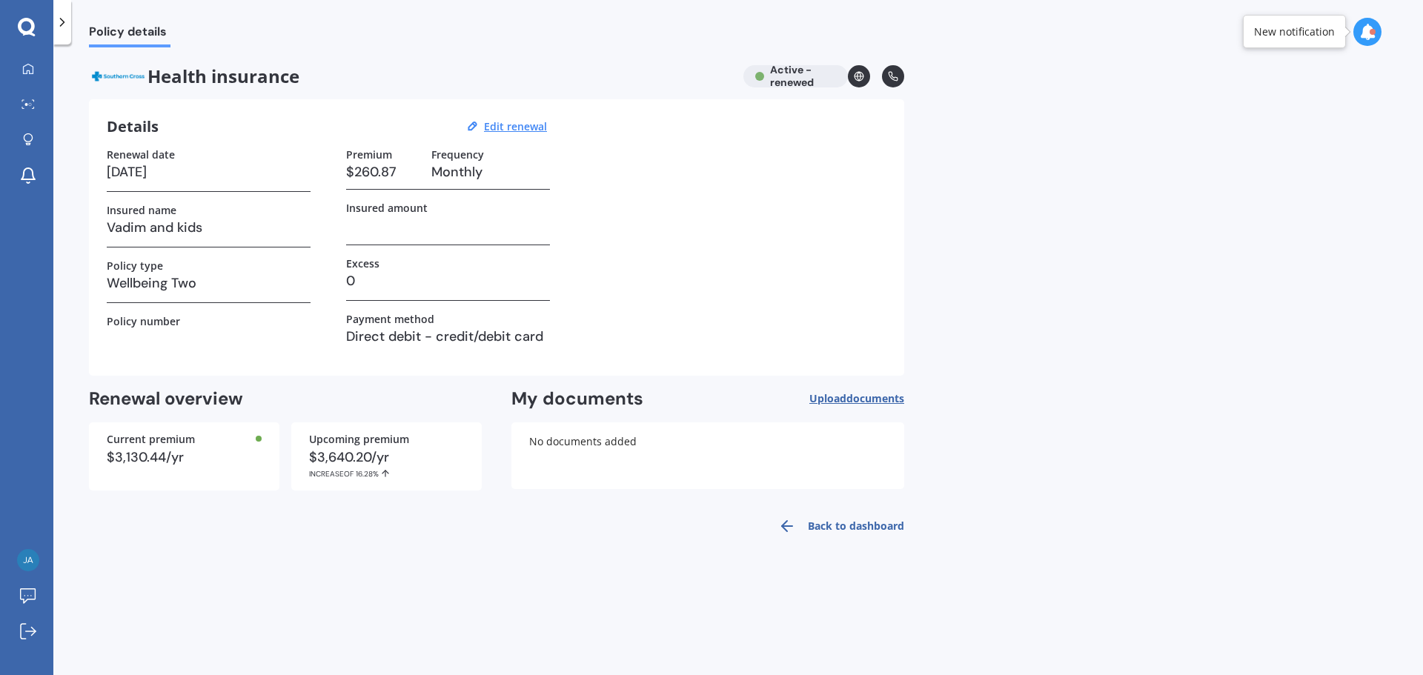
click at [70, 25] on div at bounding box center [62, 22] width 18 height 44
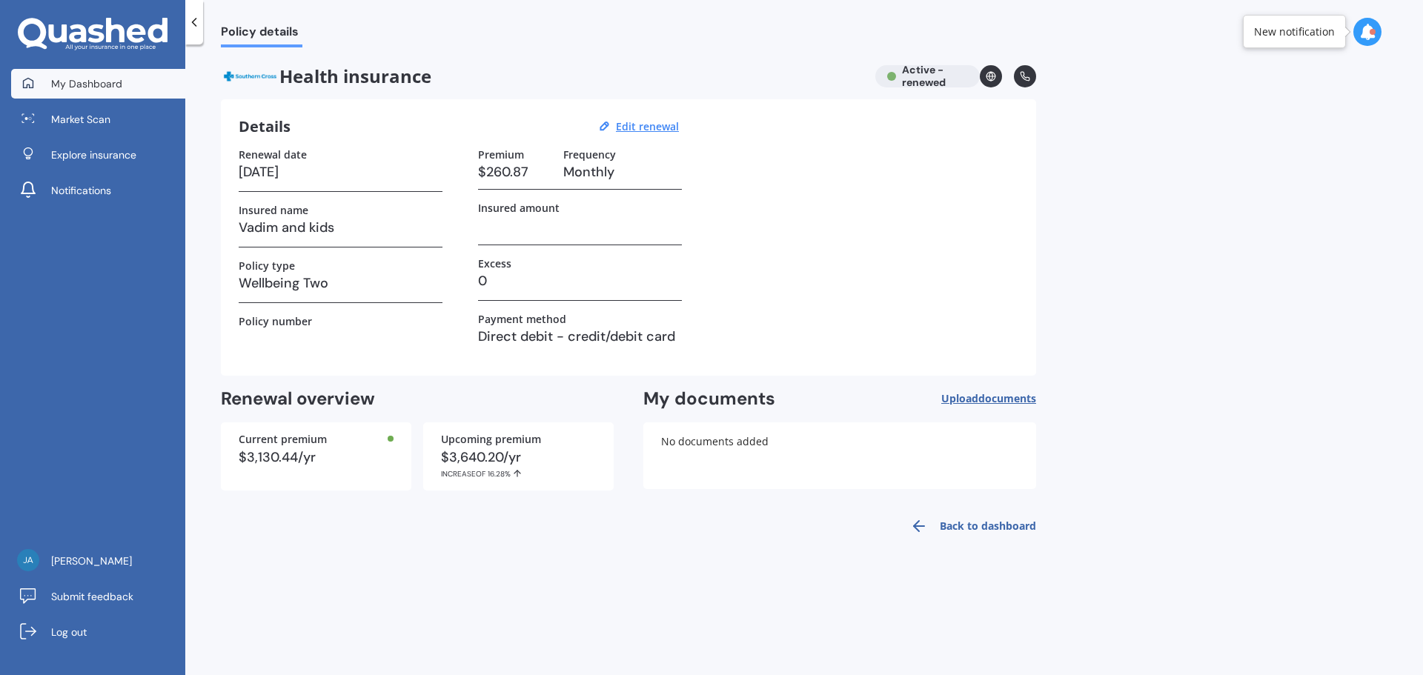
click at [53, 77] on span "My Dashboard" at bounding box center [86, 83] width 71 height 15
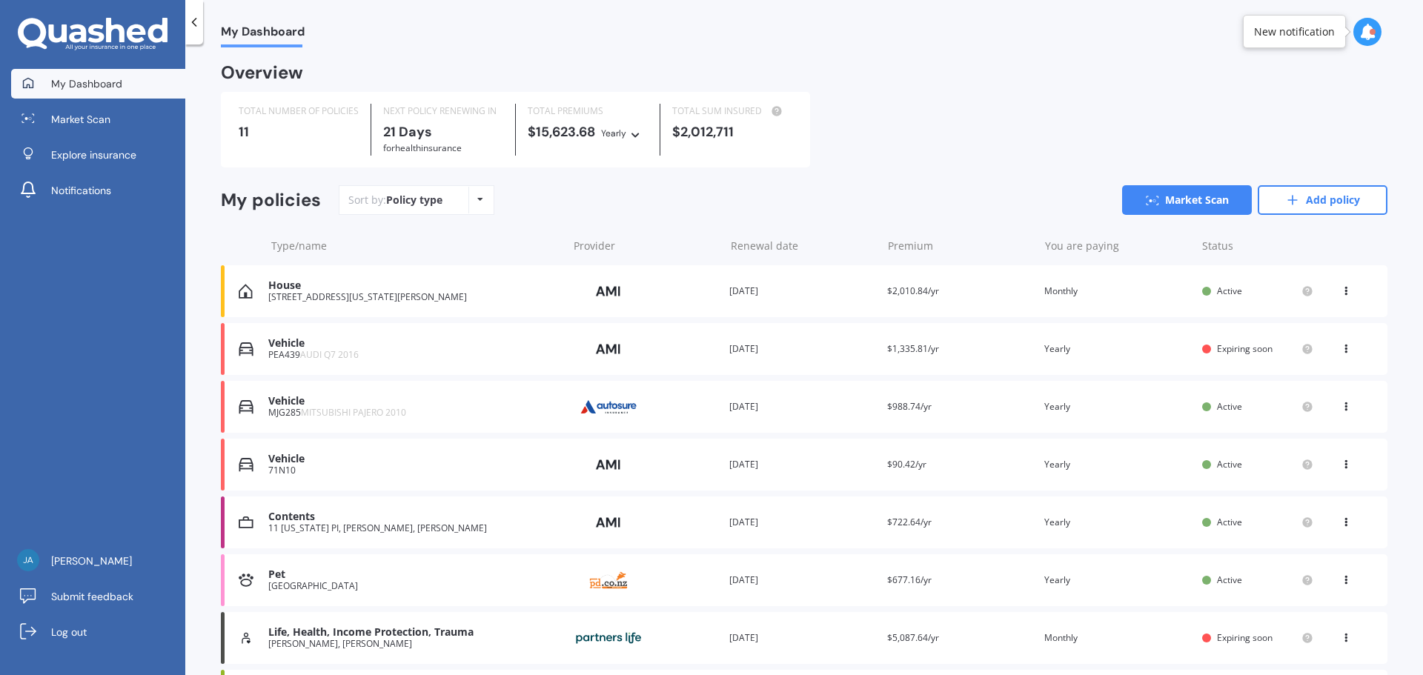
click at [905, 142] on div "TOTAL NUMBER OF POLICIES 11 NEXT POLICY RENEWING [DATE] for Health insurance TO…" at bounding box center [804, 130] width 1166 height 76
click at [56, 116] on span "Market Scan" at bounding box center [80, 119] width 59 height 15
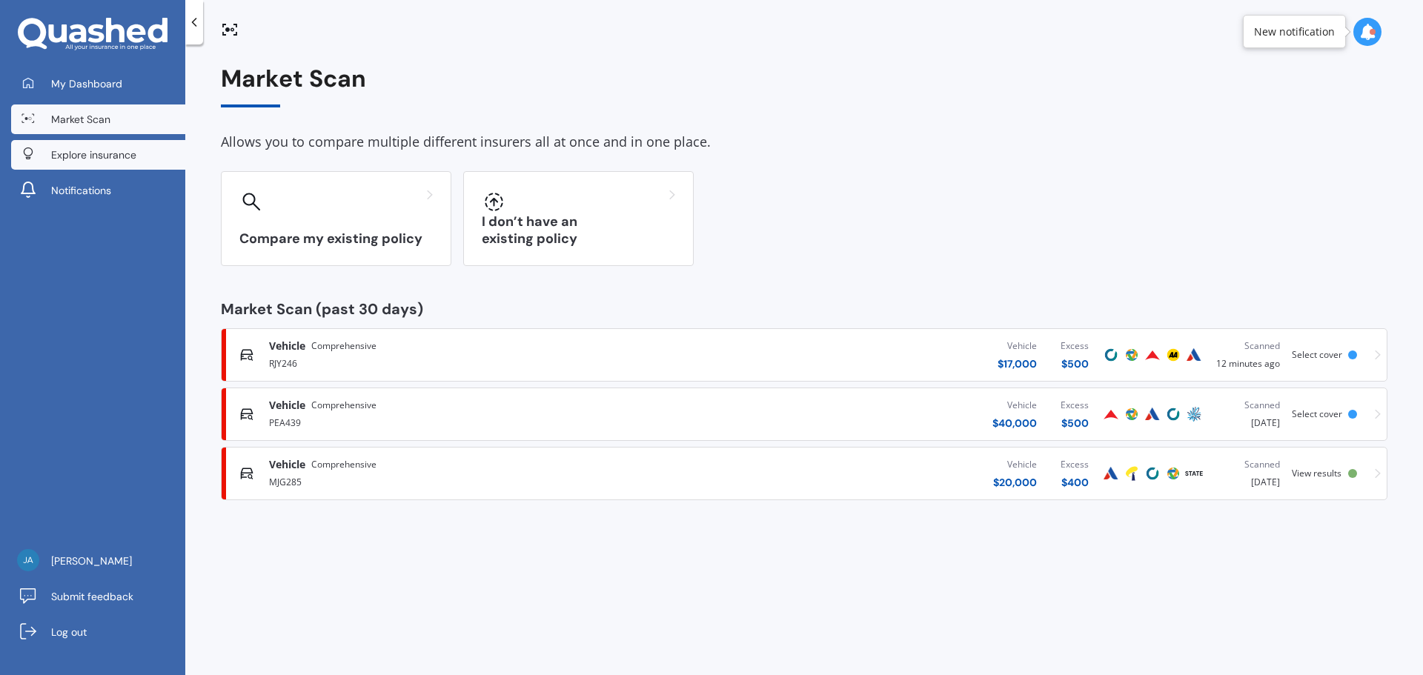
click at [63, 156] on span "Explore insurance" at bounding box center [93, 154] width 85 height 15
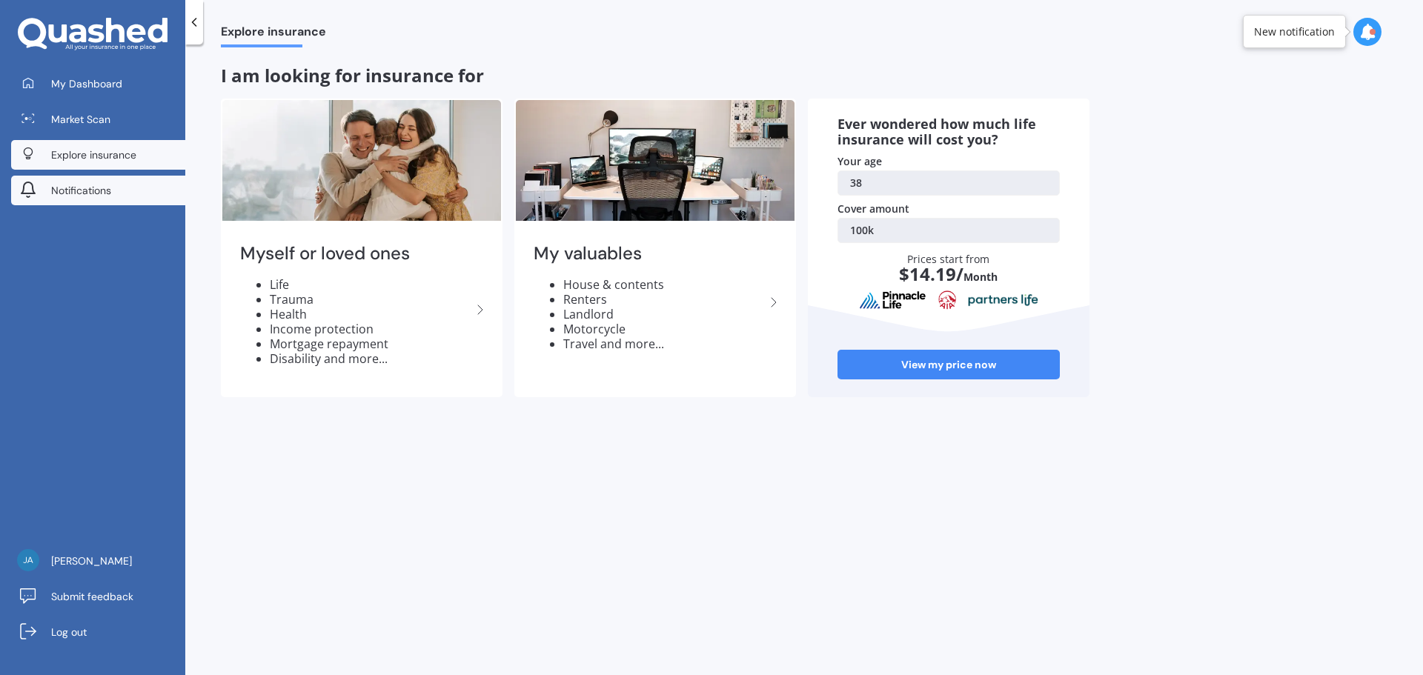
click at [69, 193] on span "Notifications" at bounding box center [81, 190] width 60 height 15
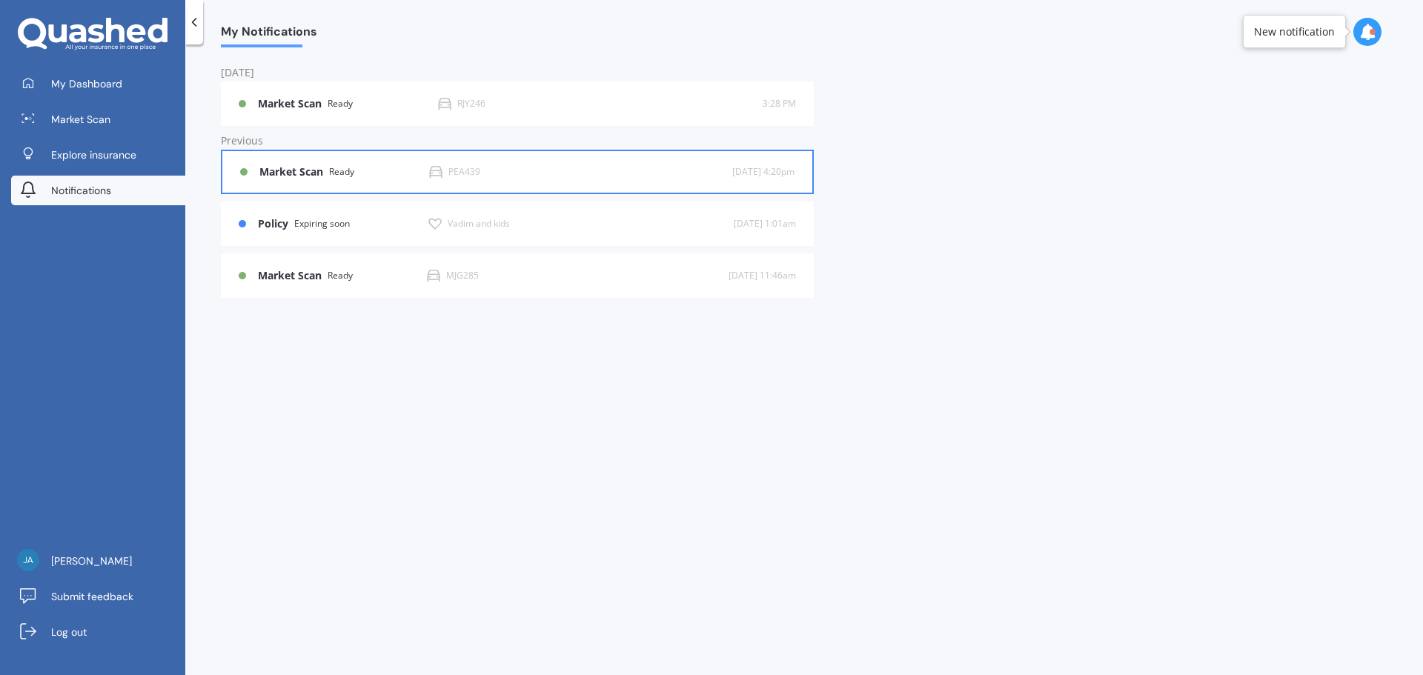
click at [696, 185] on div "Market Scan Ready PEA439 7 d [DATE] 4:20pm" at bounding box center [517, 171] width 554 height 41
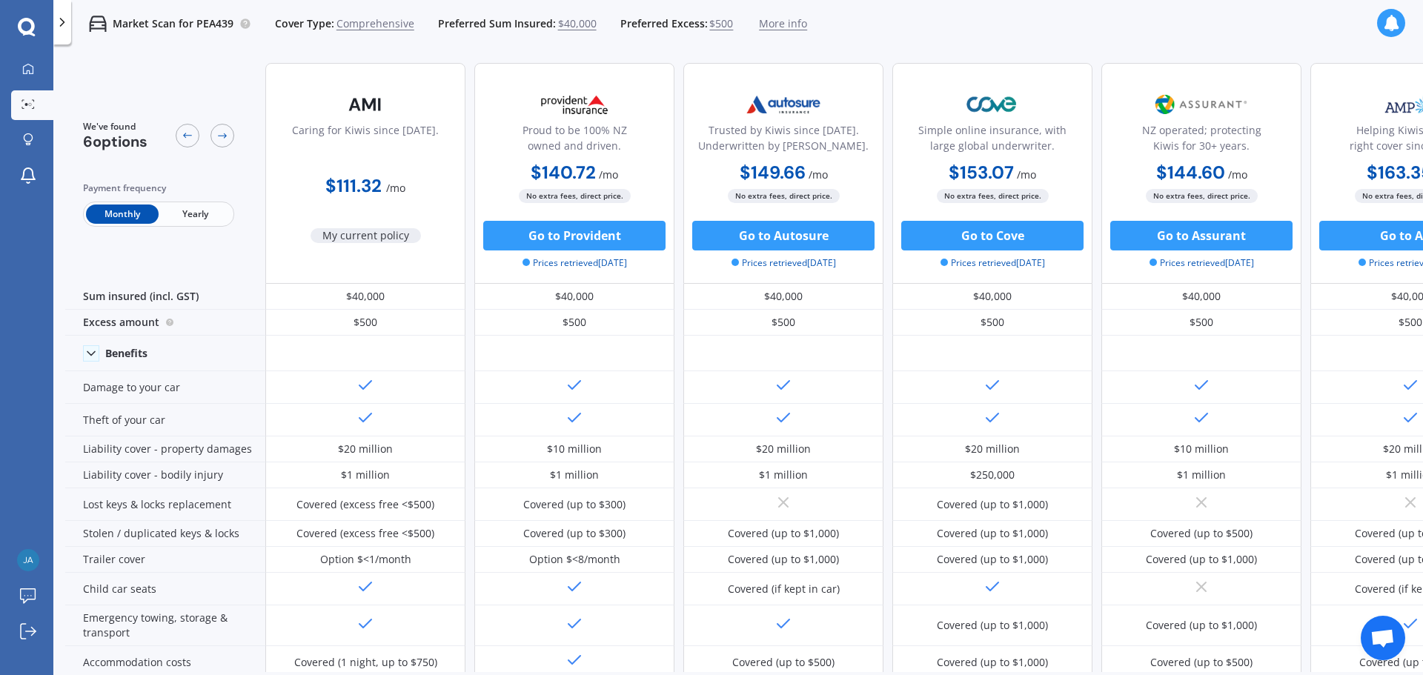
click at [219, 210] on span "Yearly" at bounding box center [195, 214] width 73 height 19
drag, startPoint x: 347, startPoint y: 193, endPoint x: 415, endPoint y: 196, distance: 68.3
click at [415, 196] on div "$1,335.81 / yr" at bounding box center [365, 180] width 200 height 42
drag, startPoint x: 850, startPoint y: 182, endPoint x: 716, endPoint y: 166, distance: 135.0
click at [716, 166] on div "$1,633.70 / yr $1,633.70 / yr $149.66 / mo" at bounding box center [783, 173] width 200 height 29
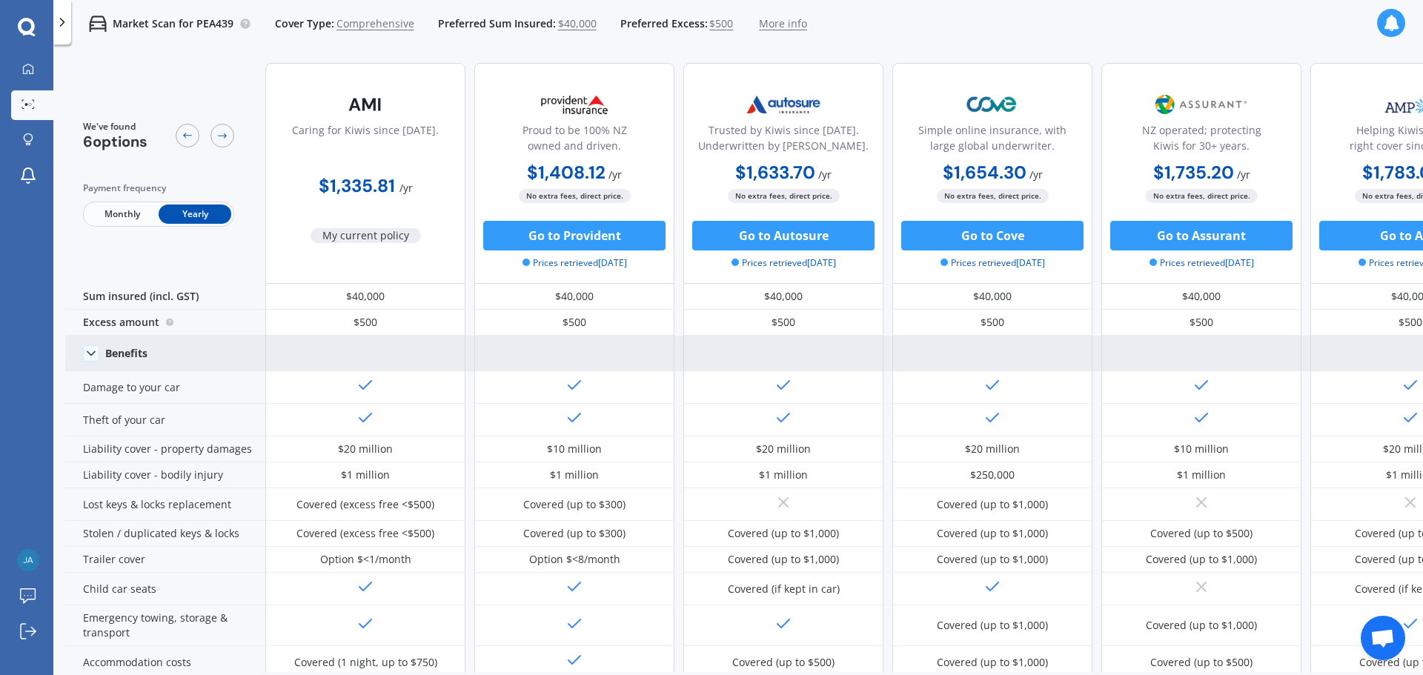
click at [98, 358] on icon at bounding box center [91, 353] width 15 height 15
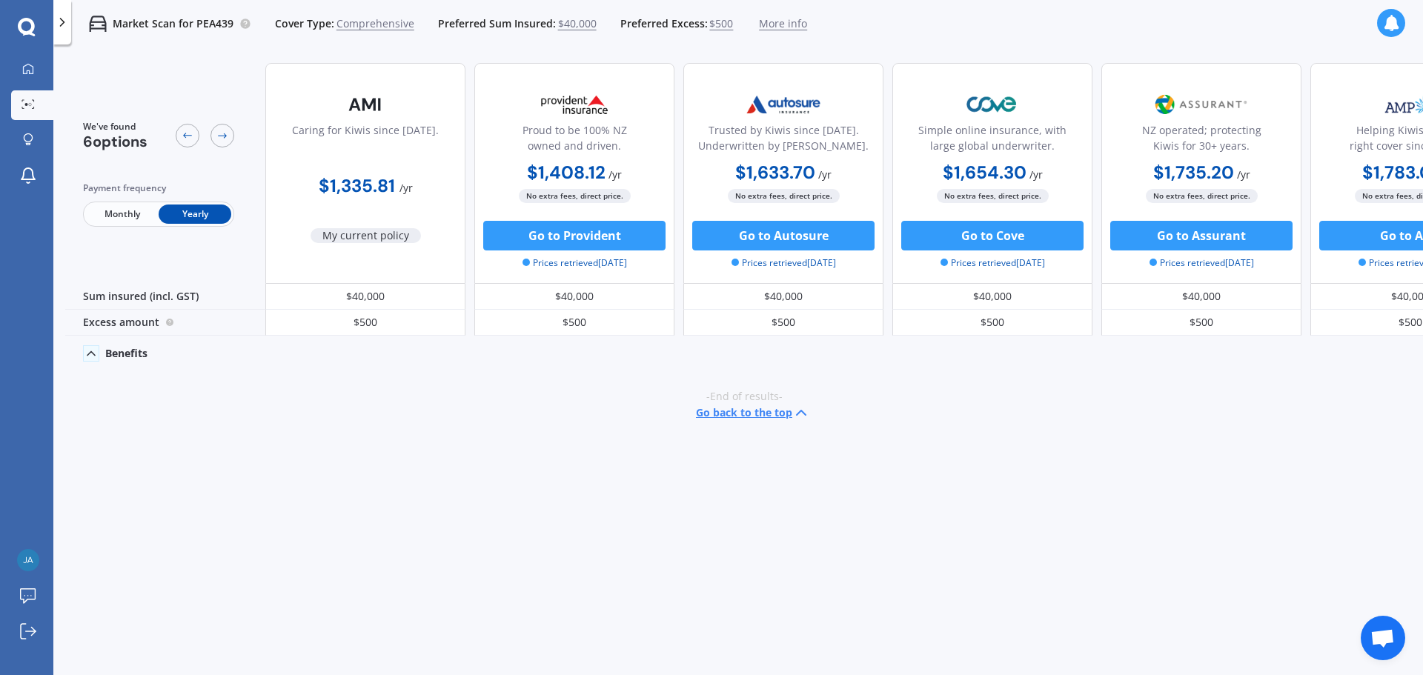
click at [87, 353] on icon at bounding box center [91, 353] width 15 height 15
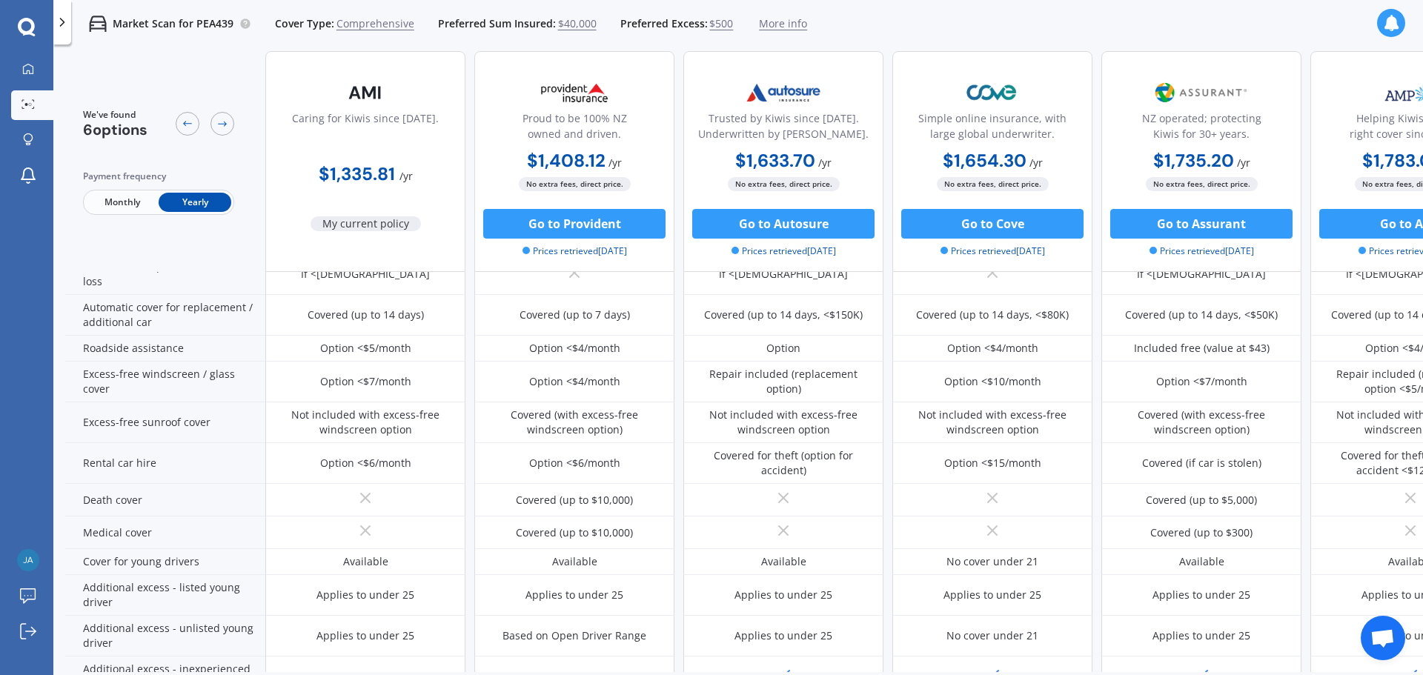
scroll to position [356, 0]
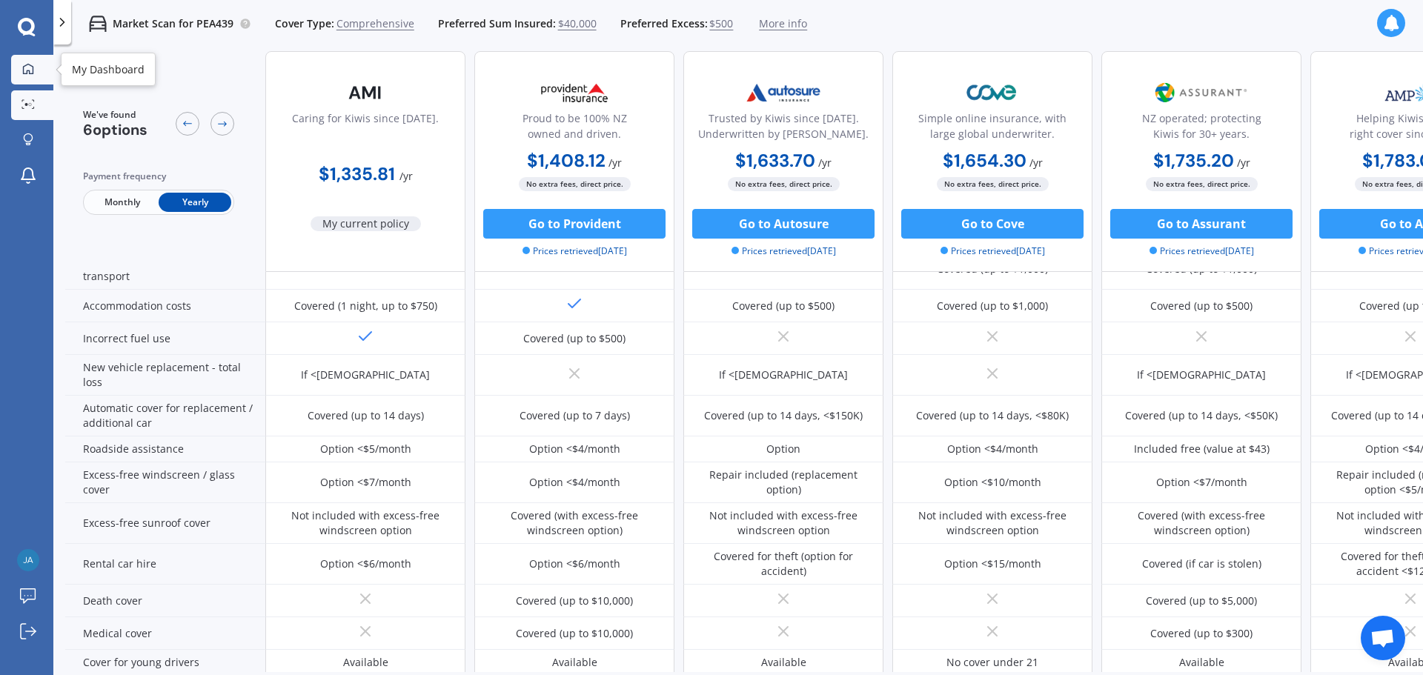
click at [34, 76] on link "My Dashboard" at bounding box center [32, 70] width 42 height 30
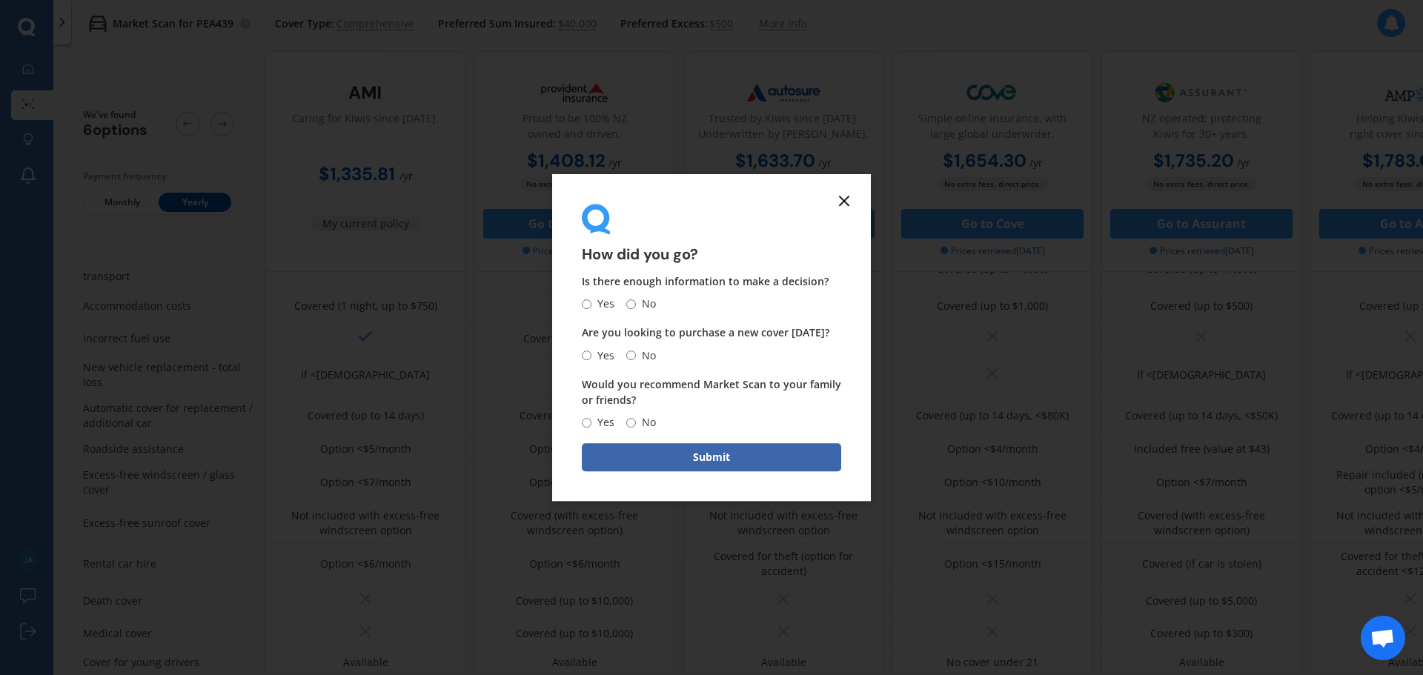
click at [853, 199] on form "How did you go? Is there enough information to make a decision? Yes No Are you …" at bounding box center [711, 338] width 319 height 328
click at [831, 218] on div "How did you go?" at bounding box center [711, 233] width 259 height 59
click at [851, 205] on icon at bounding box center [844, 201] width 18 height 18
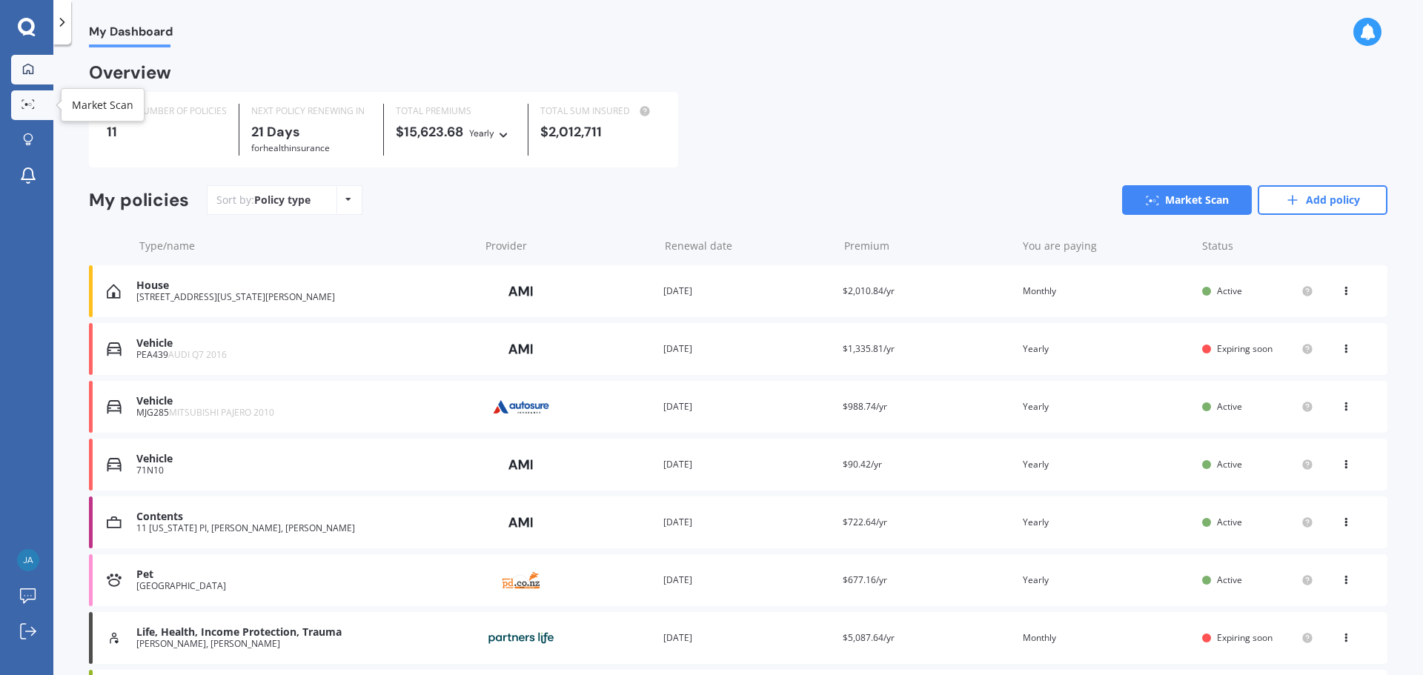
click at [36, 114] on link "Market Scan" at bounding box center [32, 105] width 42 height 30
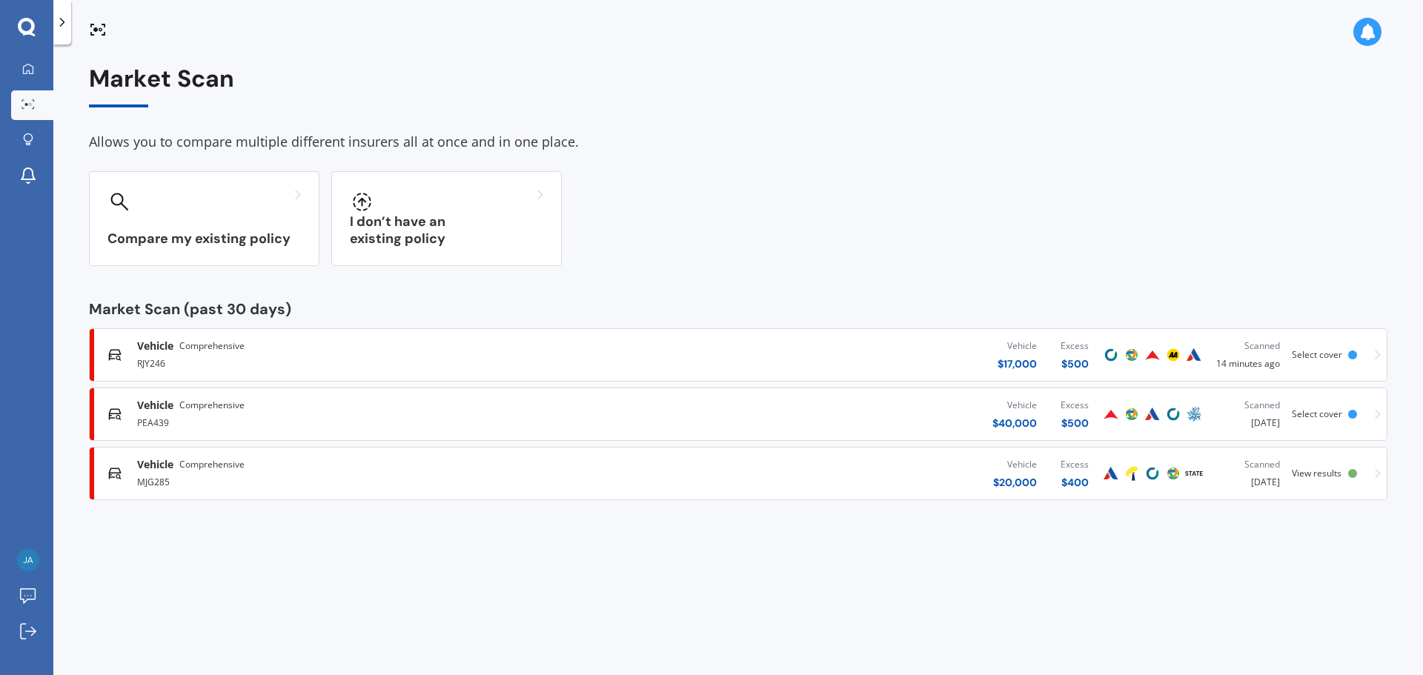
click at [1111, 602] on div "Market Scan Allows you to compare multiple different insurers all at once and i…" at bounding box center [737, 362] width 1369 height 631
click at [23, 59] on link "My Dashboard" at bounding box center [32, 70] width 42 height 30
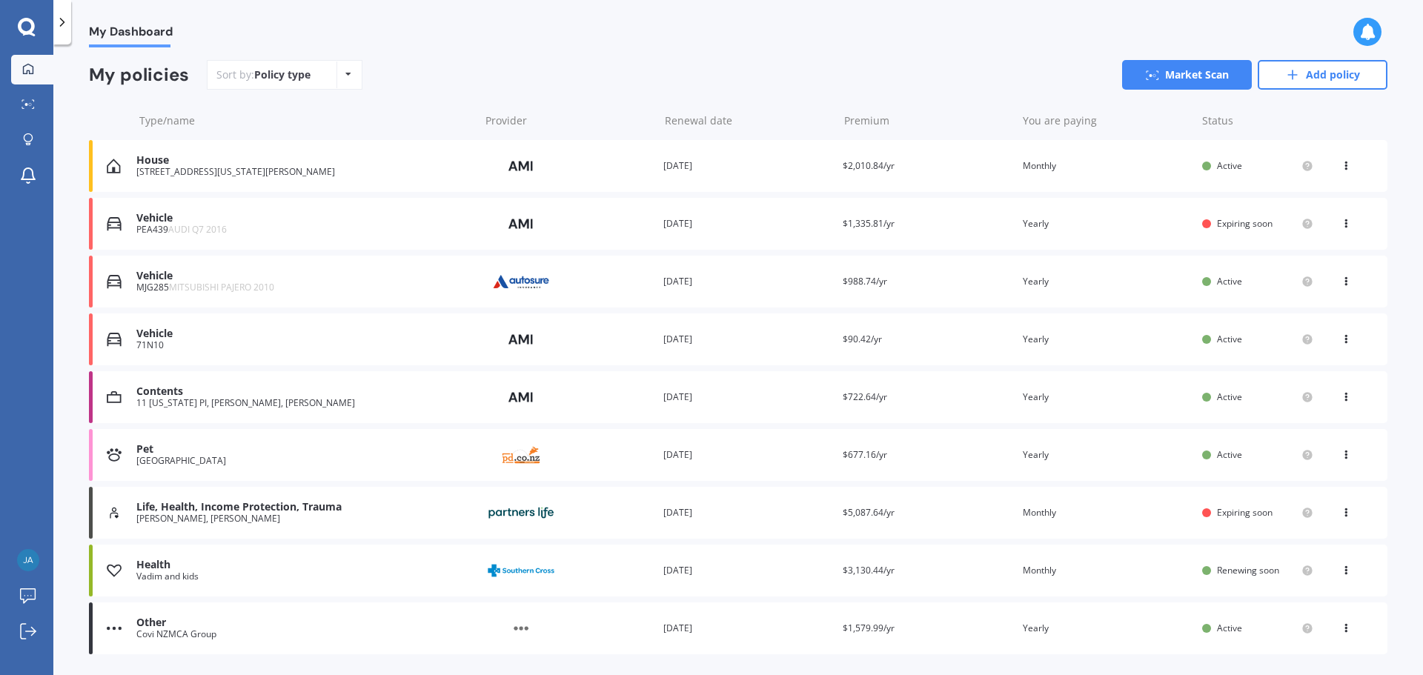
scroll to position [148, 0]
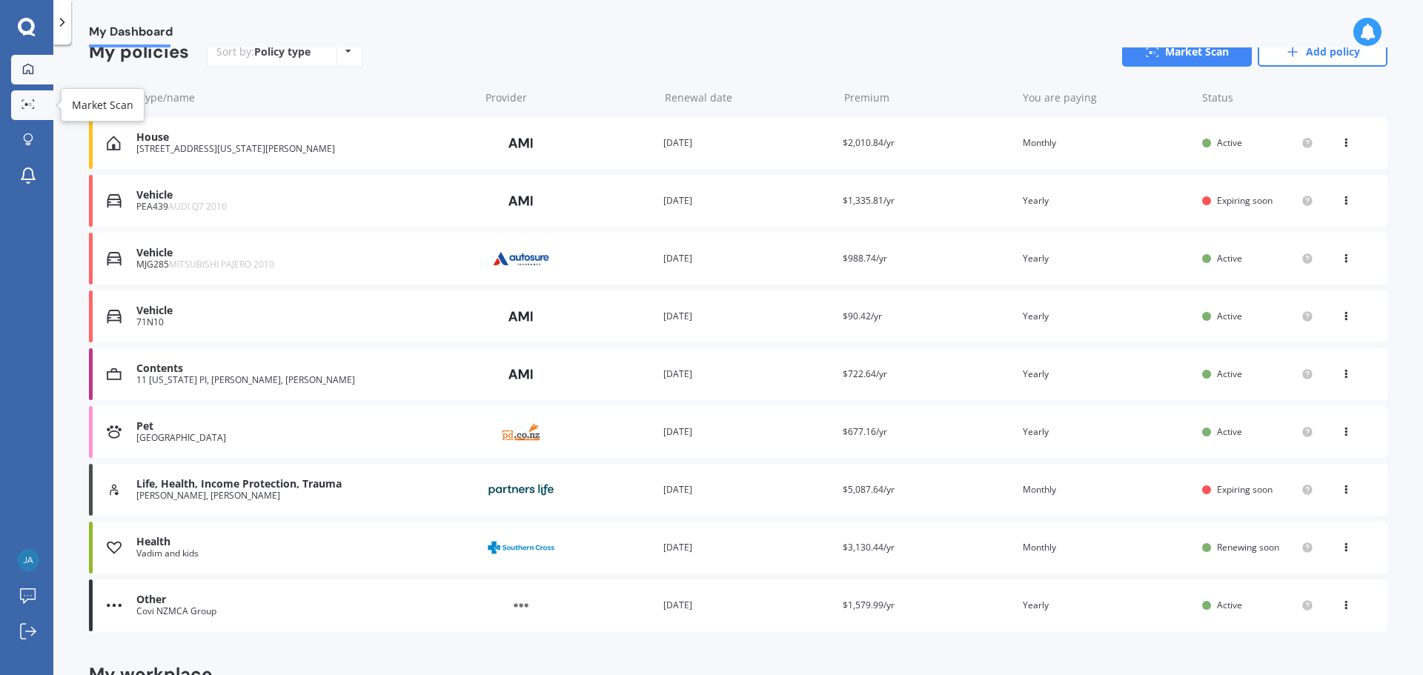
click at [30, 91] on link "Market Scan" at bounding box center [32, 105] width 42 height 30
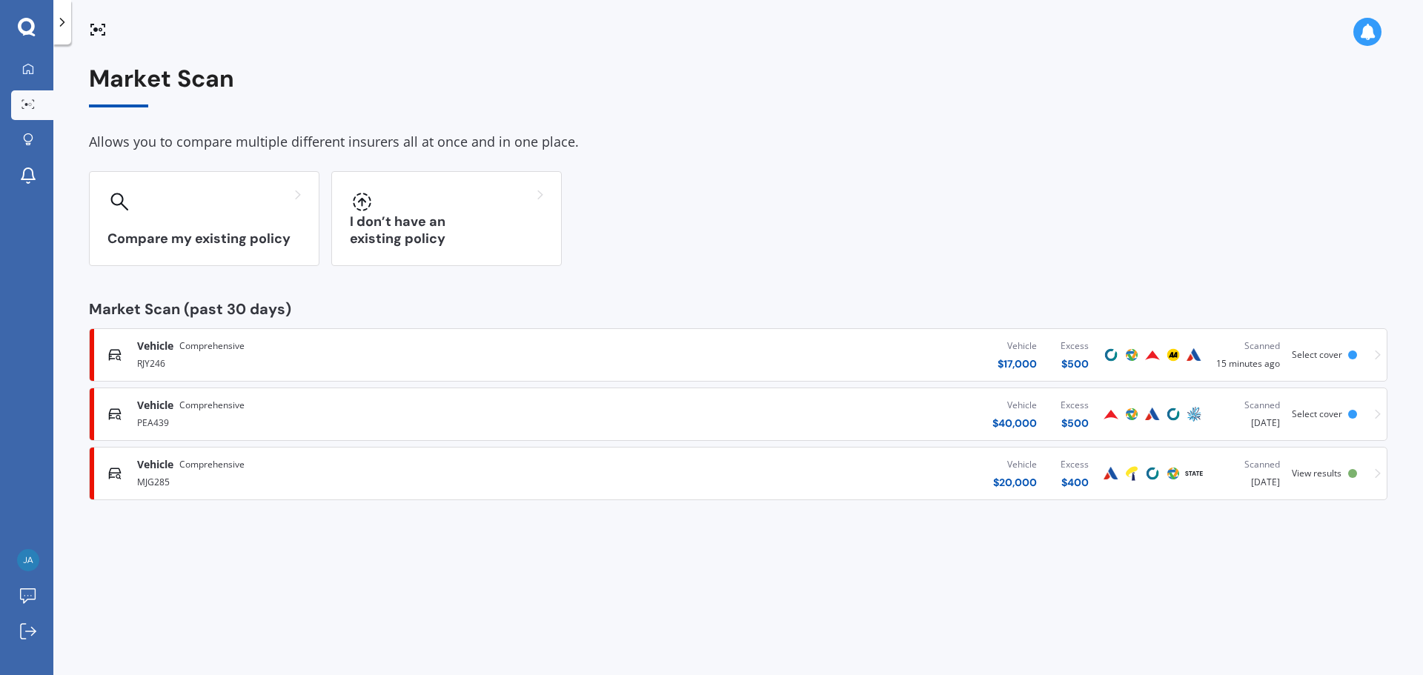
click at [894, 616] on div "Market Scan Allows you to compare multiple different insurers all at once and i…" at bounding box center [737, 362] width 1369 height 631
